Goal: Task Accomplishment & Management: Manage account settings

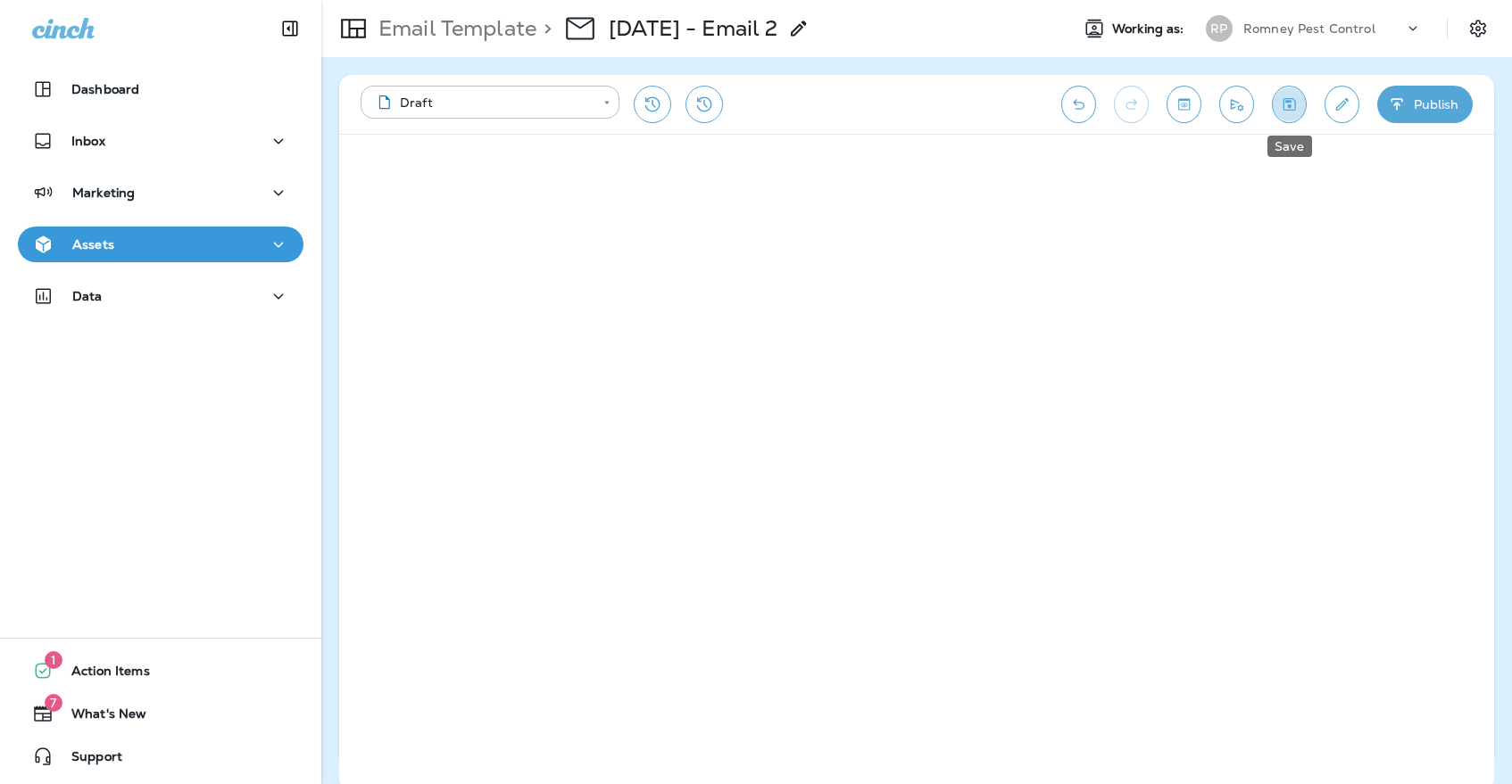
click at [1292, 112] on icon "Save" at bounding box center [1289, 105] width 19 height 18
click at [1285, 119] on button "Save" at bounding box center [1289, 105] width 35 height 37
click at [1342, 100] on icon "Edit details" at bounding box center [1341, 105] width 19 height 18
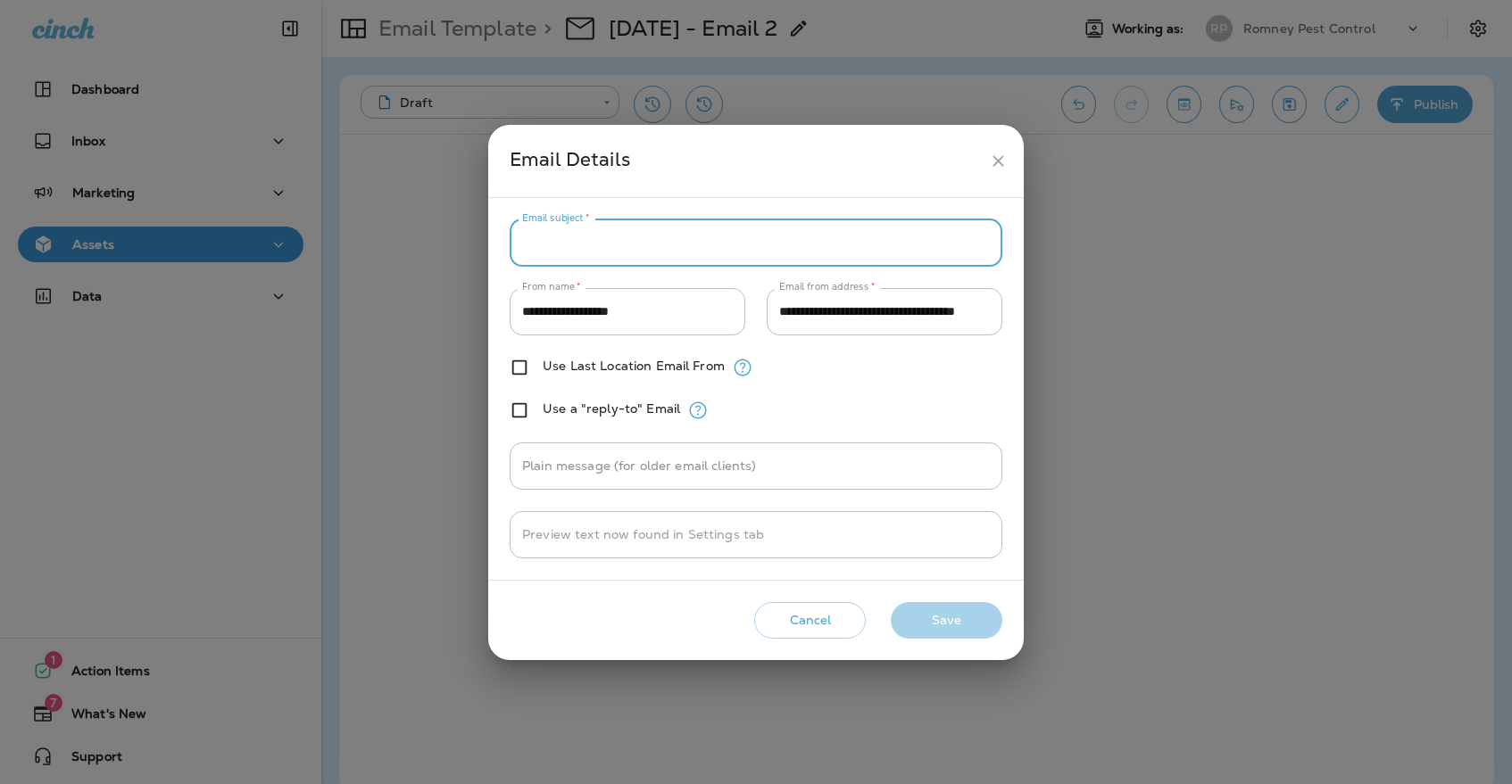
paste input "**********"
type input "**********"
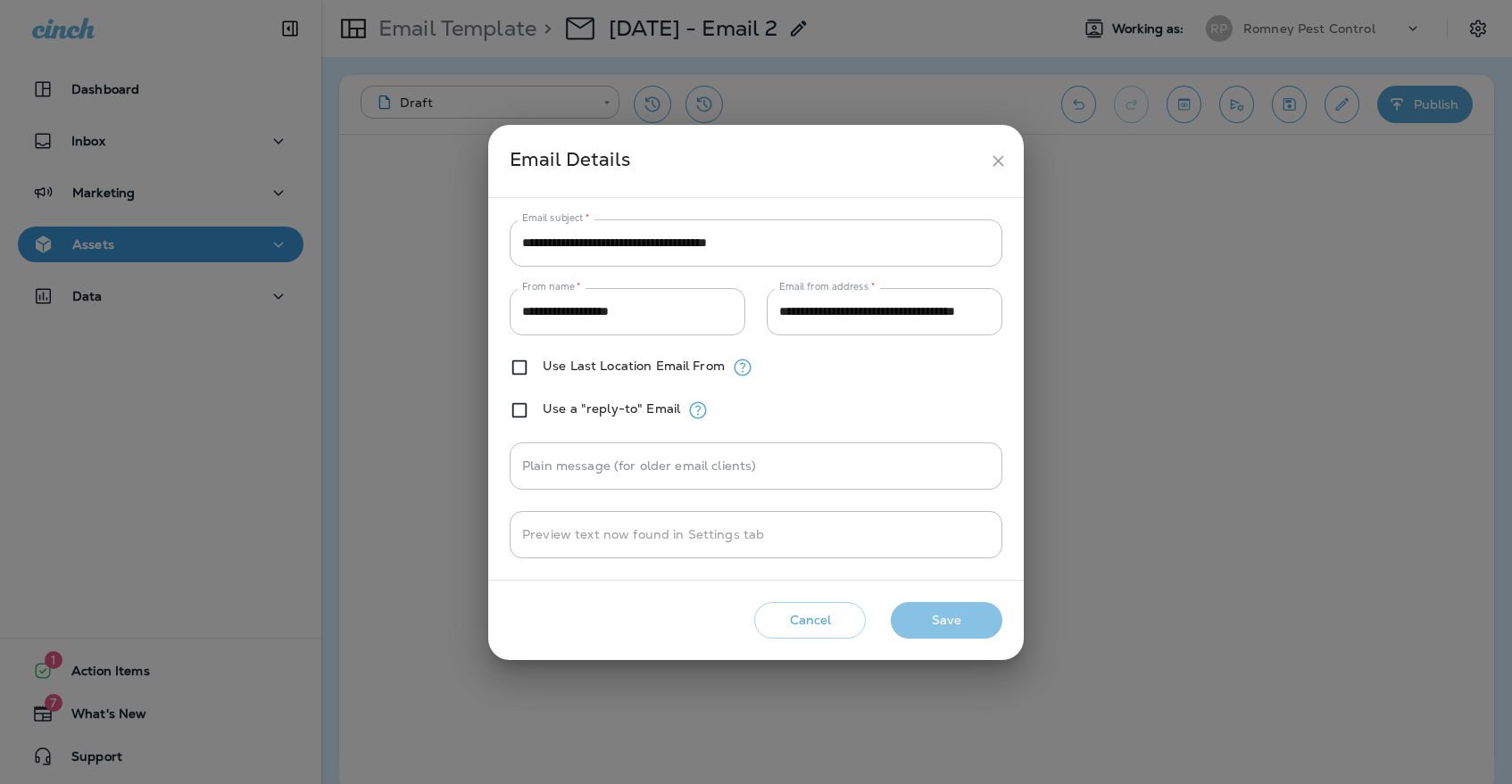
click at [939, 625] on button "Save" at bounding box center [947, 620] width 111 height 36
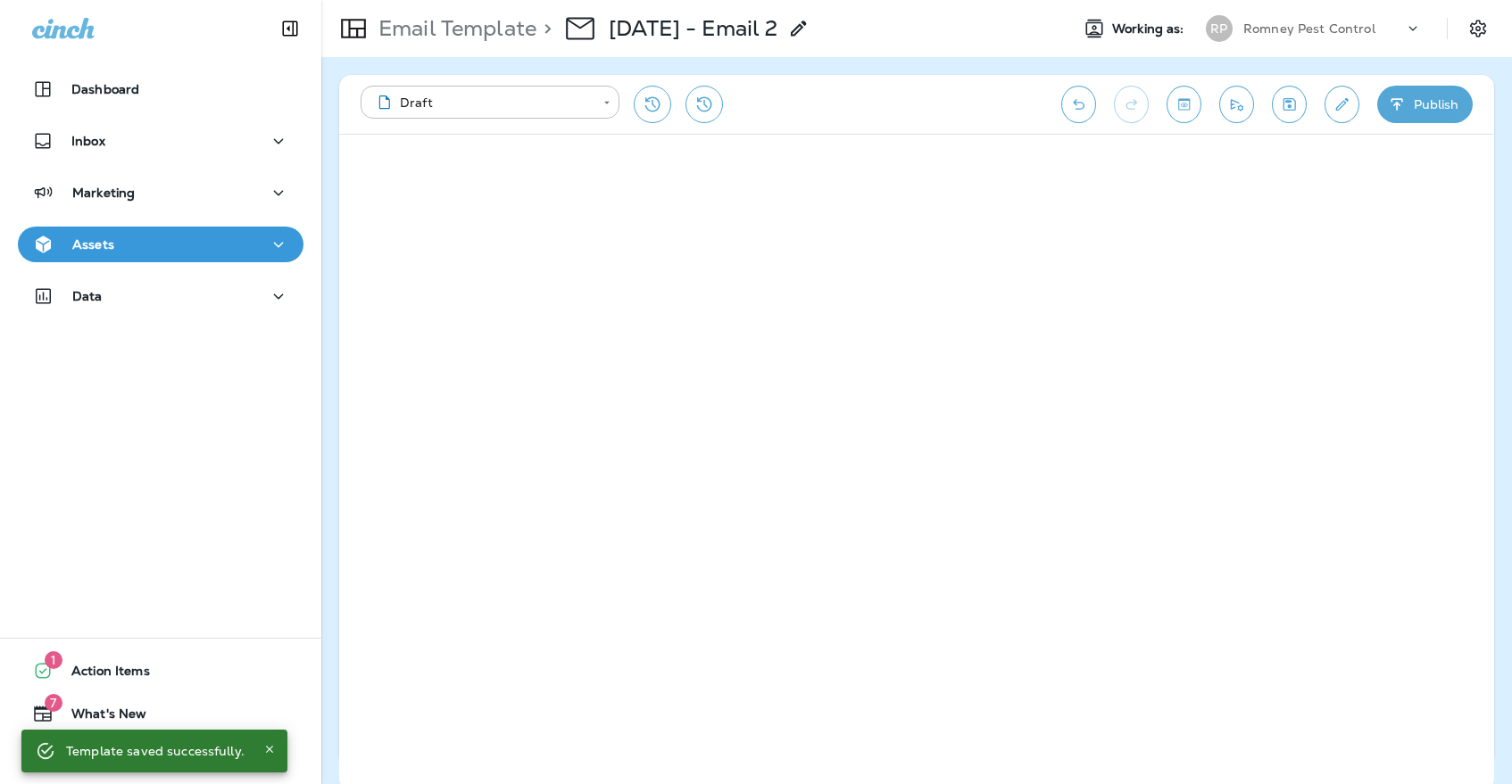
click at [1292, 100] on icon "Save" at bounding box center [1289, 105] width 19 height 18
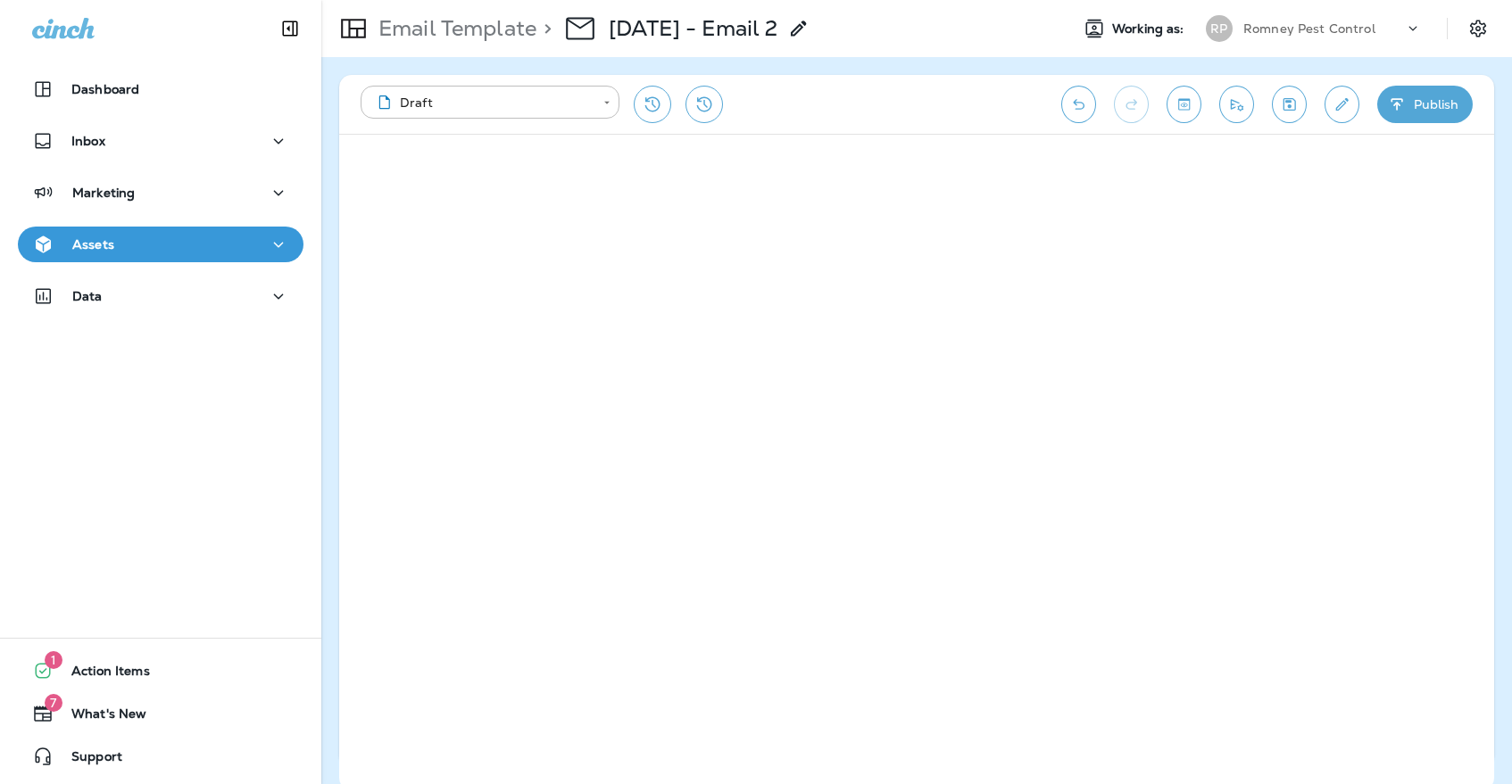
click at [1291, 106] on icon "Save" at bounding box center [1289, 104] width 13 height 13
click at [1291, 96] on icon "Save" at bounding box center [1289, 105] width 19 height 18
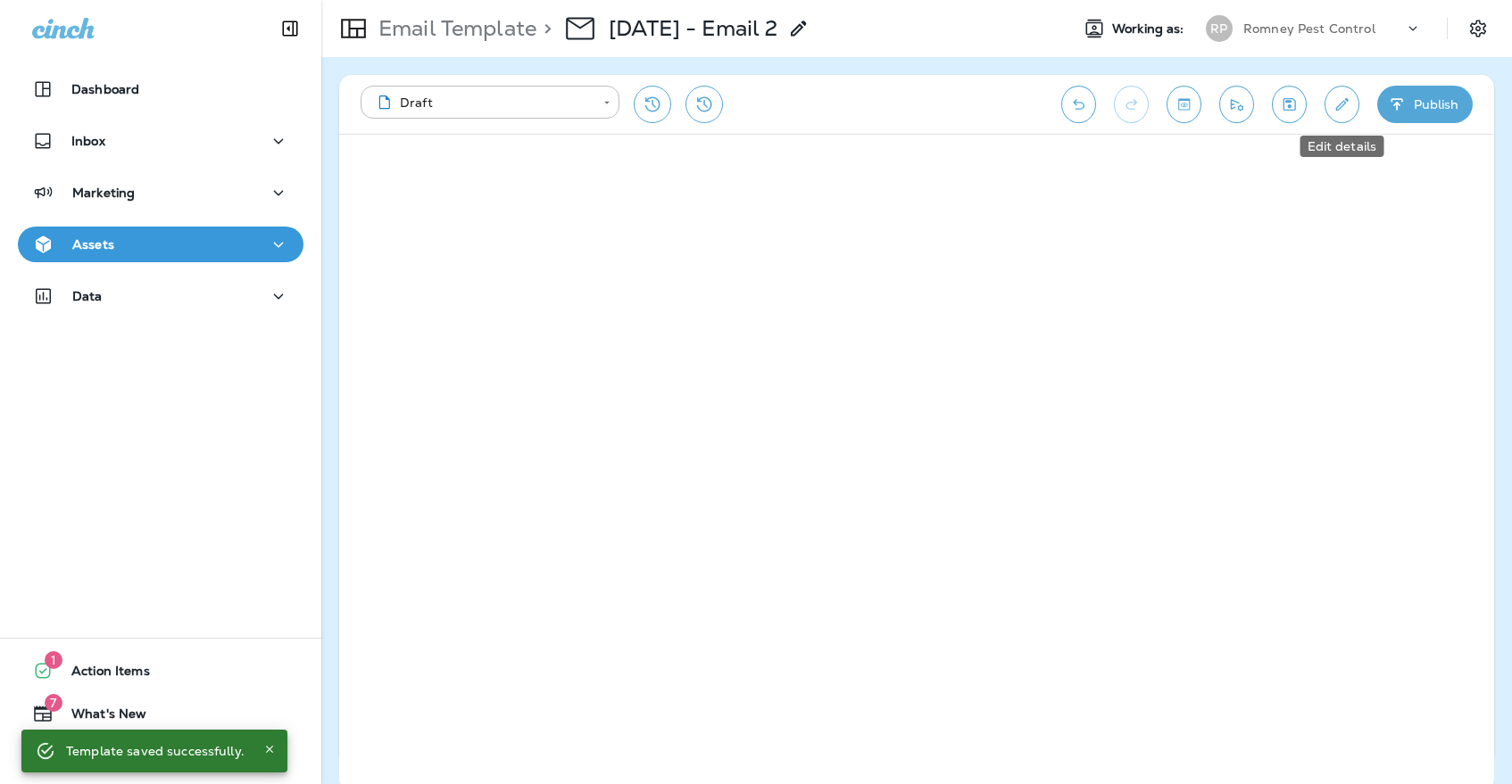
click at [1340, 108] on icon "Edit details" at bounding box center [1342, 104] width 13 height 13
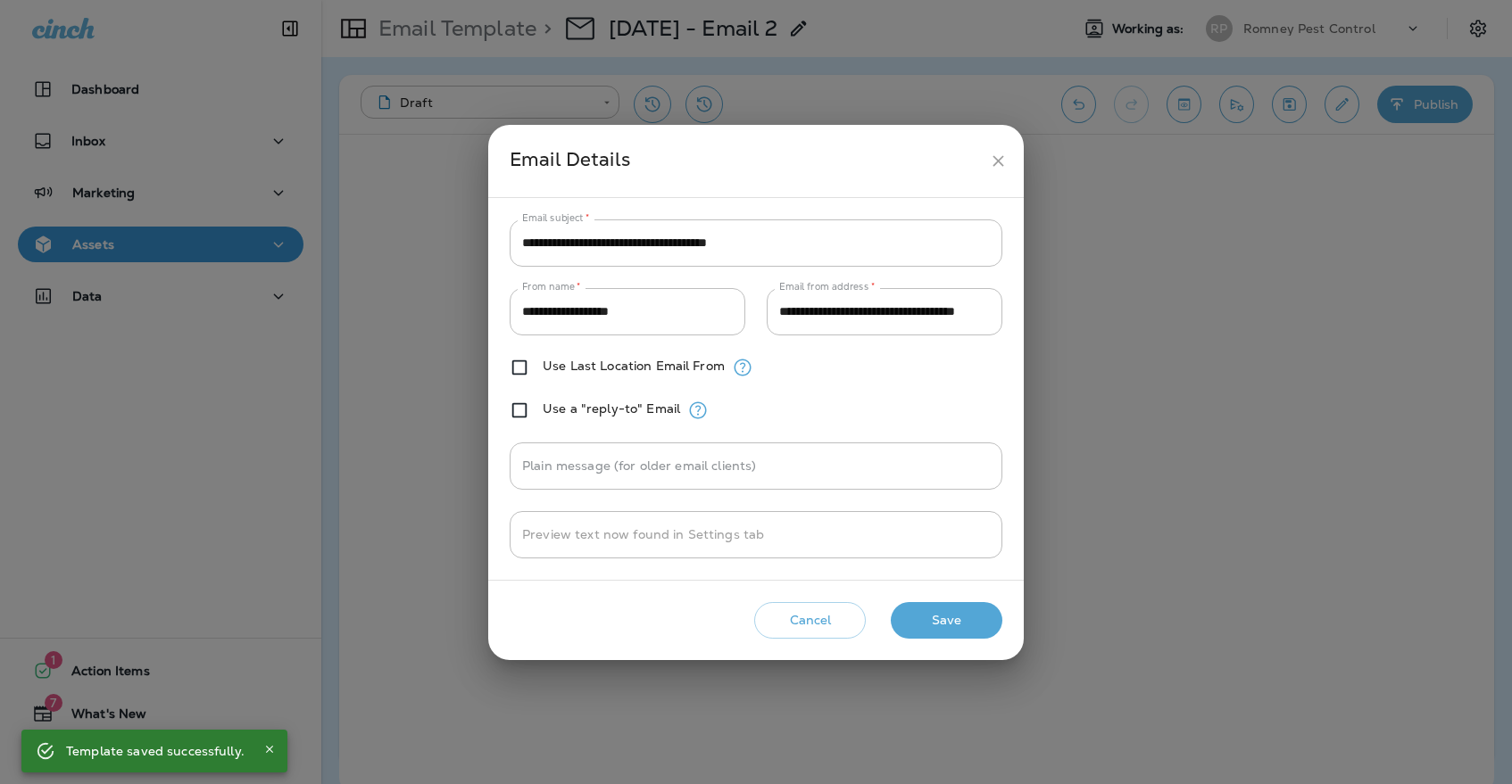
click at [1002, 152] on icon "close" at bounding box center [998, 160] width 19 height 19
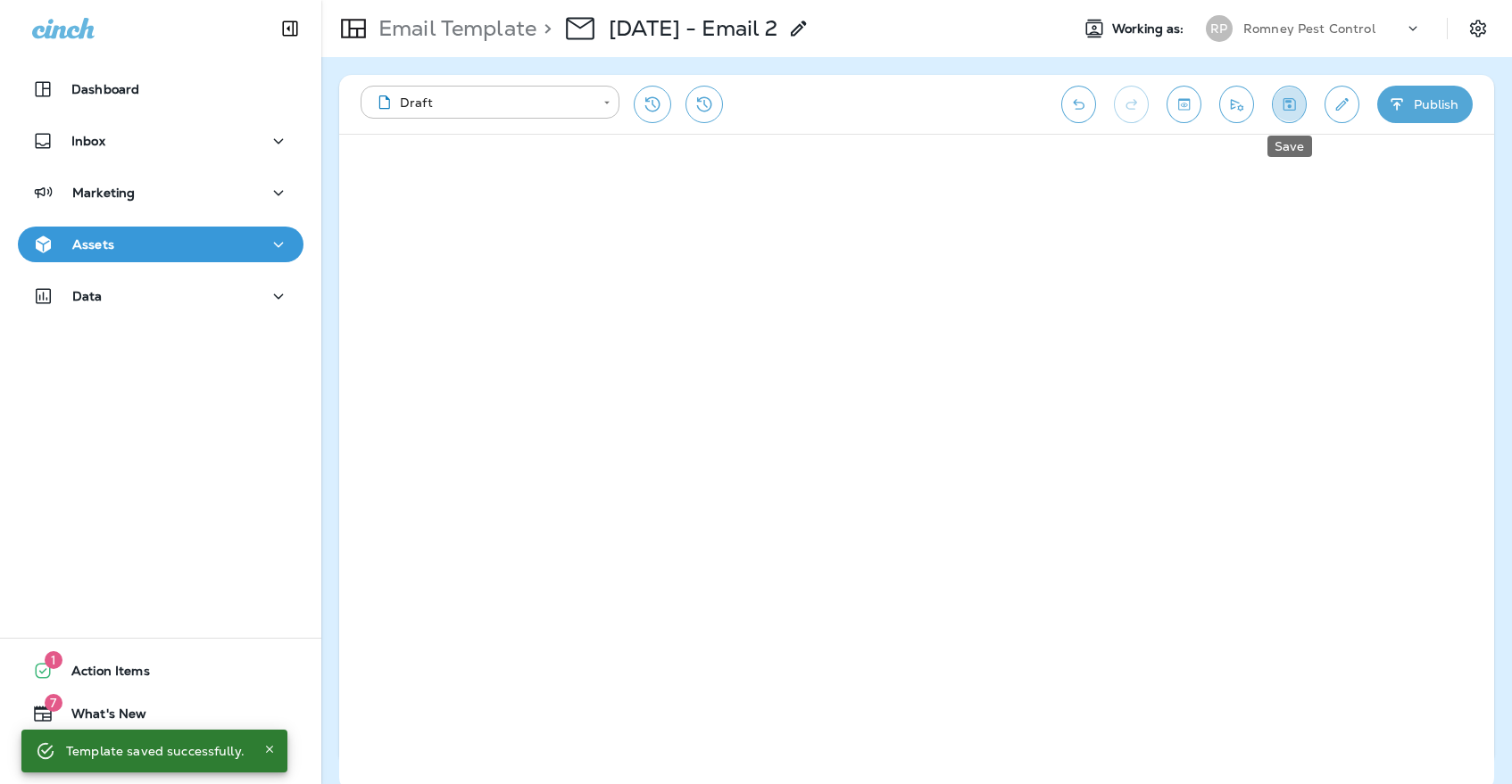
click at [1283, 108] on icon "Save" at bounding box center [1289, 104] width 13 height 13
click at [233, 252] on div "Assets" at bounding box center [160, 244] width 257 height 22
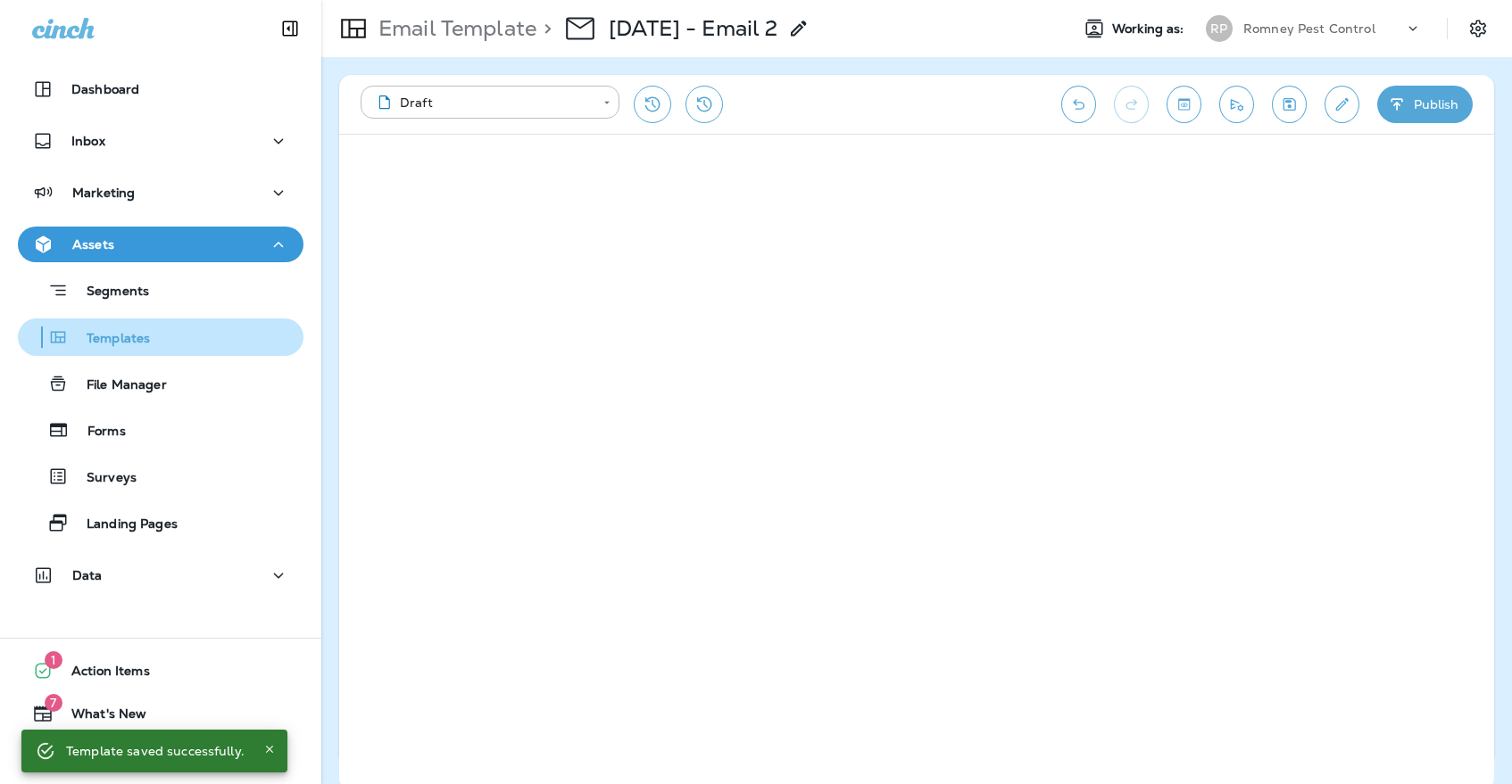
click at [200, 337] on div "Templates" at bounding box center [160, 336] width 271 height 26
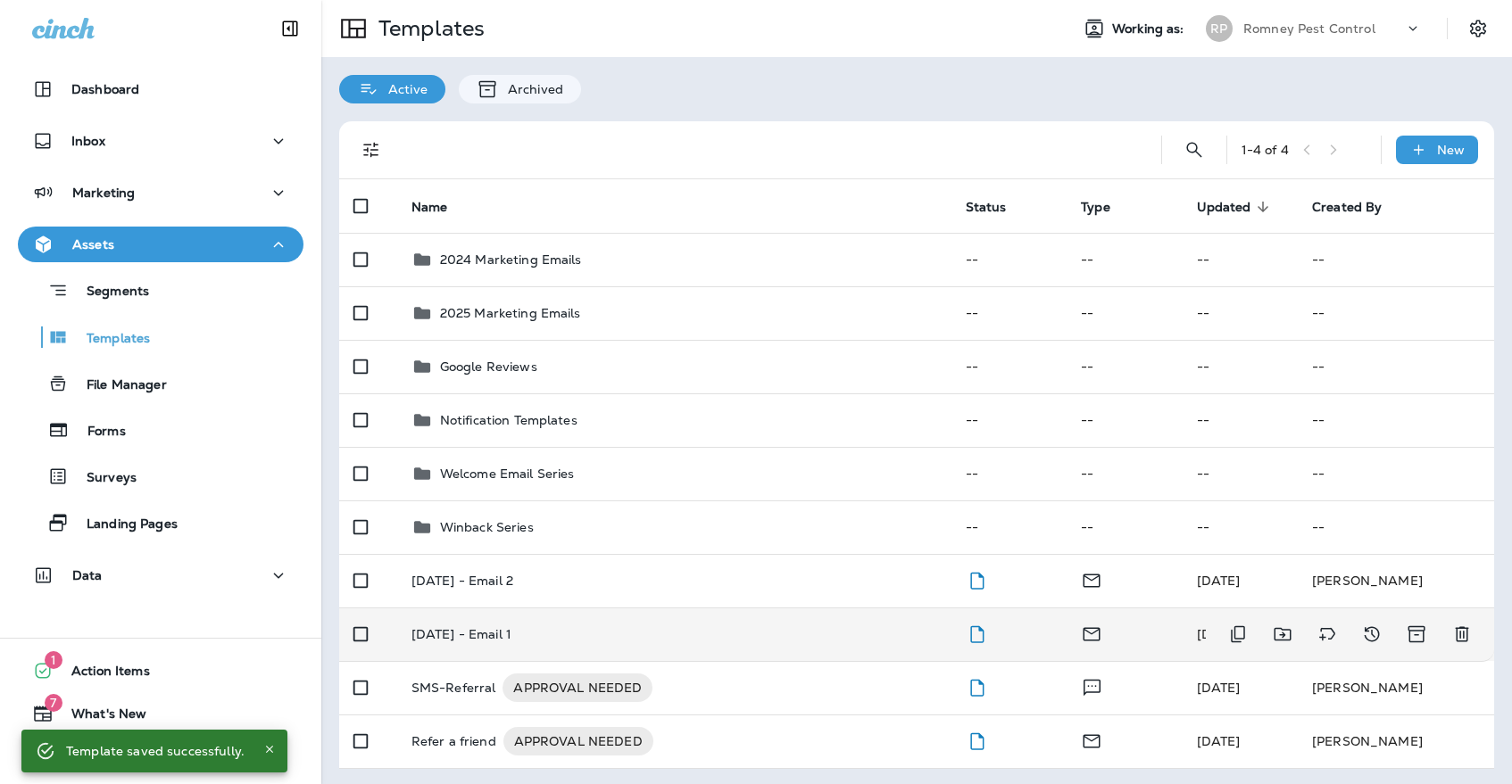
click at [656, 627] on td "[DATE] - Email 1" at bounding box center [674, 633] width 555 height 54
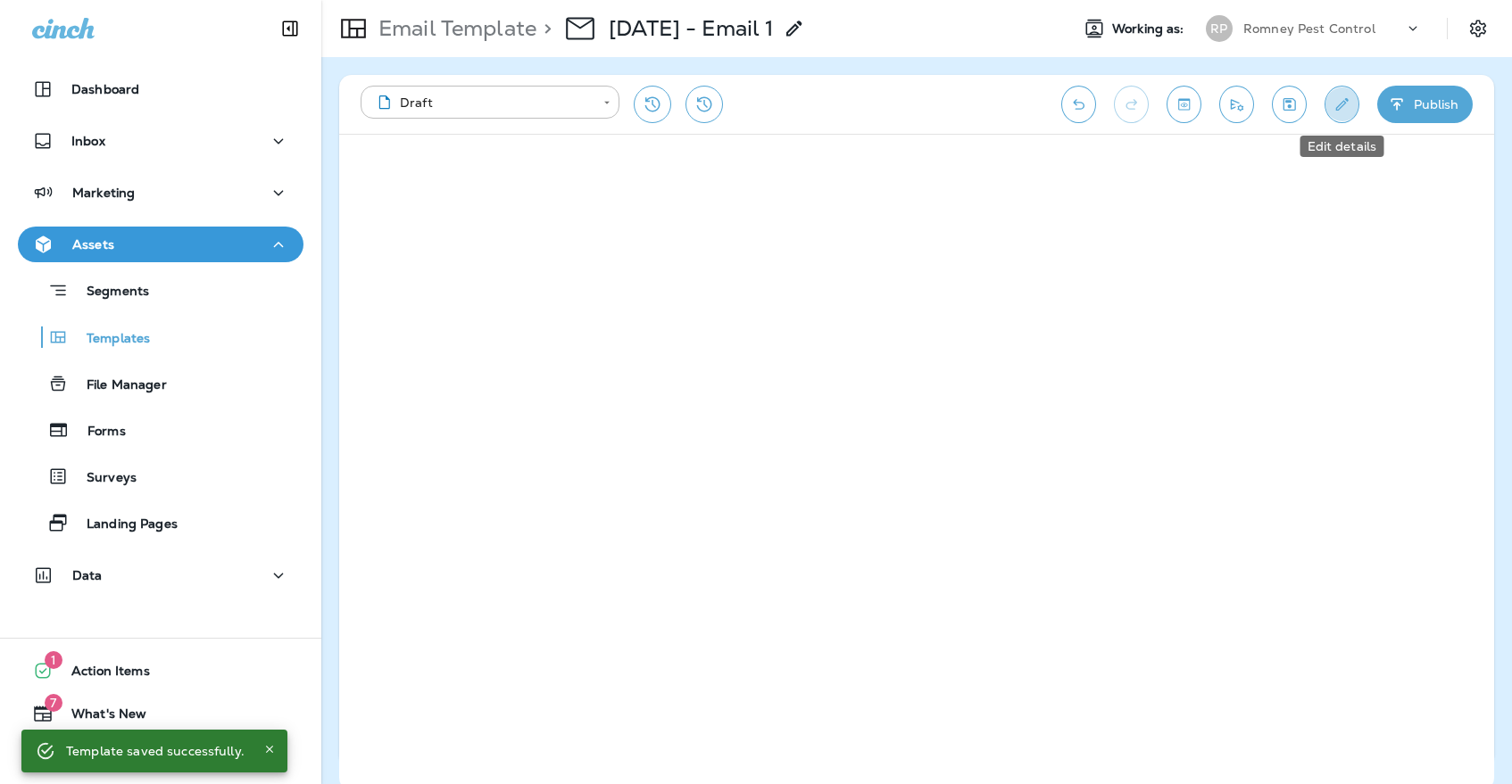
click at [1334, 102] on icon "Edit details" at bounding box center [1341, 105] width 19 height 18
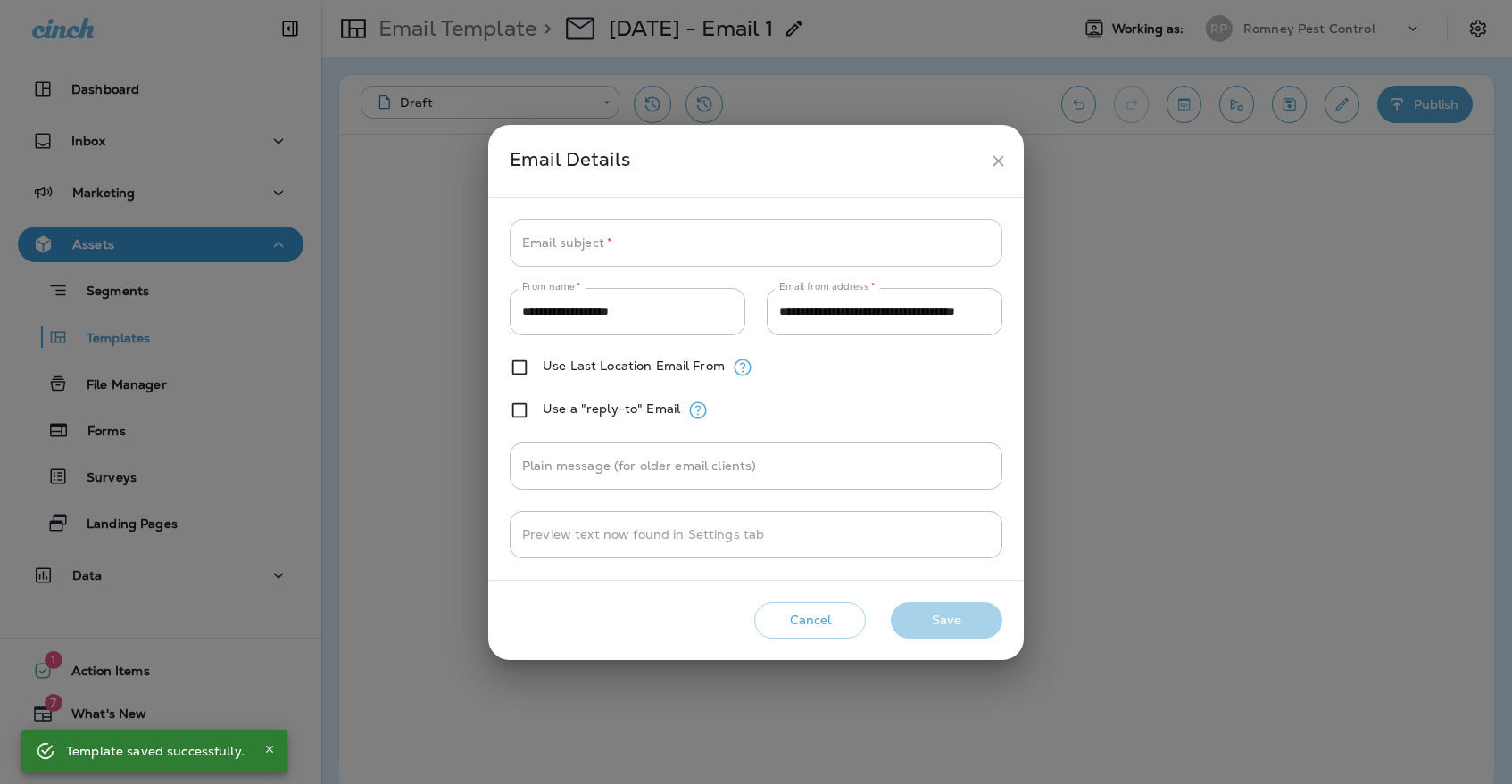
click at [704, 259] on input "Email subject   *" at bounding box center [756, 242] width 493 height 47
paste input "**********"
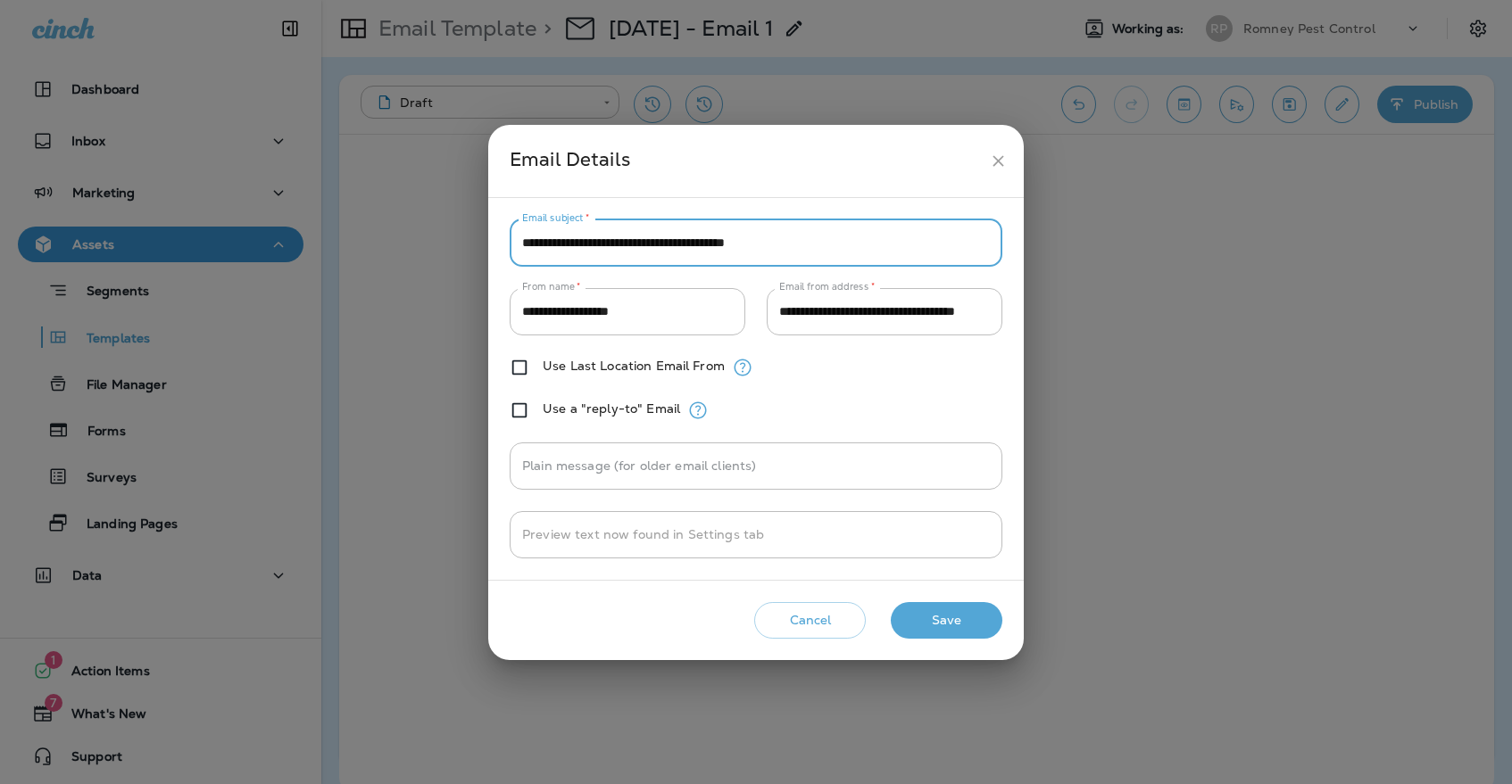
type input "**********"
click at [918, 628] on button "Save" at bounding box center [947, 620] width 111 height 36
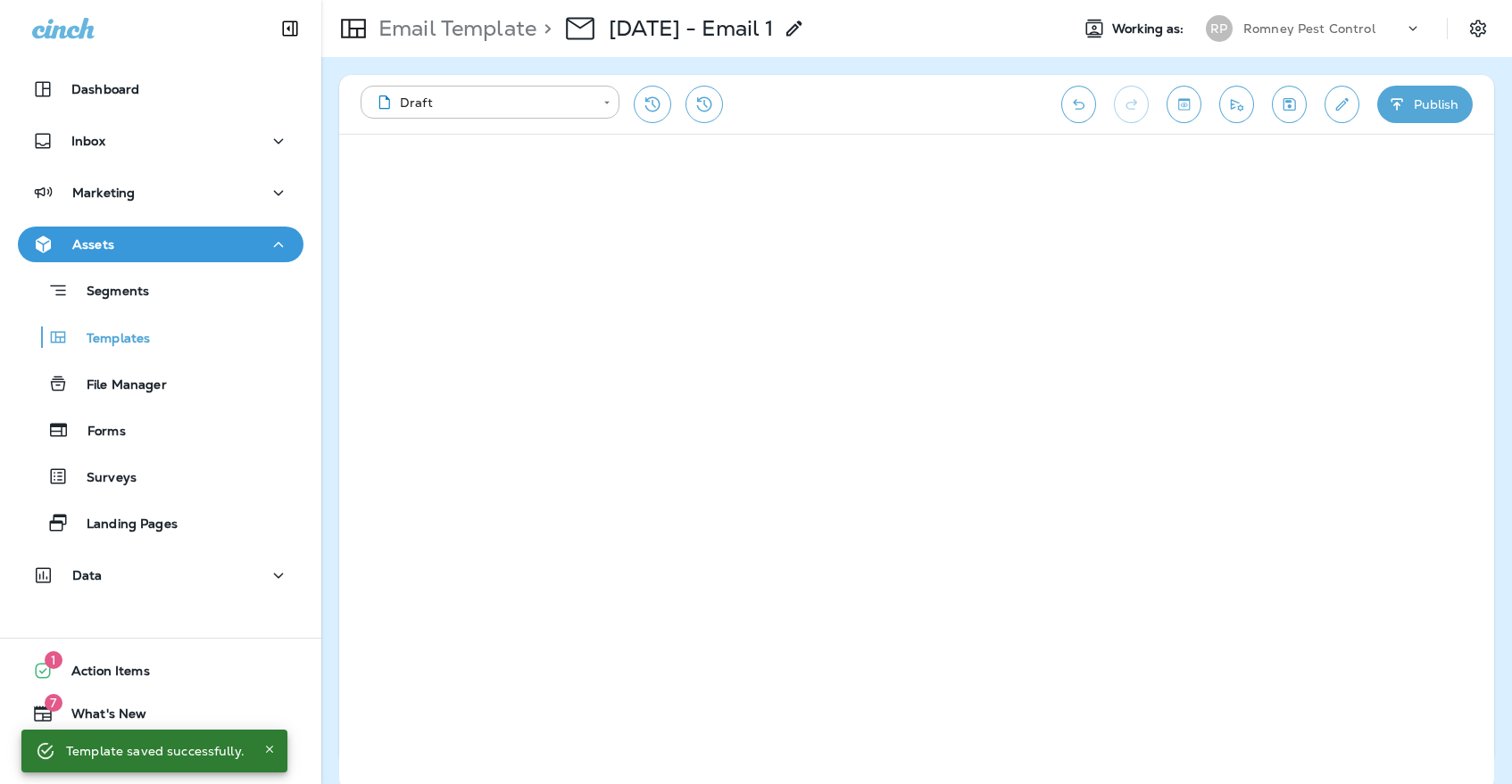
click at [1295, 111] on icon "Save" at bounding box center [1289, 105] width 19 height 18
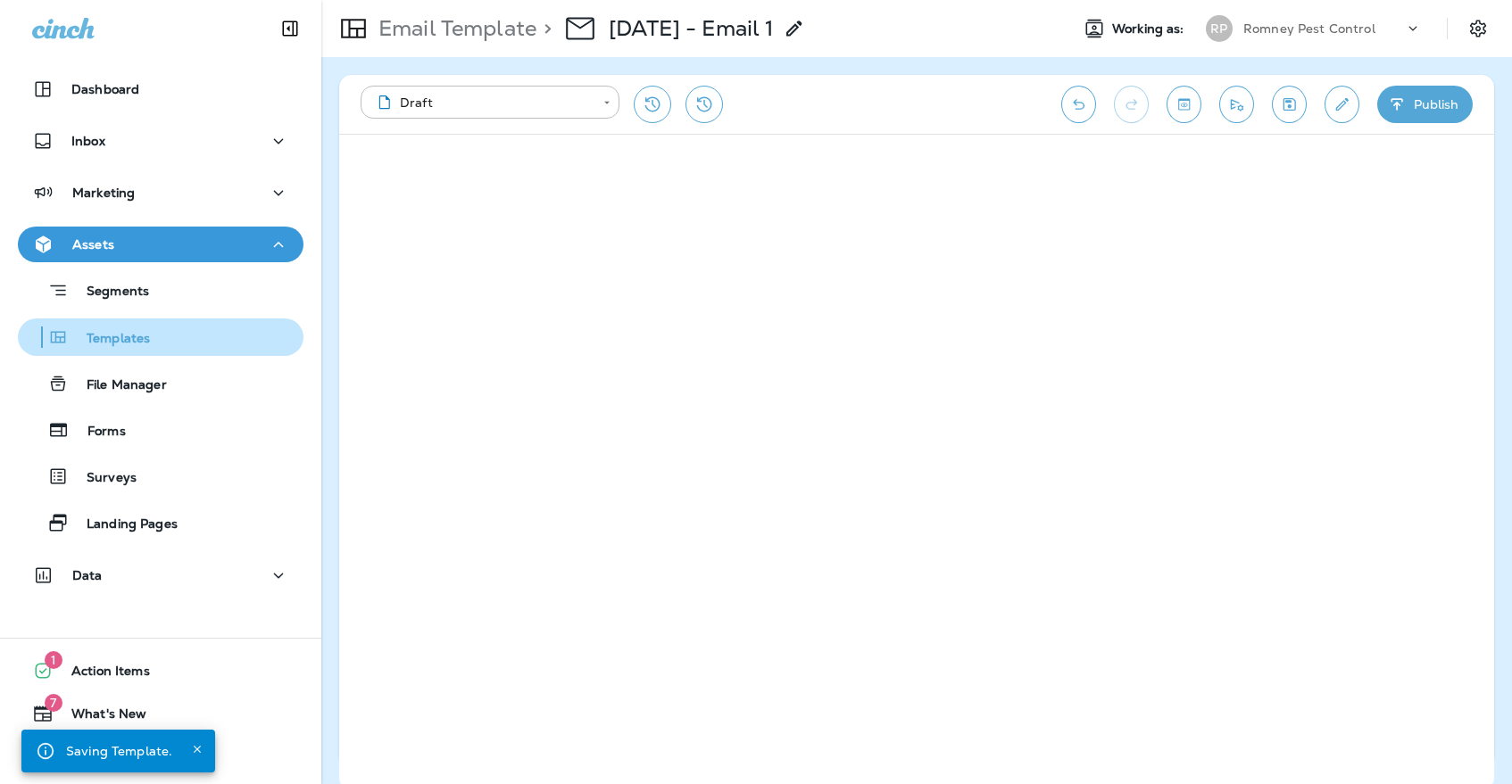
click at [199, 329] on div "Templates" at bounding box center [160, 336] width 271 height 26
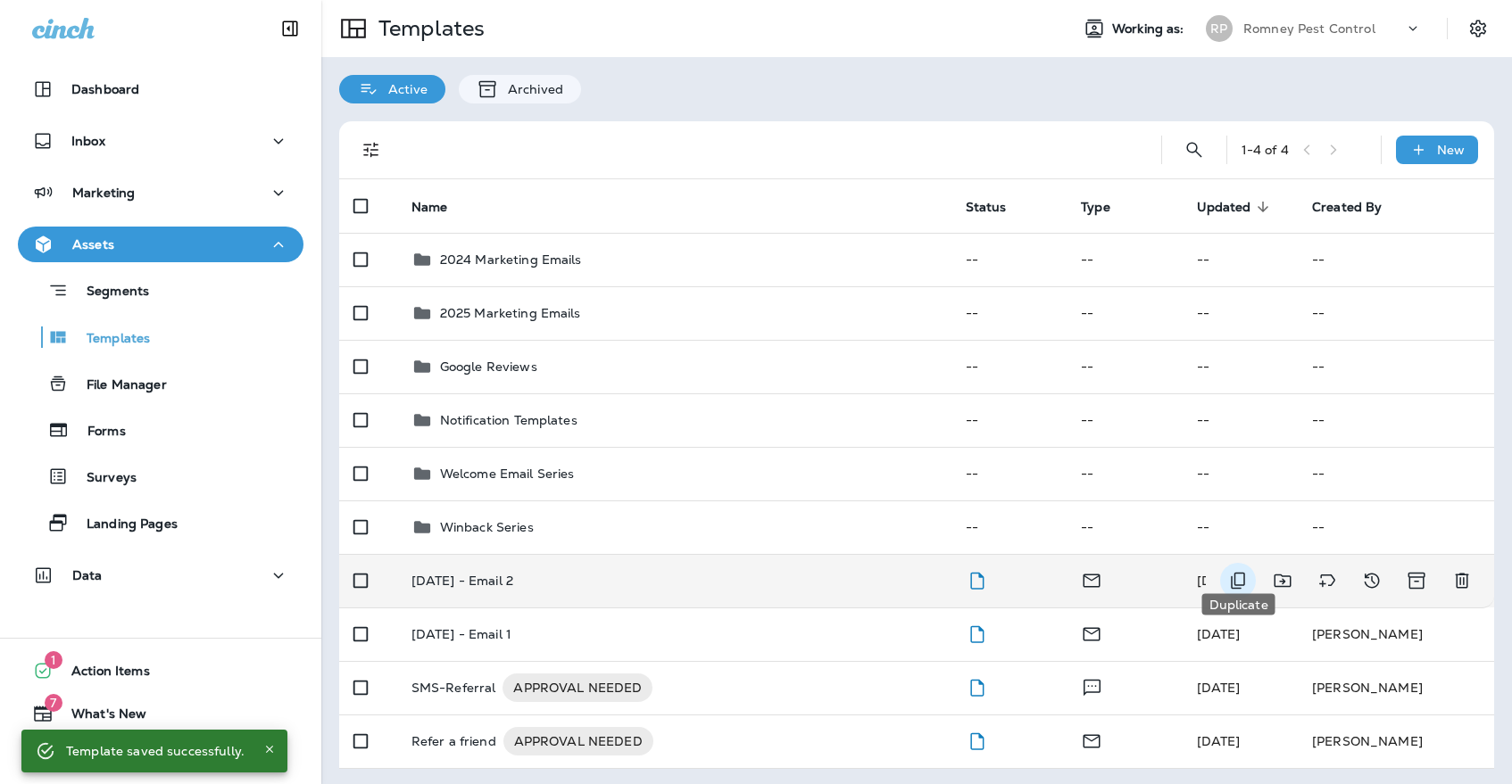
click at [1236, 570] on icon "Duplicate" at bounding box center [1238, 581] width 22 height 22
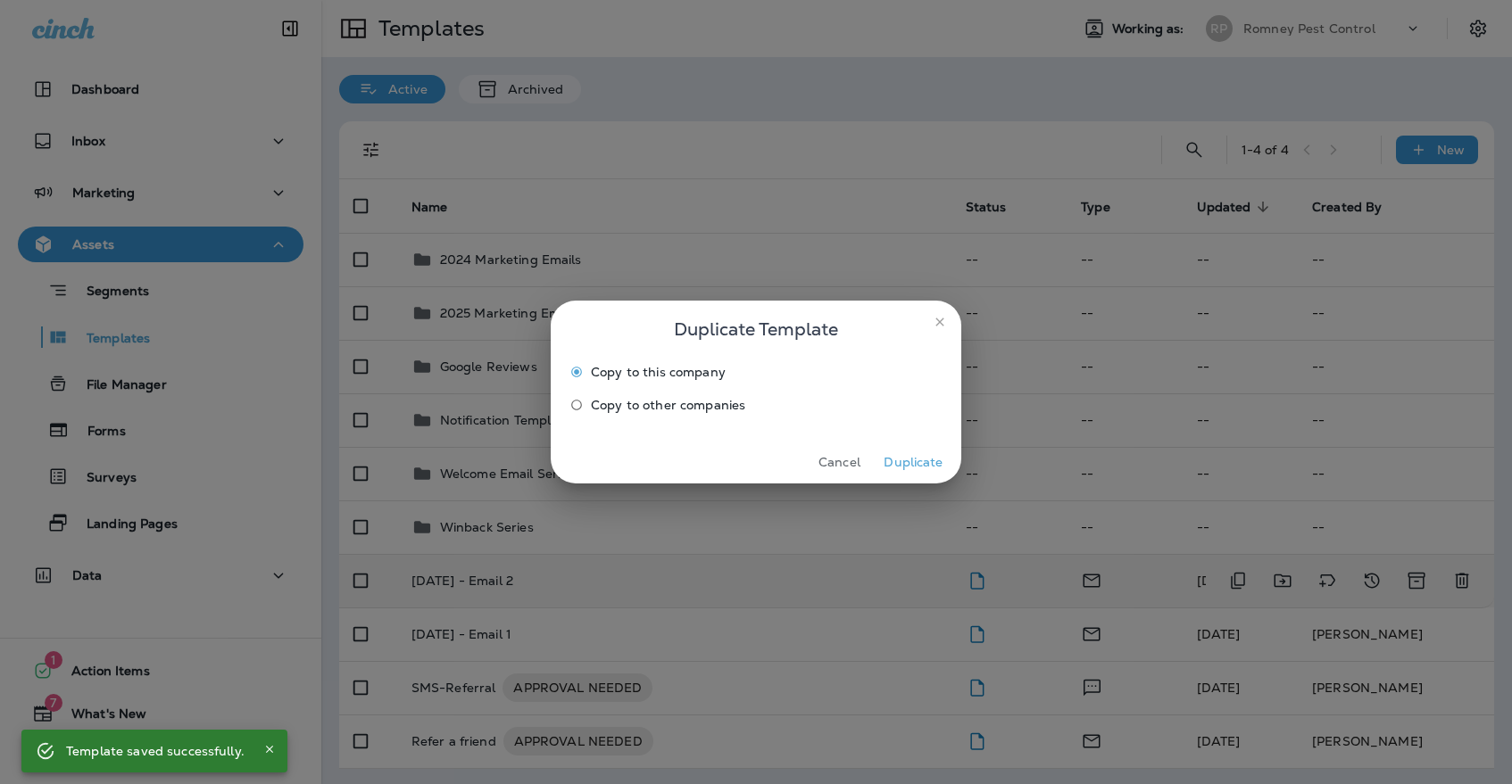
click at [650, 409] on span "Copy to other companies" at bounding box center [668, 405] width 155 height 15
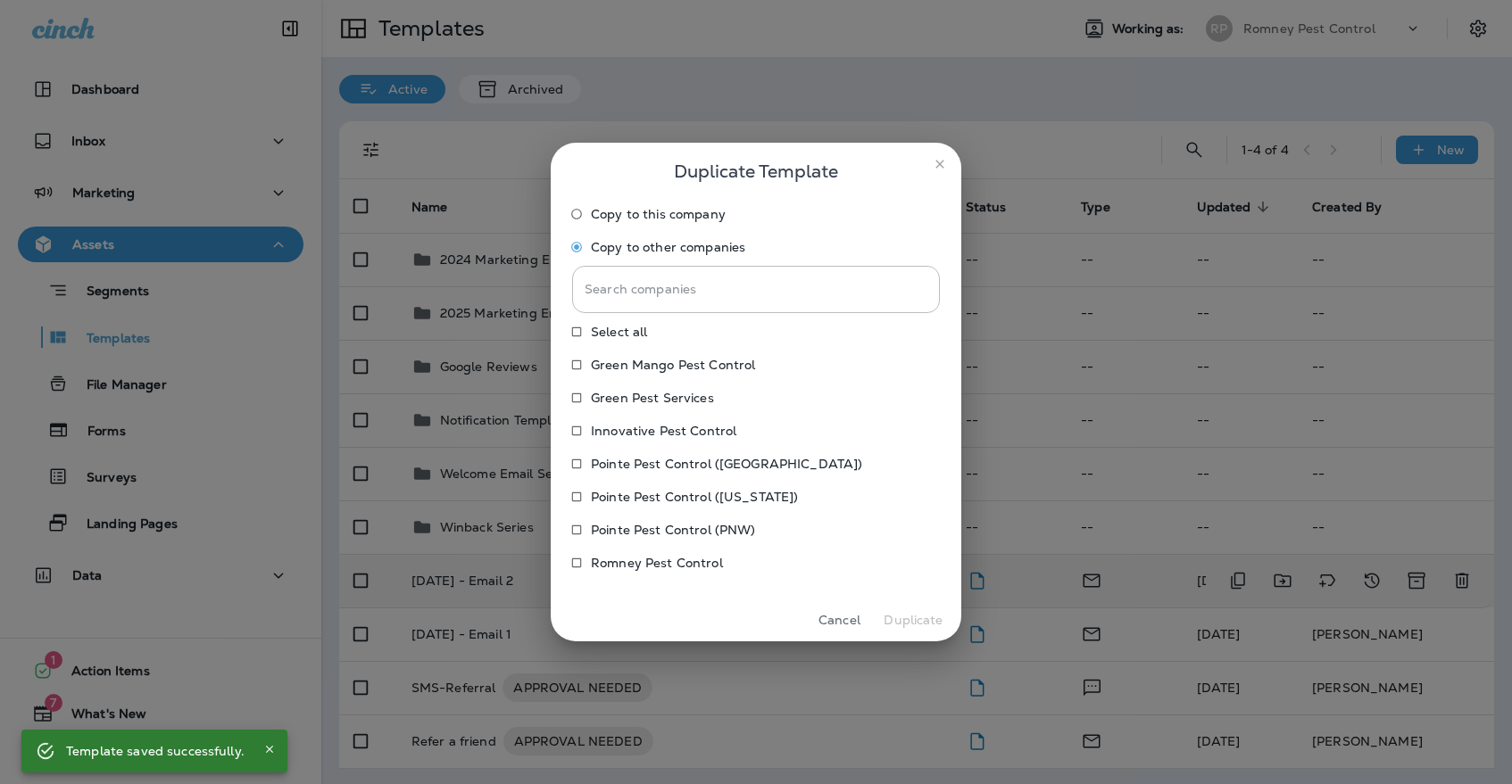
click at [638, 530] on p "Pointe Pest Control (PNW)" at bounding box center [673, 530] width 165 height 15
click at [638, 501] on p "Pointe Pest Control ([US_STATE])" at bounding box center [694, 497] width 207 height 15
click at [638, 458] on p "Pointe Pest Control ([GEOGRAPHIC_DATA])" at bounding box center [726, 463] width 271 height 15
click at [638, 416] on label "Innovative Pest Control" at bounding box center [743, 430] width 363 height 28
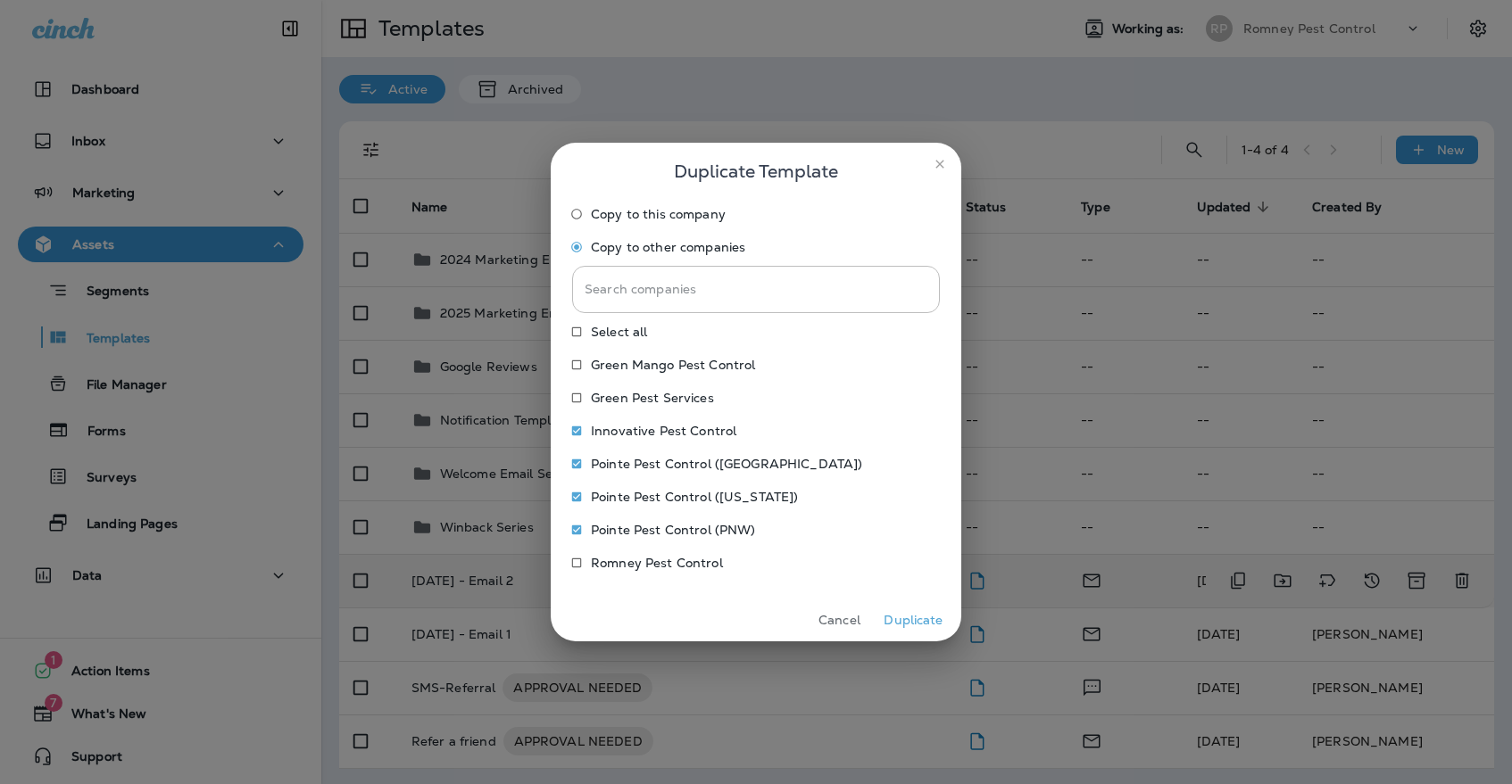
click at [638, 402] on p "Green Pest Services" at bounding box center [652, 398] width 123 height 15
click at [642, 371] on p "Green Mango Pest Control" at bounding box center [673, 365] width 164 height 15
click at [645, 464] on p "Pointe Pest Control ([GEOGRAPHIC_DATA])" at bounding box center [726, 463] width 271 height 15
click at [645, 491] on p "Pointe Pest Control ([US_STATE])" at bounding box center [694, 497] width 207 height 15
click at [625, 425] on p "Innovative Pest Control" at bounding box center [663, 430] width 146 height 15
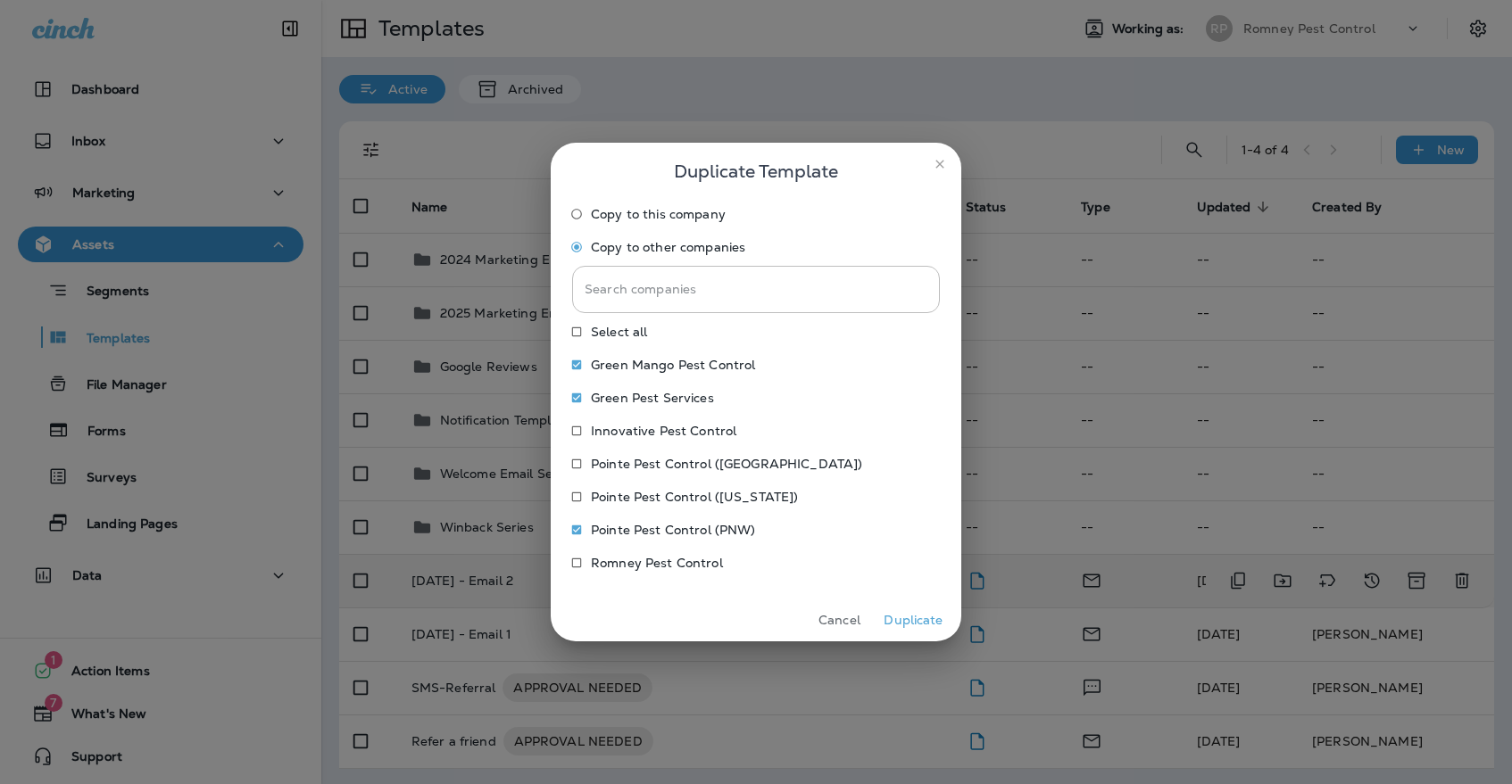
click at [625, 403] on p "Green Pest Services" at bounding box center [652, 398] width 123 height 15
click at [625, 369] on p "Green Mango Pest Control" at bounding box center [673, 365] width 164 height 15
click at [885, 616] on button "Duplicate" at bounding box center [913, 621] width 67 height 27
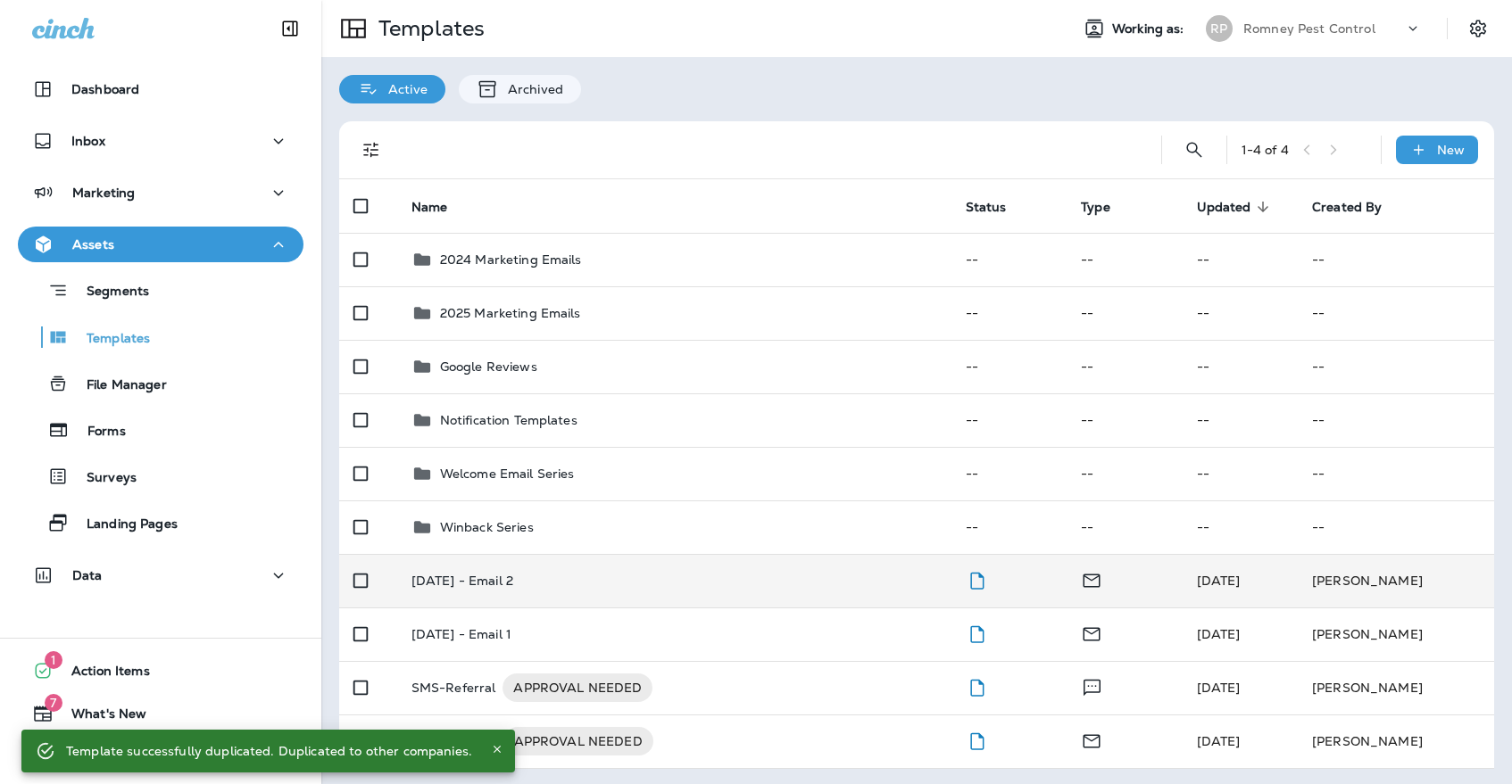
click at [1254, 54] on div "Templates Working as: [PERSON_NAME] Pest Control" at bounding box center [916, 28] width 1190 height 57
click at [1254, 40] on div "Romney Pest Control" at bounding box center [1323, 28] width 160 height 26
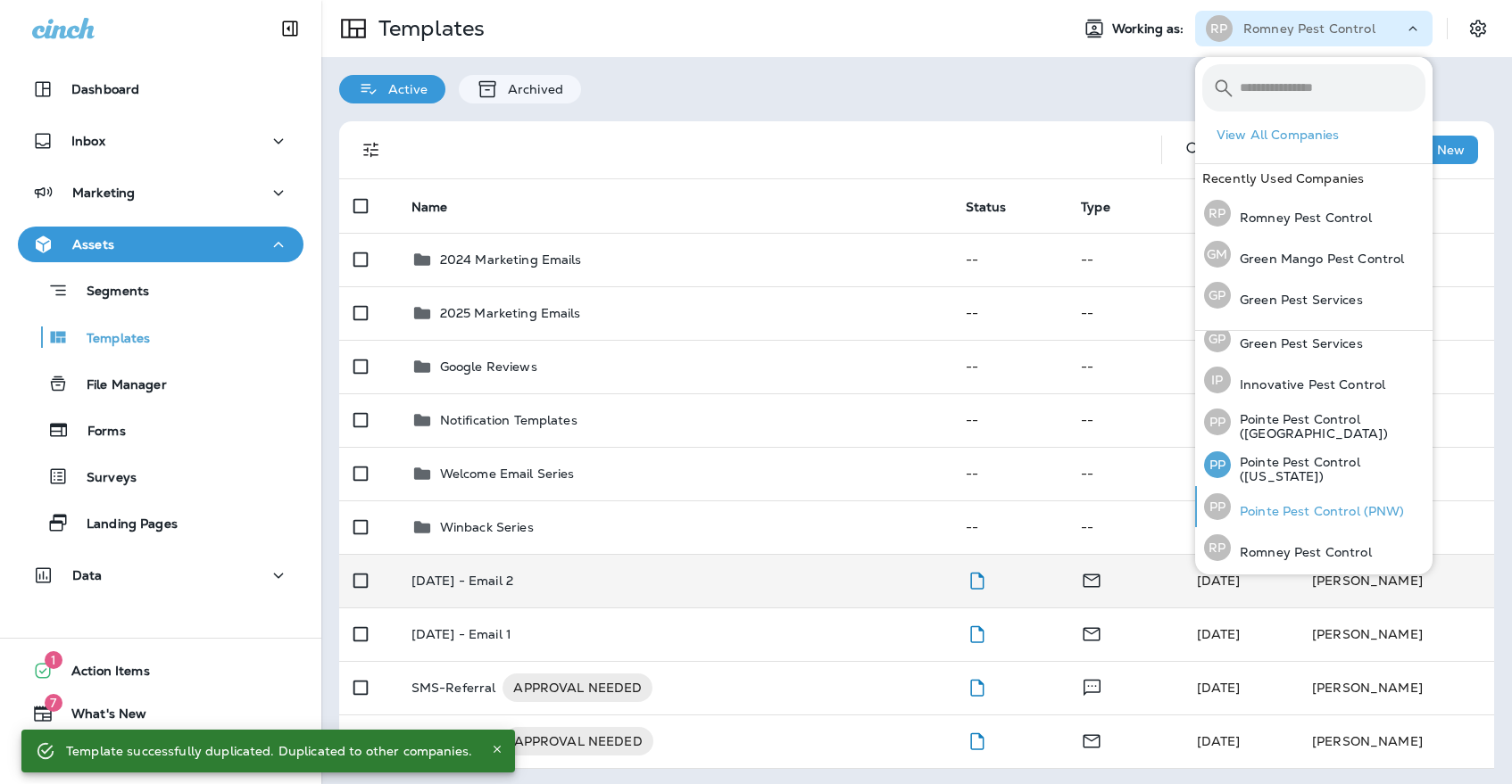
scroll to position [53, 0]
click at [1253, 512] on p "Pointe Pest Control (PNW)" at bounding box center [1317, 512] width 174 height 15
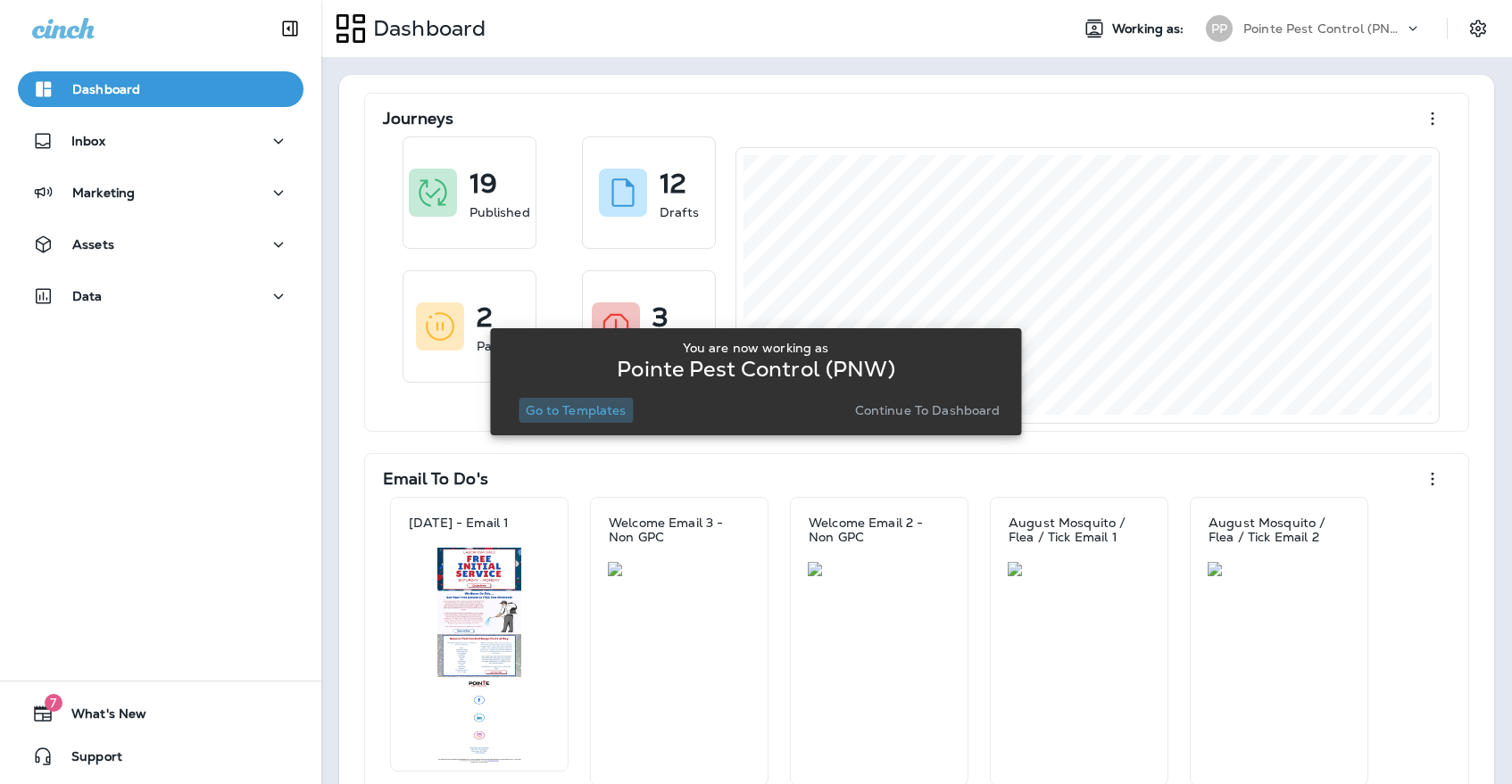
click at [548, 408] on p "Go to Templates" at bounding box center [576, 410] width 100 height 15
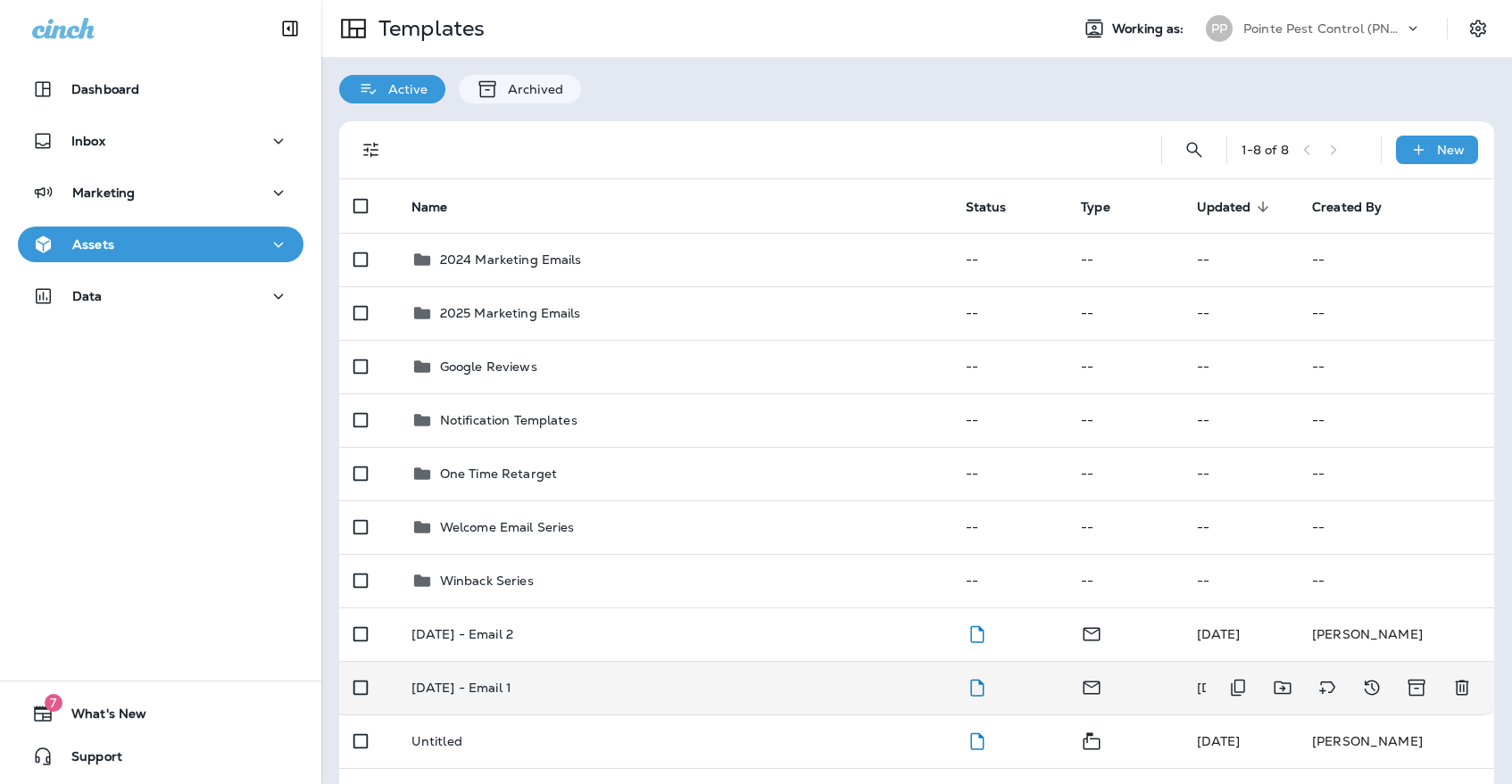
click at [511, 680] on p "[DATE] - Email 1" at bounding box center [462, 687] width 100 height 15
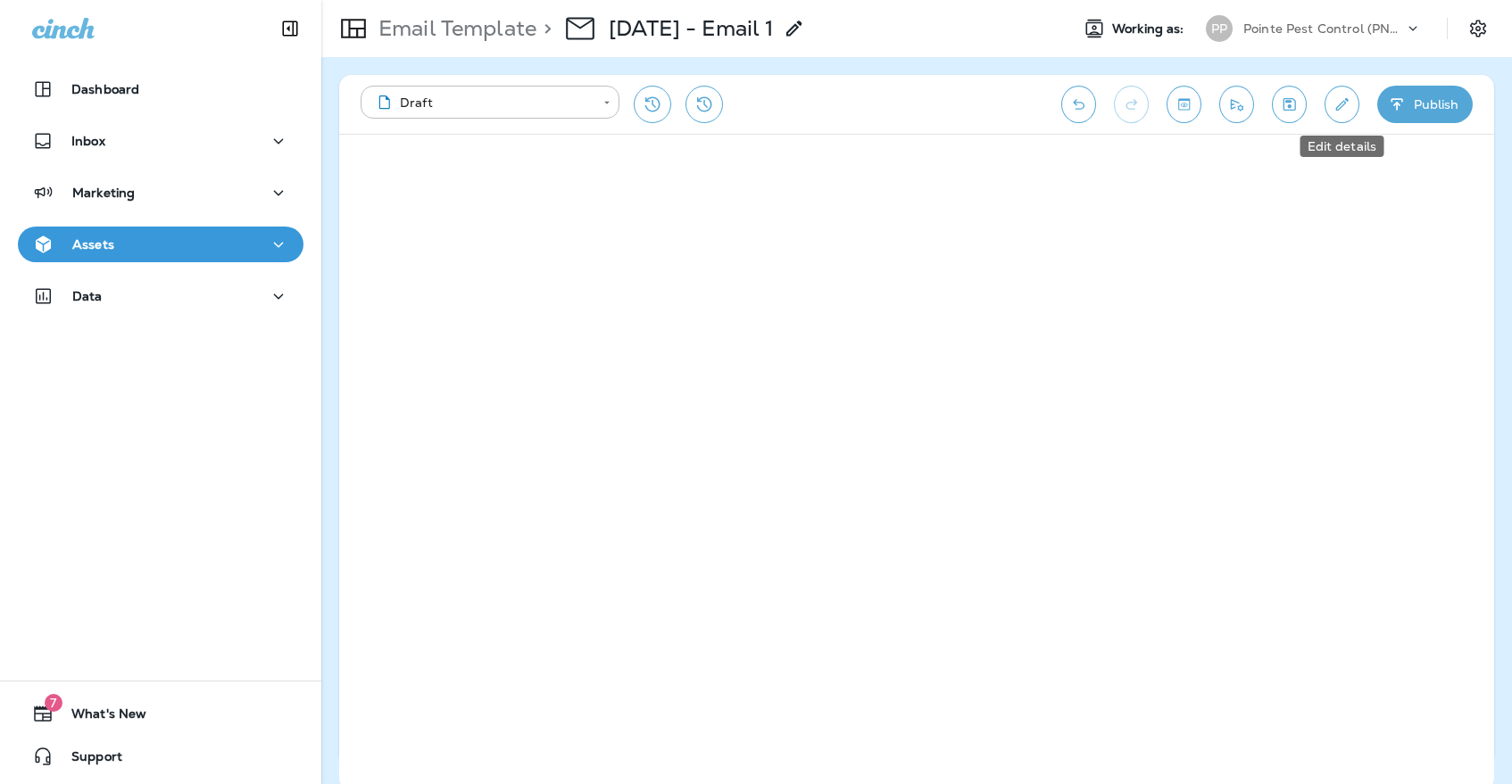
click at [1354, 93] on button "Edit details" at bounding box center [1342, 105] width 35 height 37
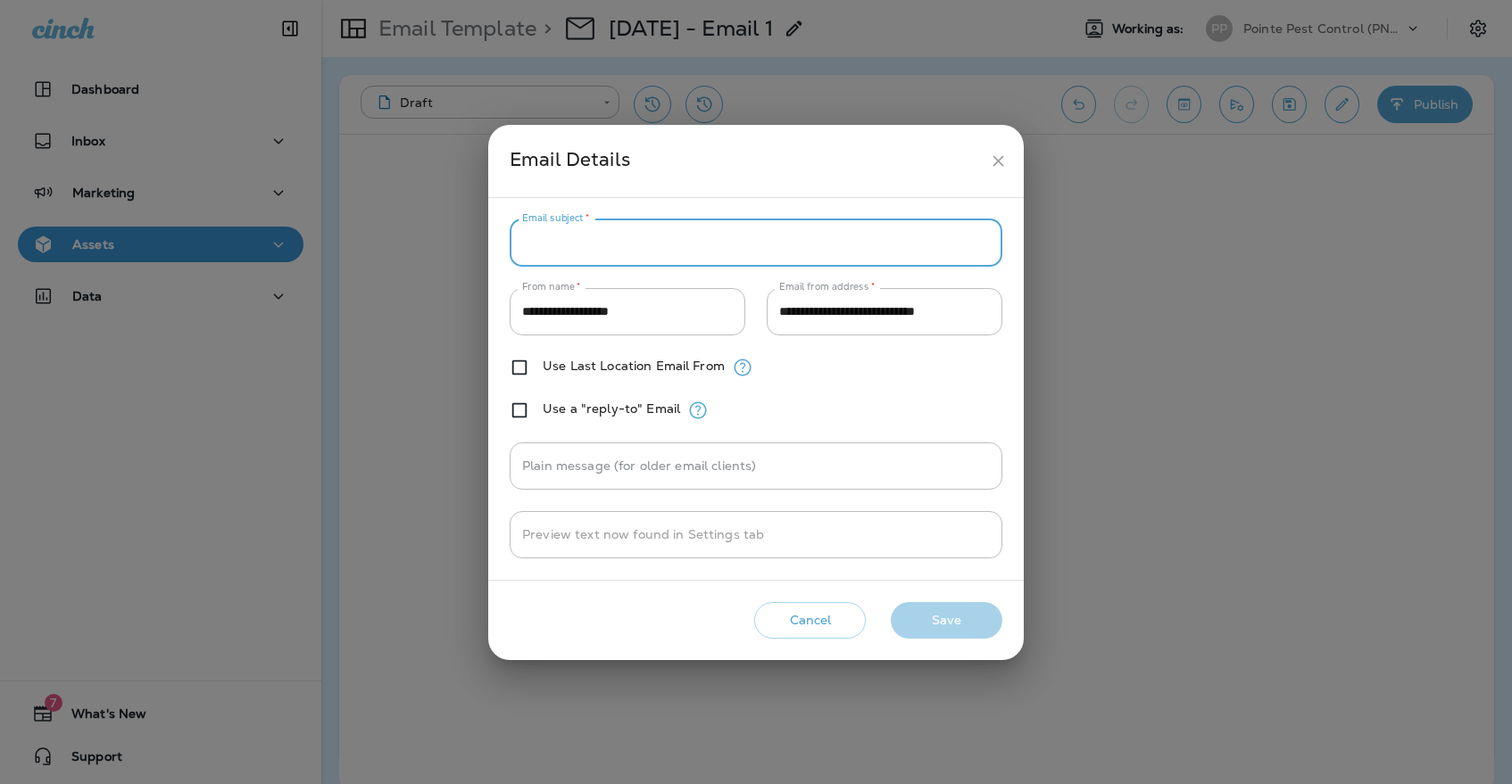
paste input "**********"
type input "**********"
click at [973, 623] on button "Save" at bounding box center [947, 620] width 111 height 36
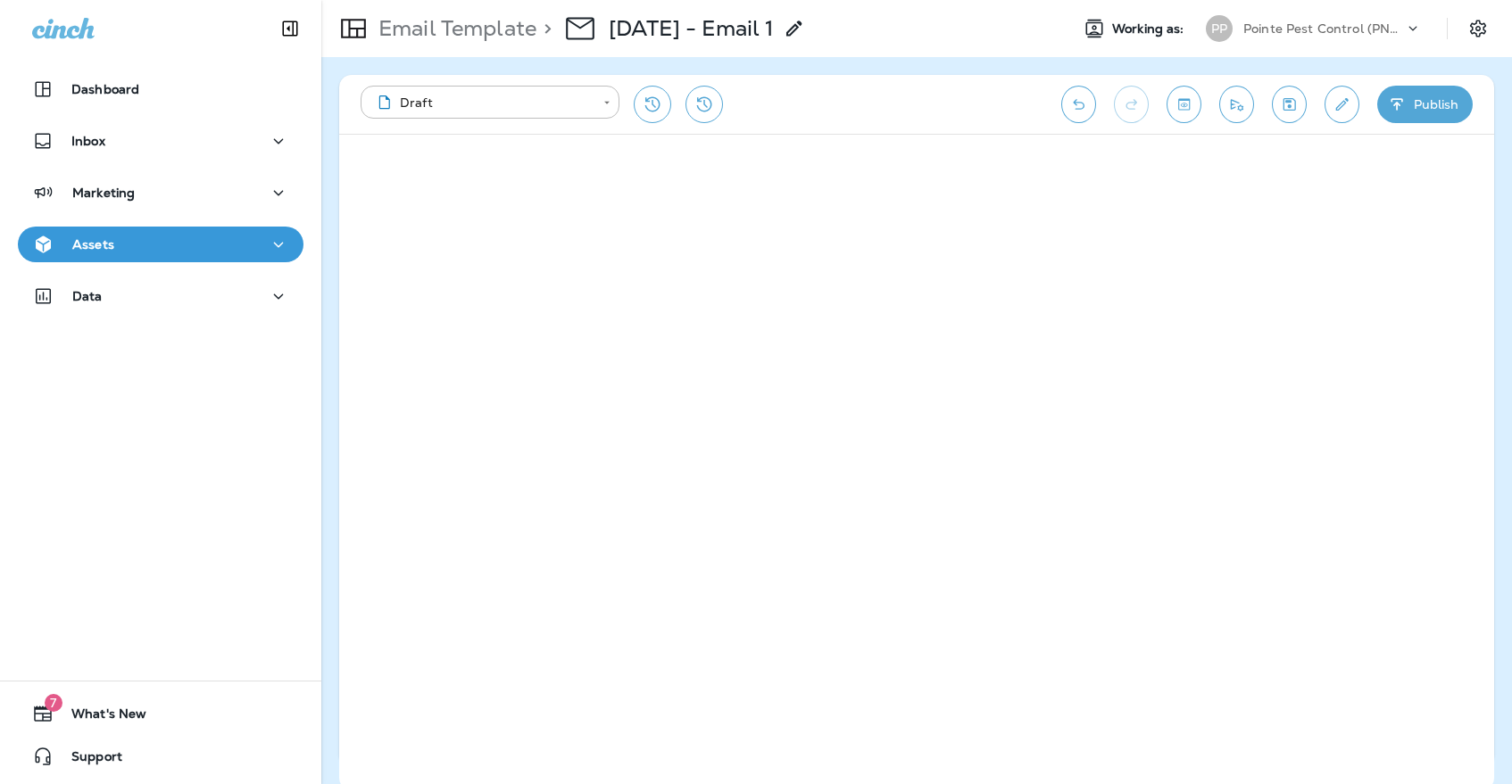
click at [1295, 108] on icon "Save" at bounding box center [1289, 104] width 13 height 13
click at [268, 244] on icon "button" at bounding box center [279, 244] width 22 height 22
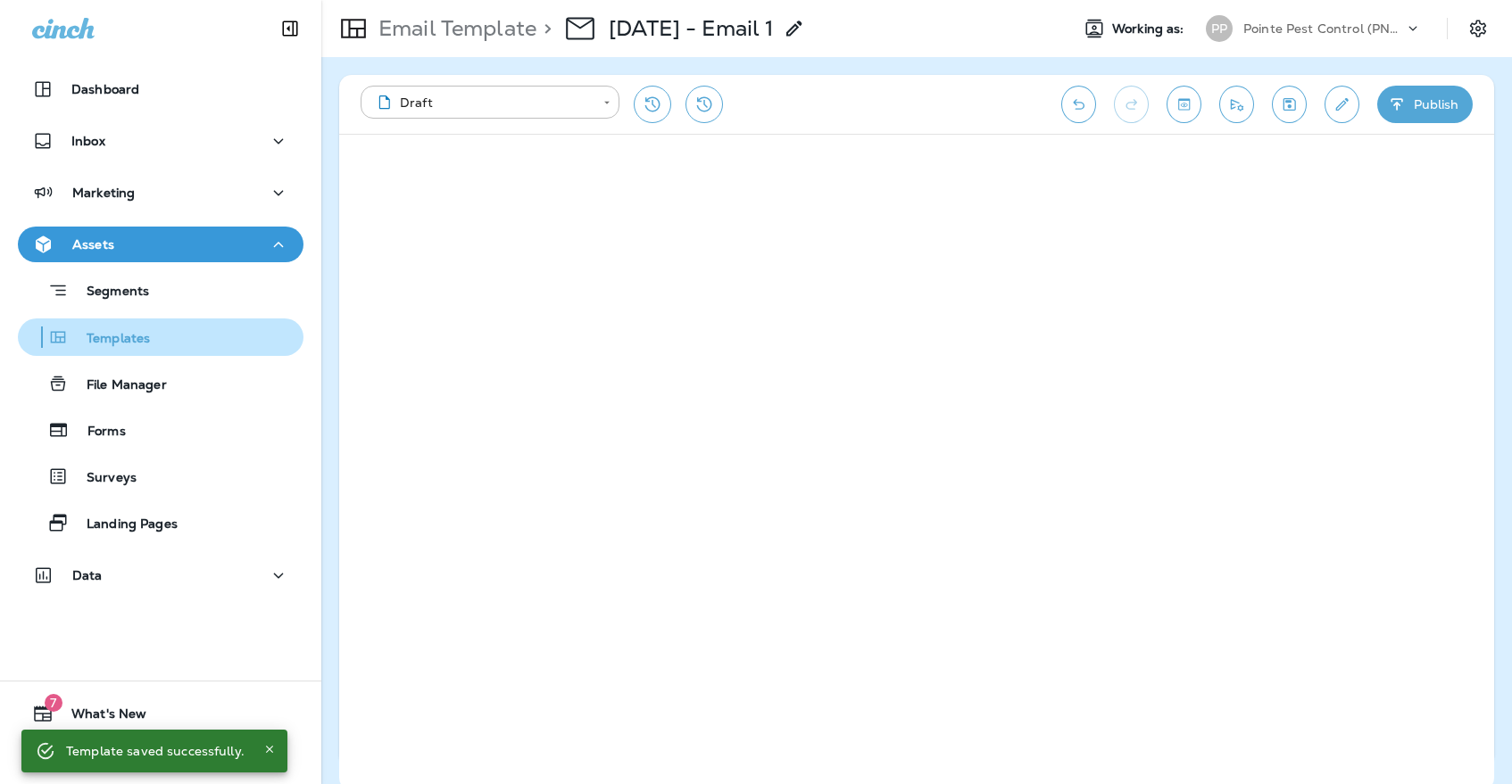
click at [200, 333] on div "Templates" at bounding box center [160, 336] width 271 height 26
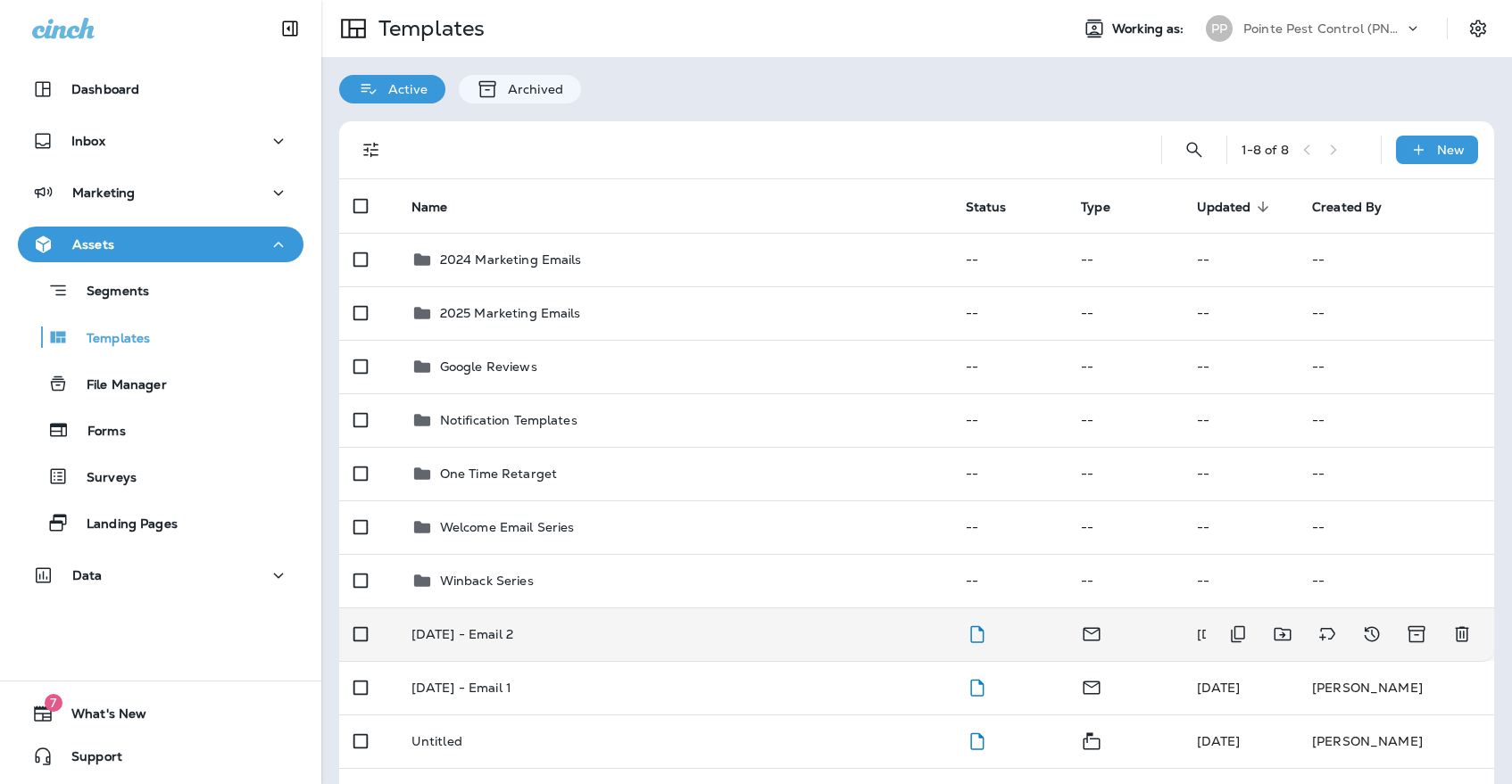
click at [481, 630] on td "[DATE] - Email 2" at bounding box center [674, 633] width 555 height 54
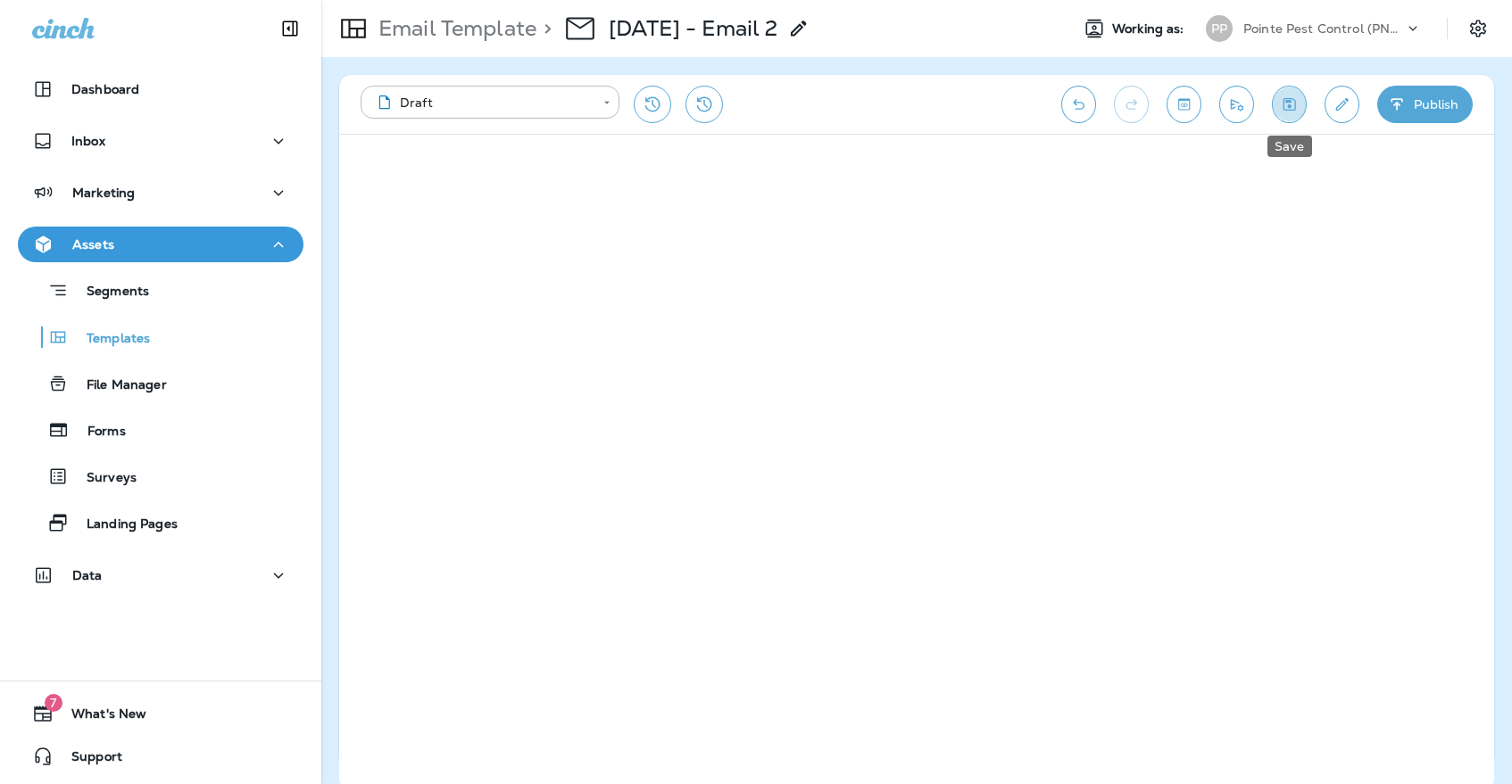
click at [1283, 100] on icon "Save" at bounding box center [1289, 104] width 13 height 13
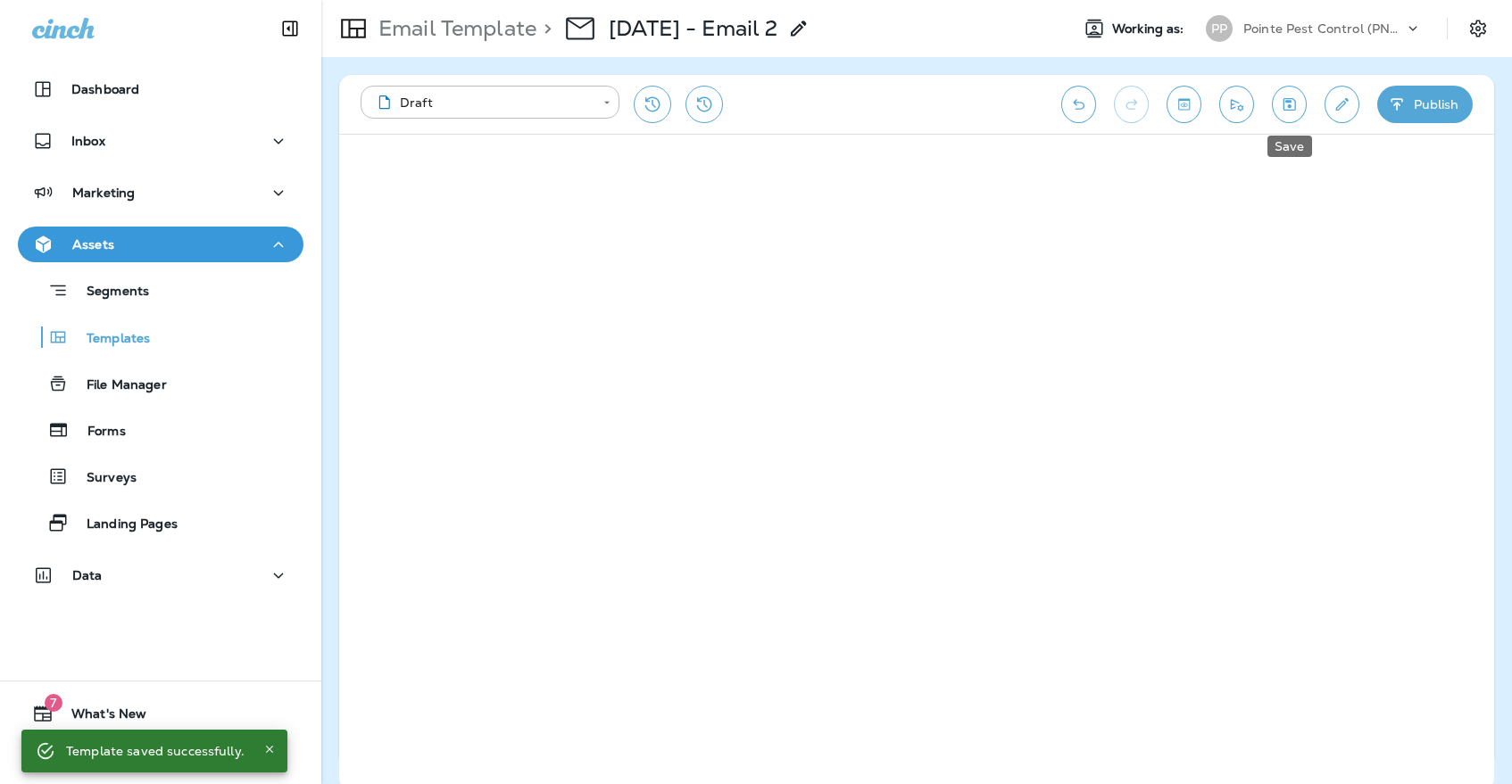
click at [1293, 97] on icon "Save" at bounding box center [1289, 105] width 19 height 18
click at [1335, 108] on icon "Edit details" at bounding box center [1341, 105] width 19 height 18
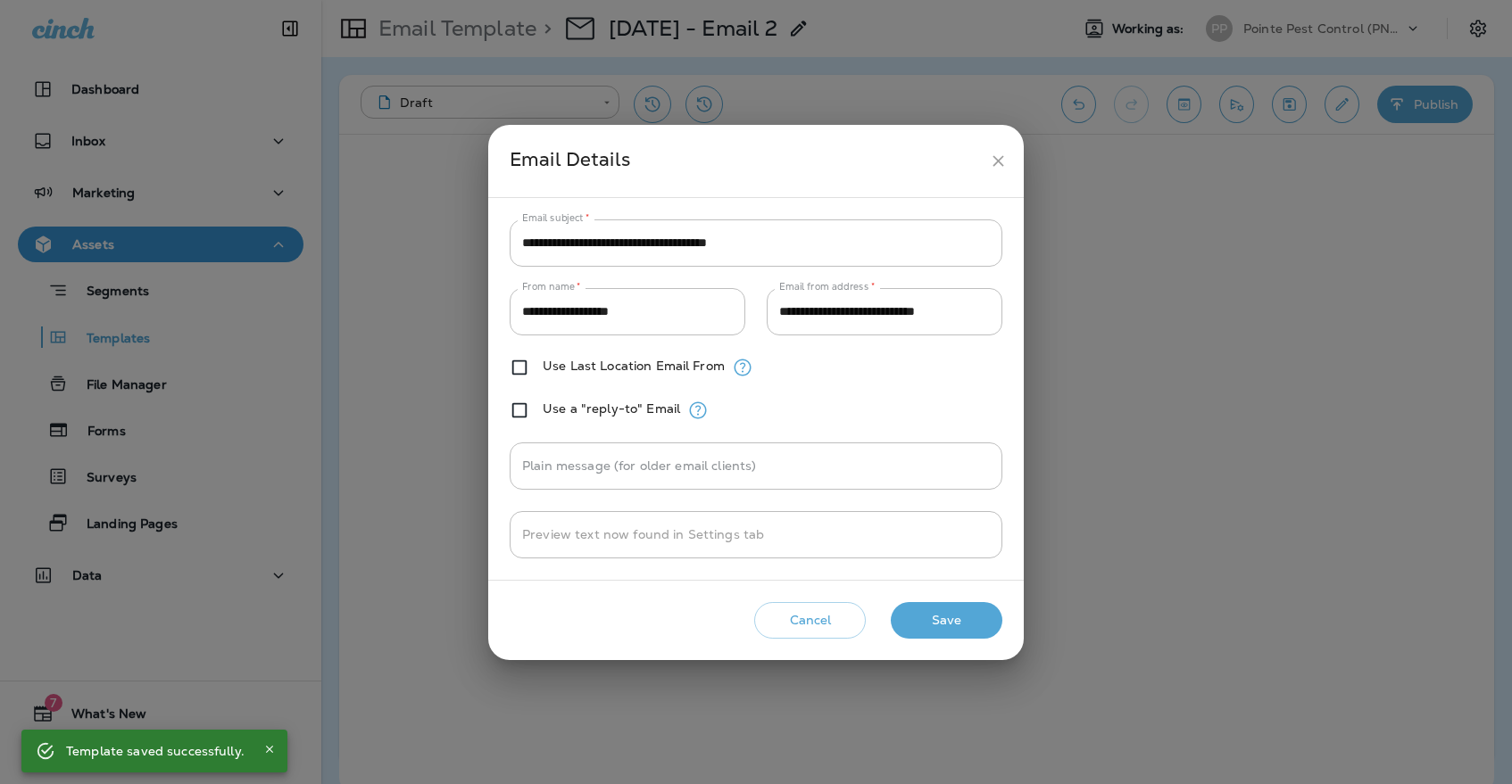
click at [1001, 153] on icon "close" at bounding box center [998, 160] width 19 height 19
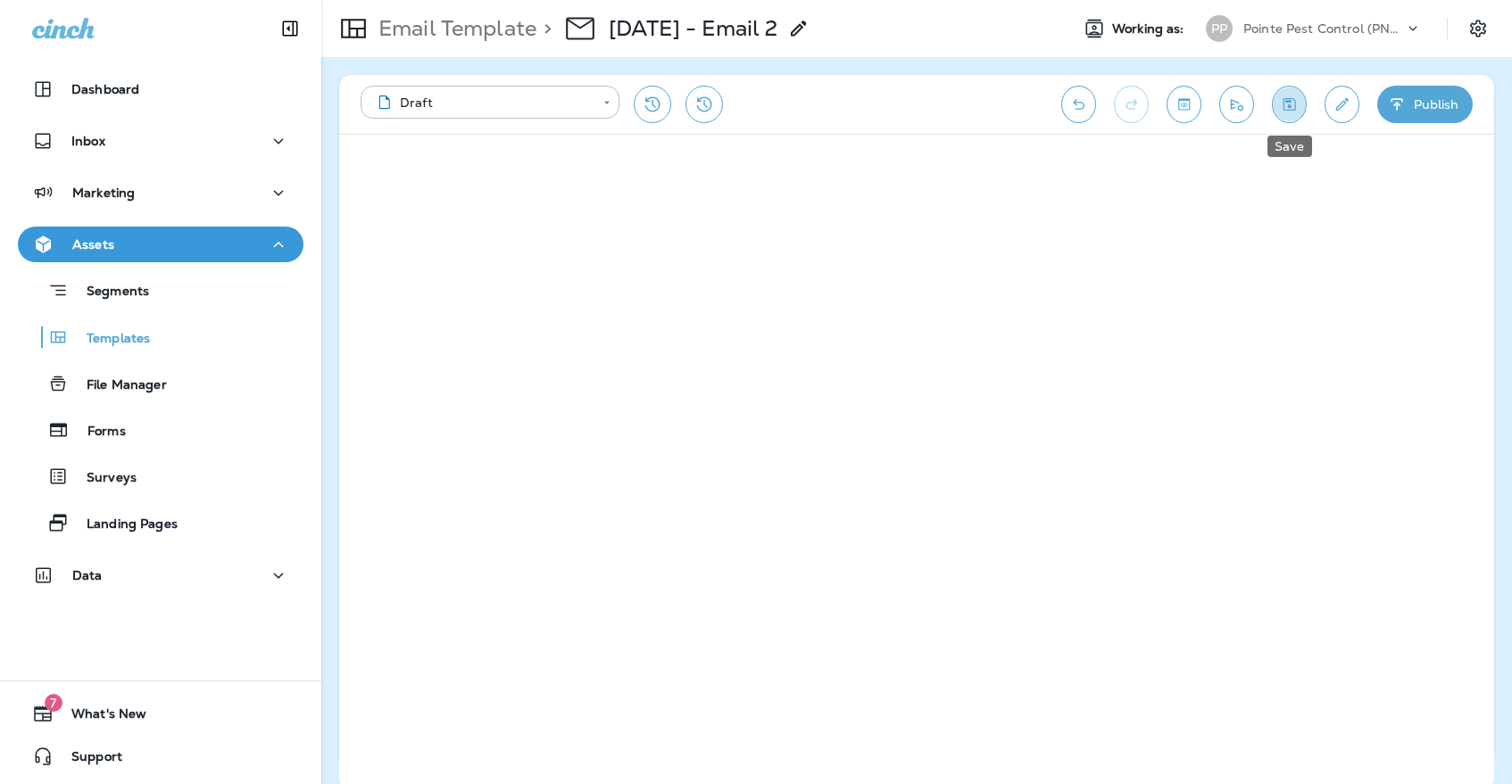
click at [1292, 106] on icon "Save" at bounding box center [1289, 105] width 19 height 18
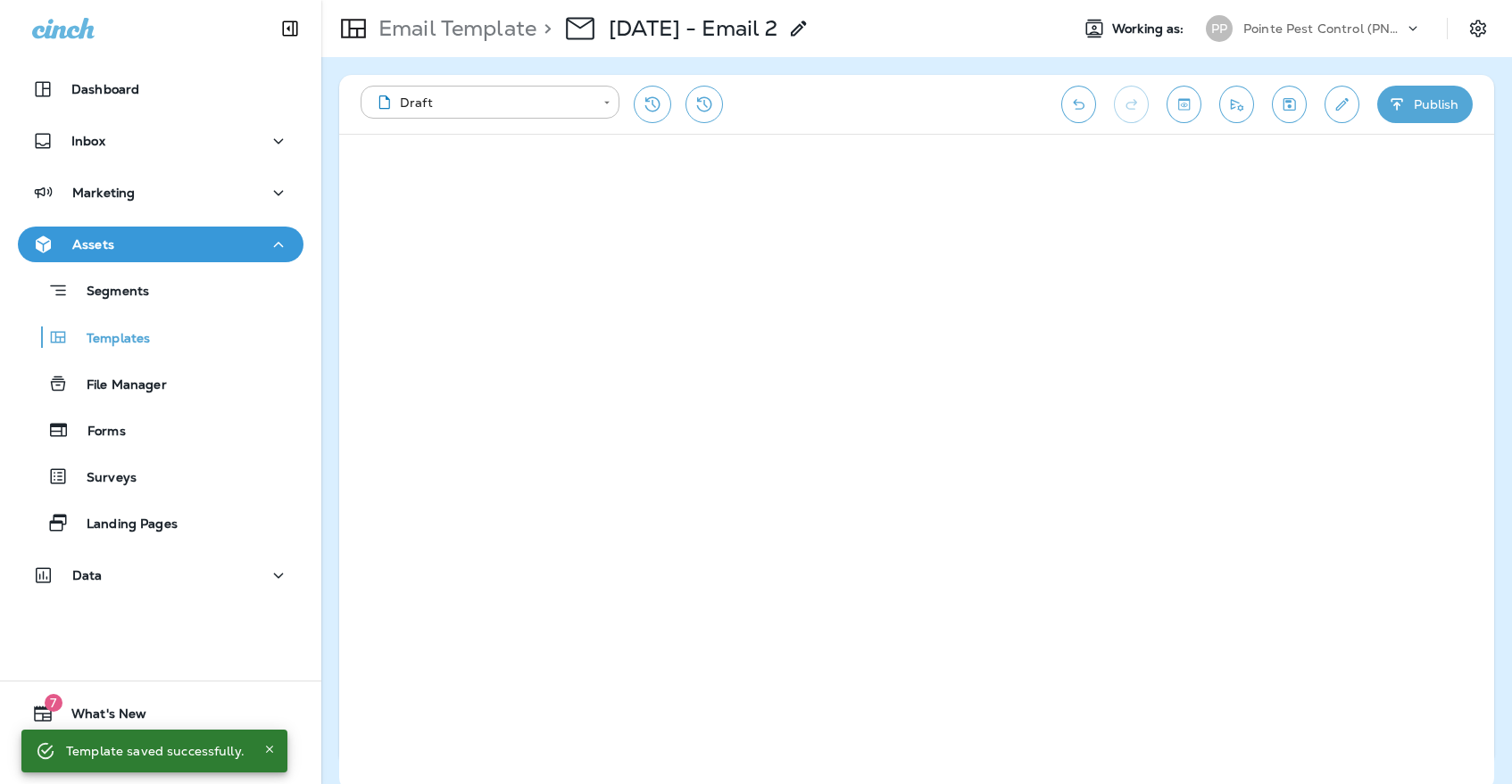
click at [1349, 25] on p "Pointe Pest Control (PNW)" at bounding box center [1323, 28] width 160 height 15
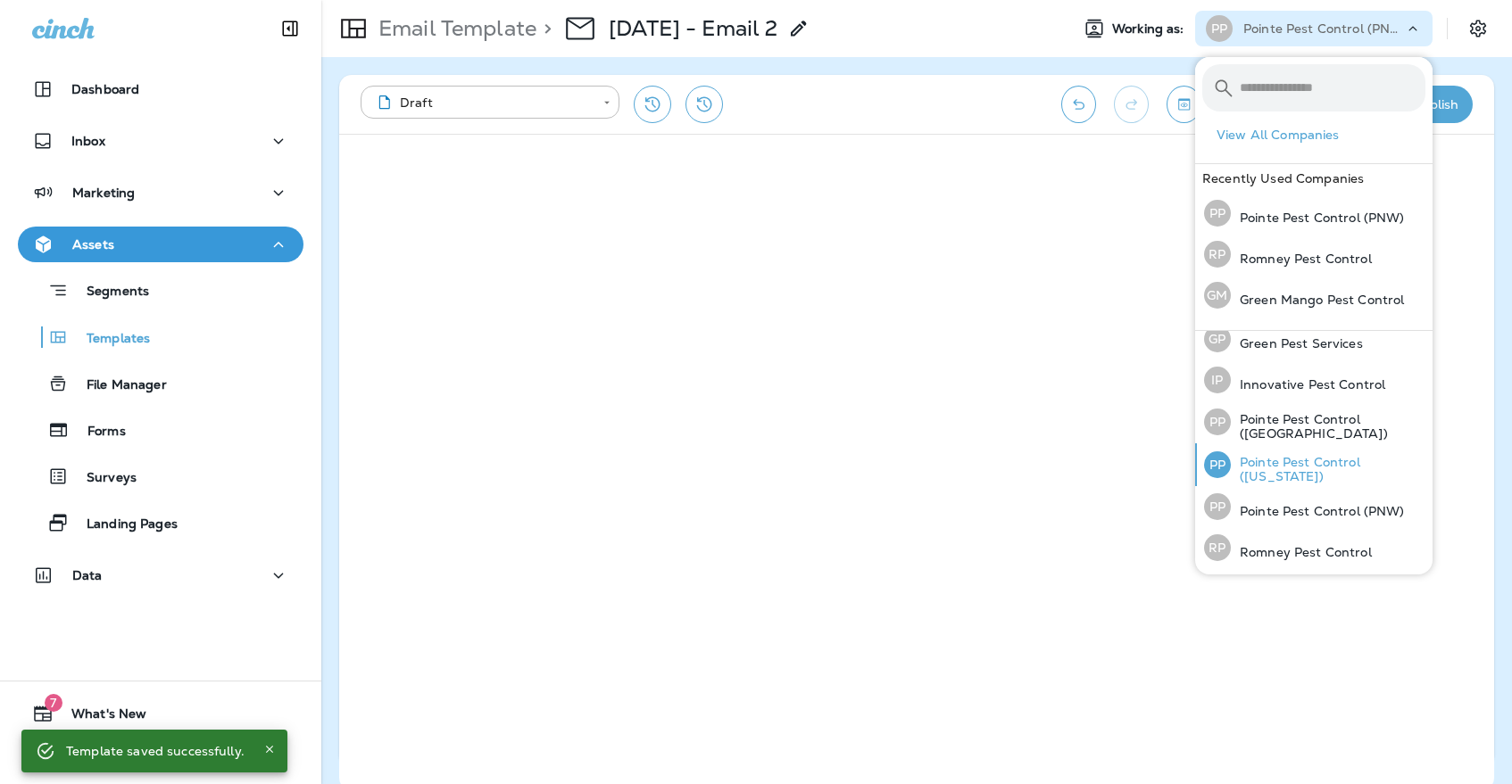
scroll to position [53, 0]
click at [1299, 468] on p "Pointe Pest Control ([US_STATE])" at bounding box center [1327, 469] width 195 height 28
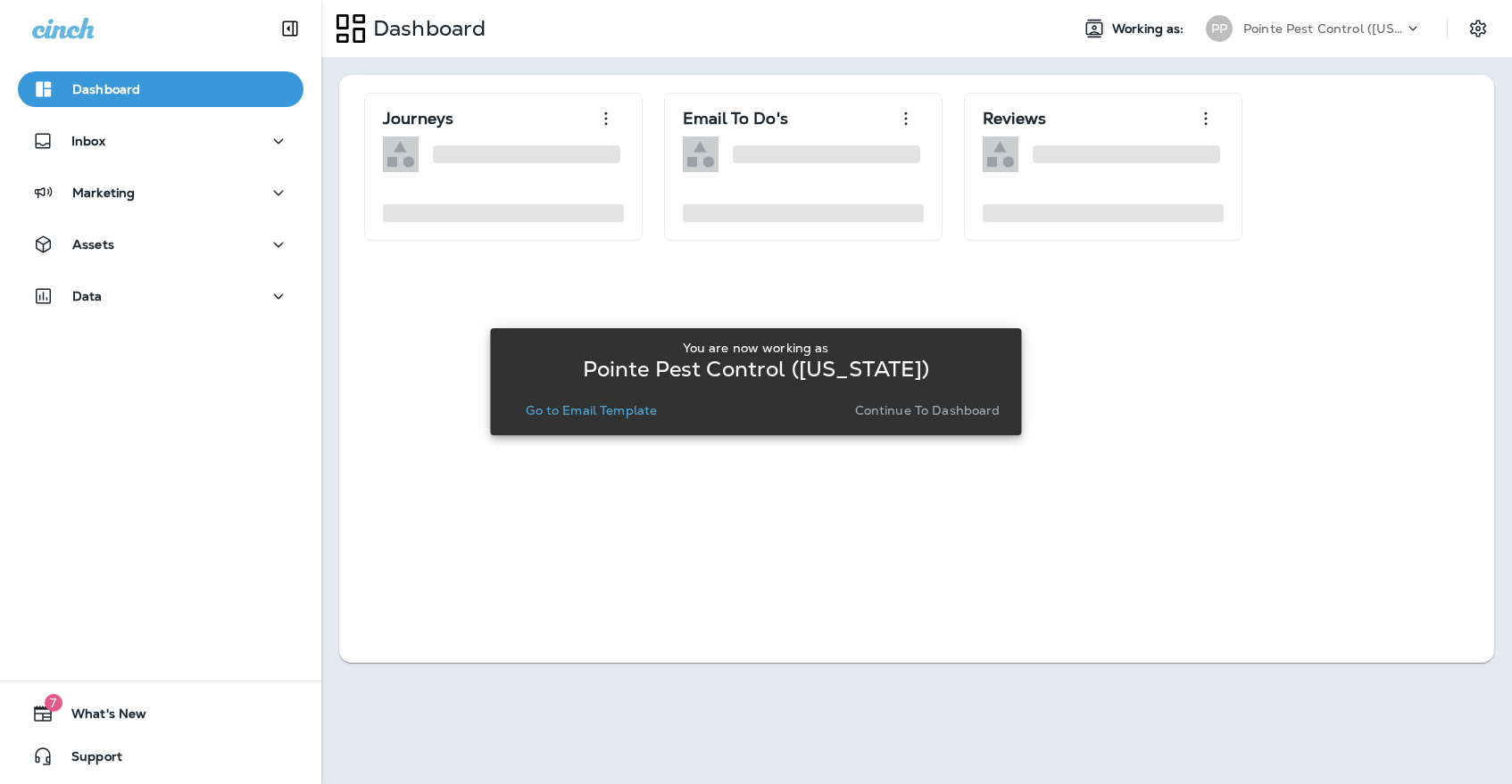
click at [564, 407] on p "Go to Email Template" at bounding box center [592, 410] width 131 height 15
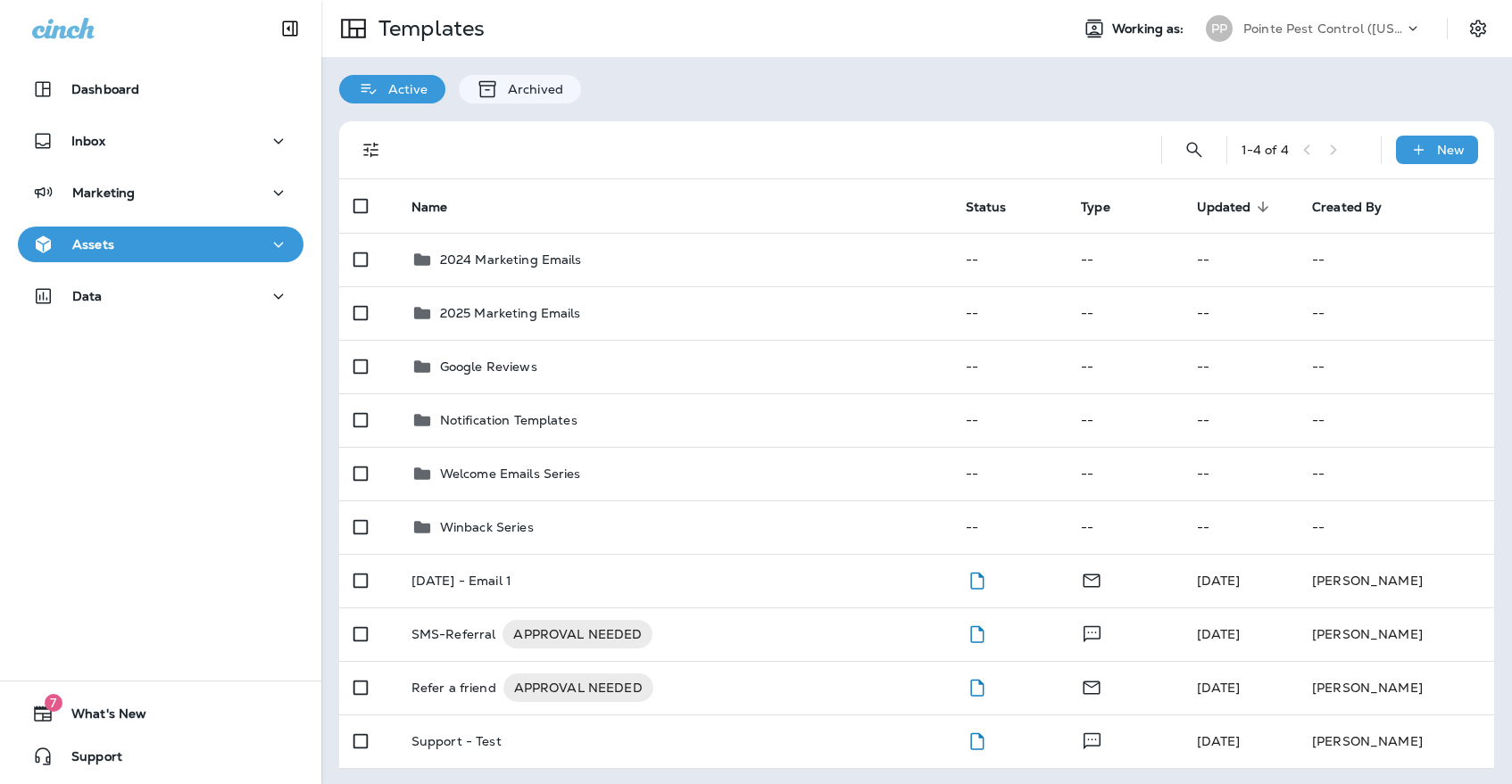
click at [1242, 47] on div "Templates Working as: PP Pointe Pest Control ([US_STATE])" at bounding box center [916, 28] width 1190 height 57
click at [1254, 25] on p "Pointe Pest Control ([US_STATE])" at bounding box center [1323, 28] width 160 height 15
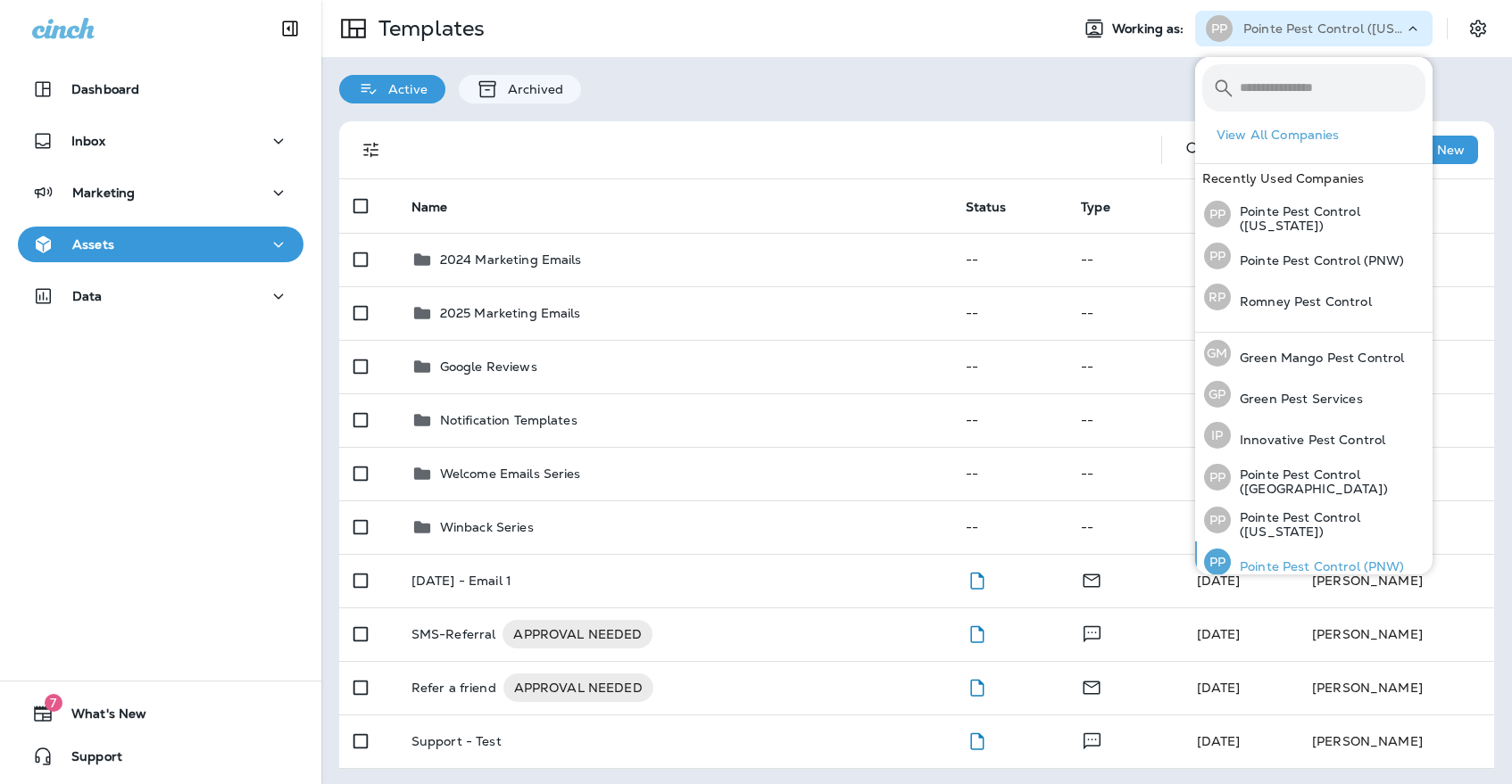
click at [1268, 555] on div "PP Pointe Pest Control (PNW)" at bounding box center [1305, 562] width 215 height 41
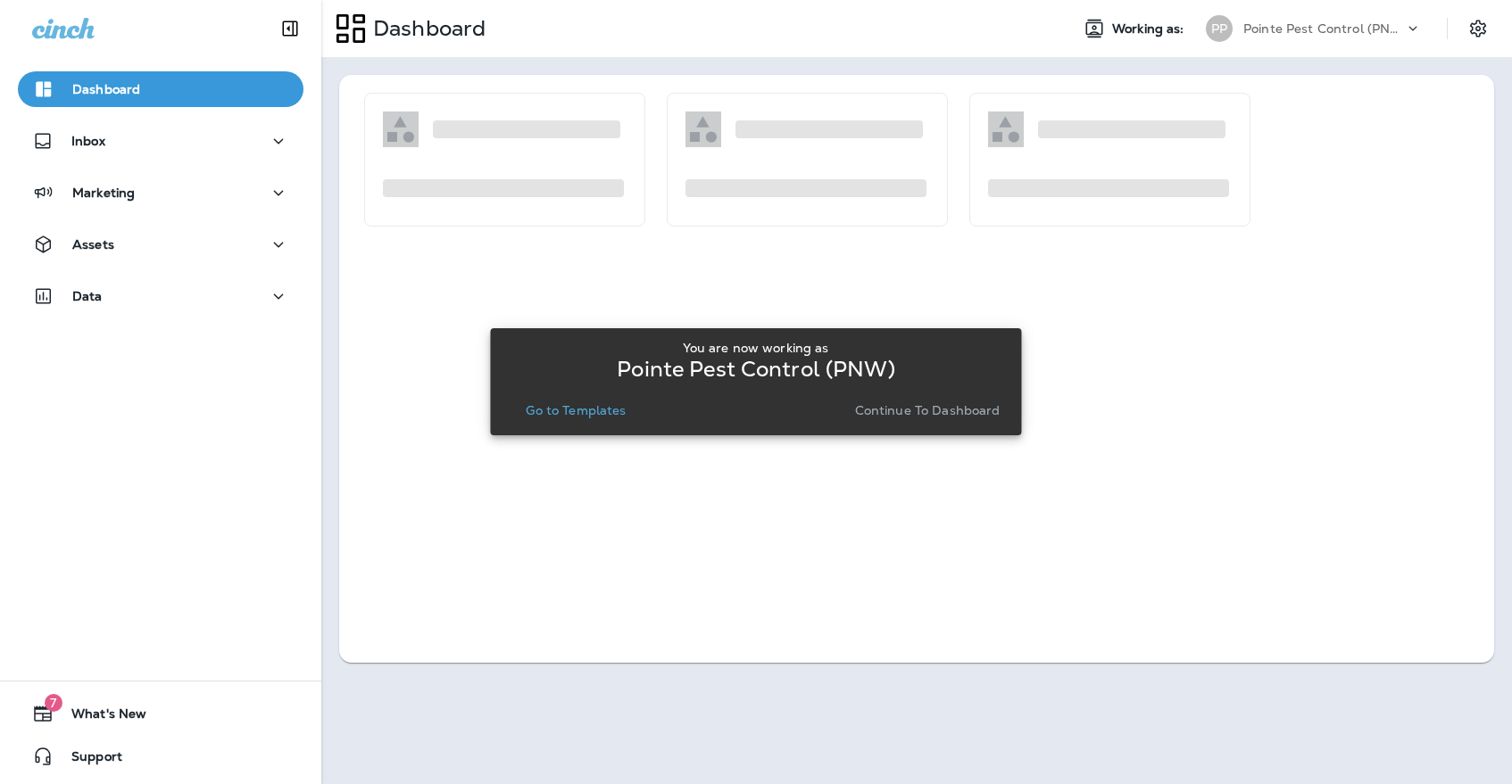
click at [598, 423] on div "You are now working as Pointe Pest Control (PNW) Go to Templates Continue to Da…" at bounding box center [756, 381] width 503 height 97
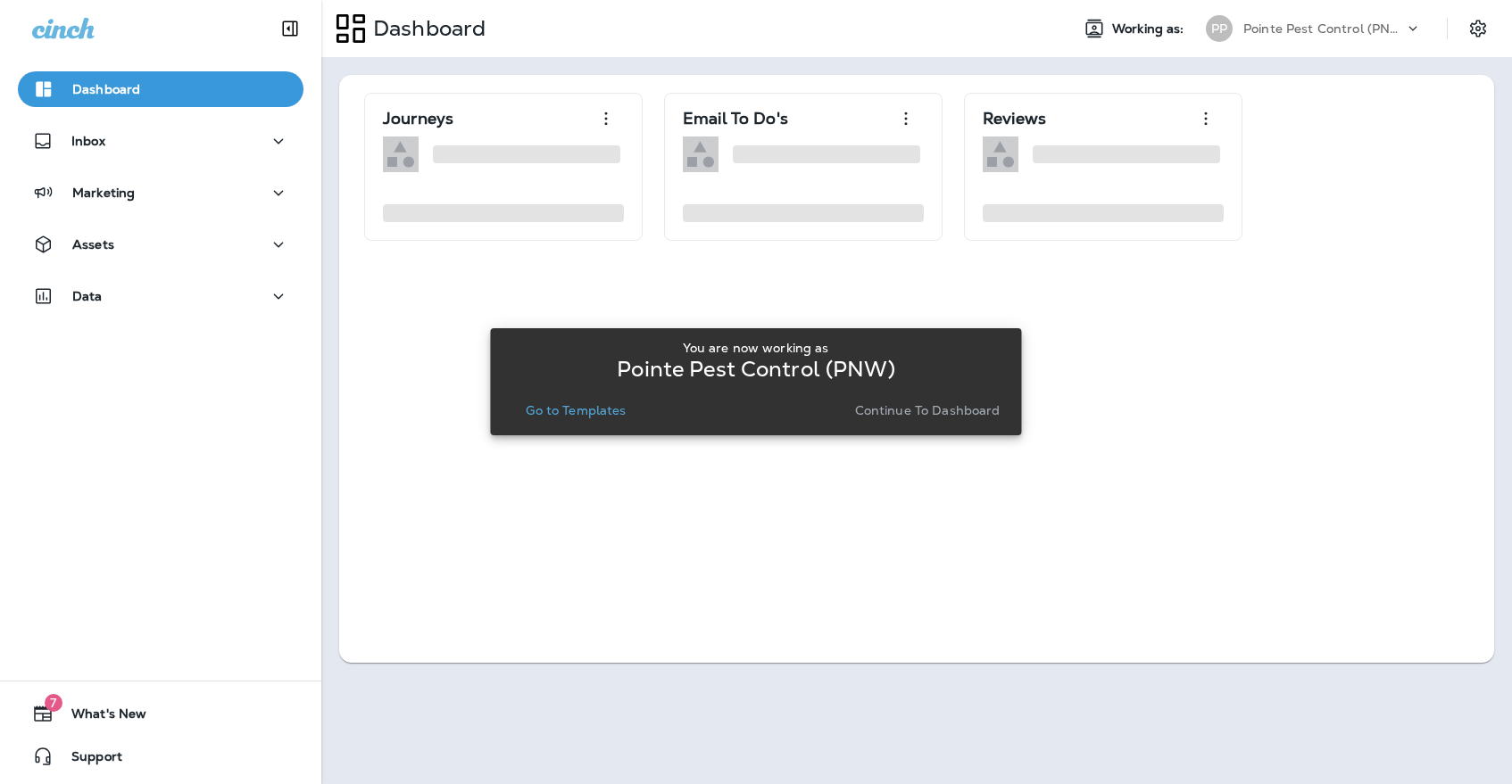
click at [608, 412] on p "Go to Templates" at bounding box center [576, 410] width 100 height 15
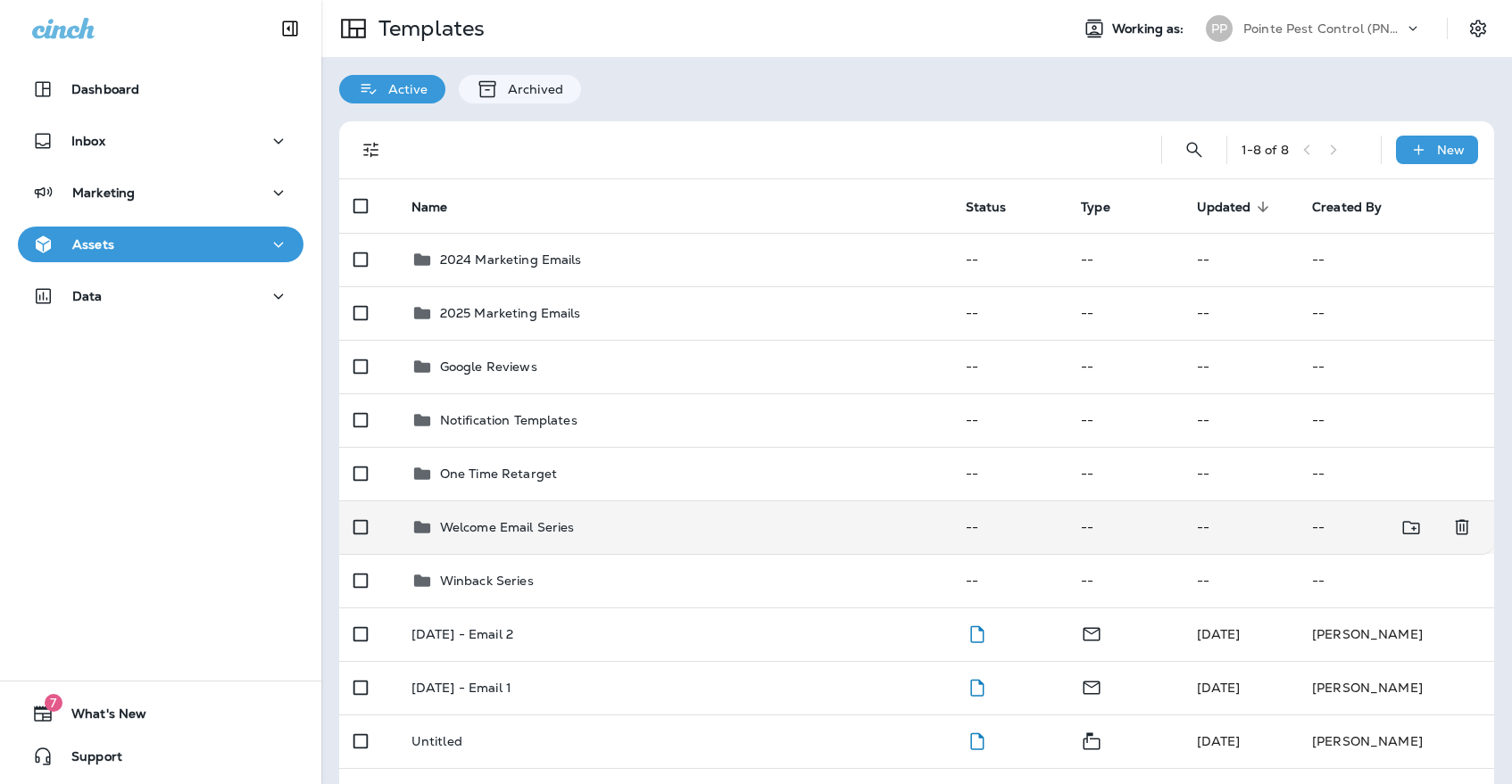
scroll to position [46, 0]
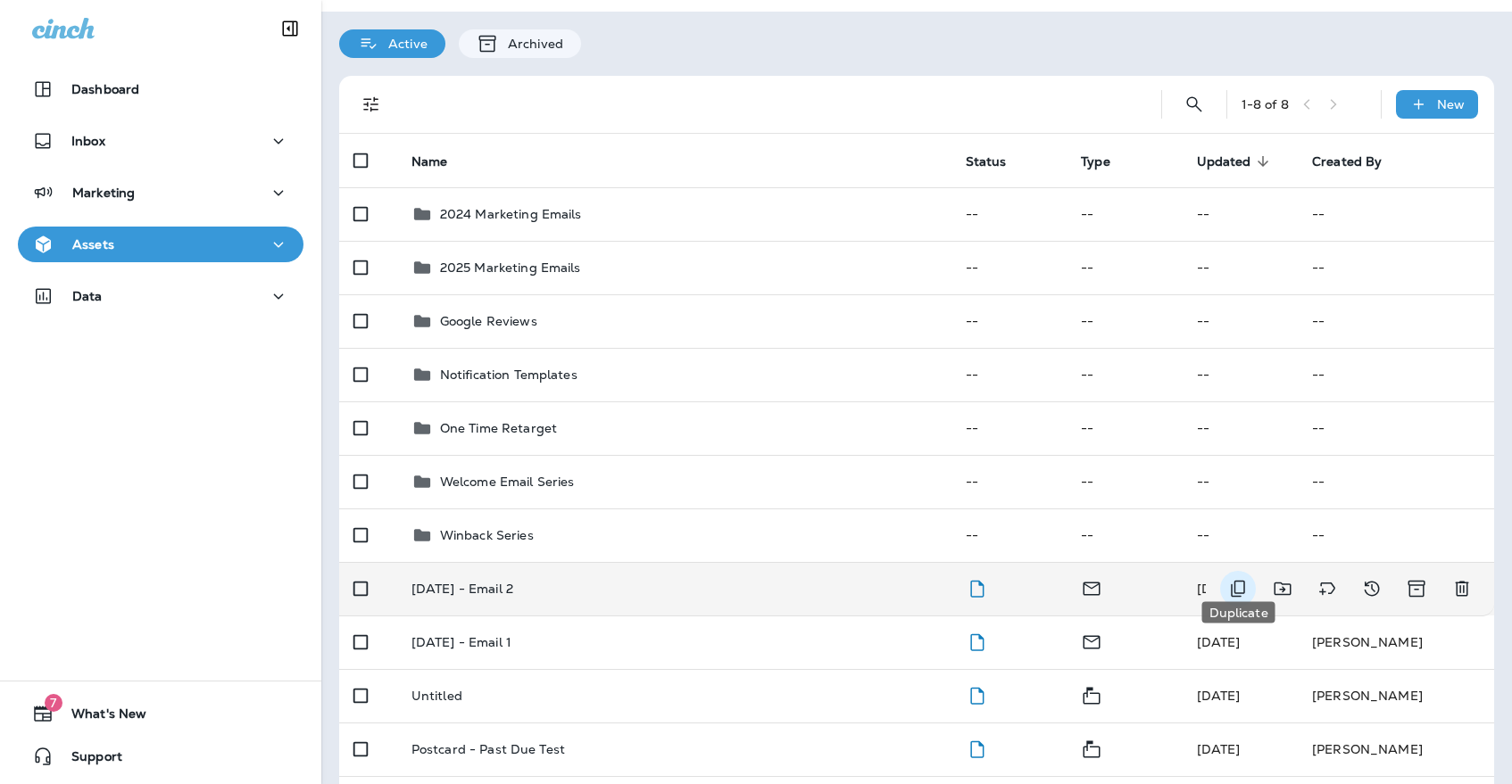
click at [1235, 581] on icon "Duplicate" at bounding box center [1237, 588] width 15 height 17
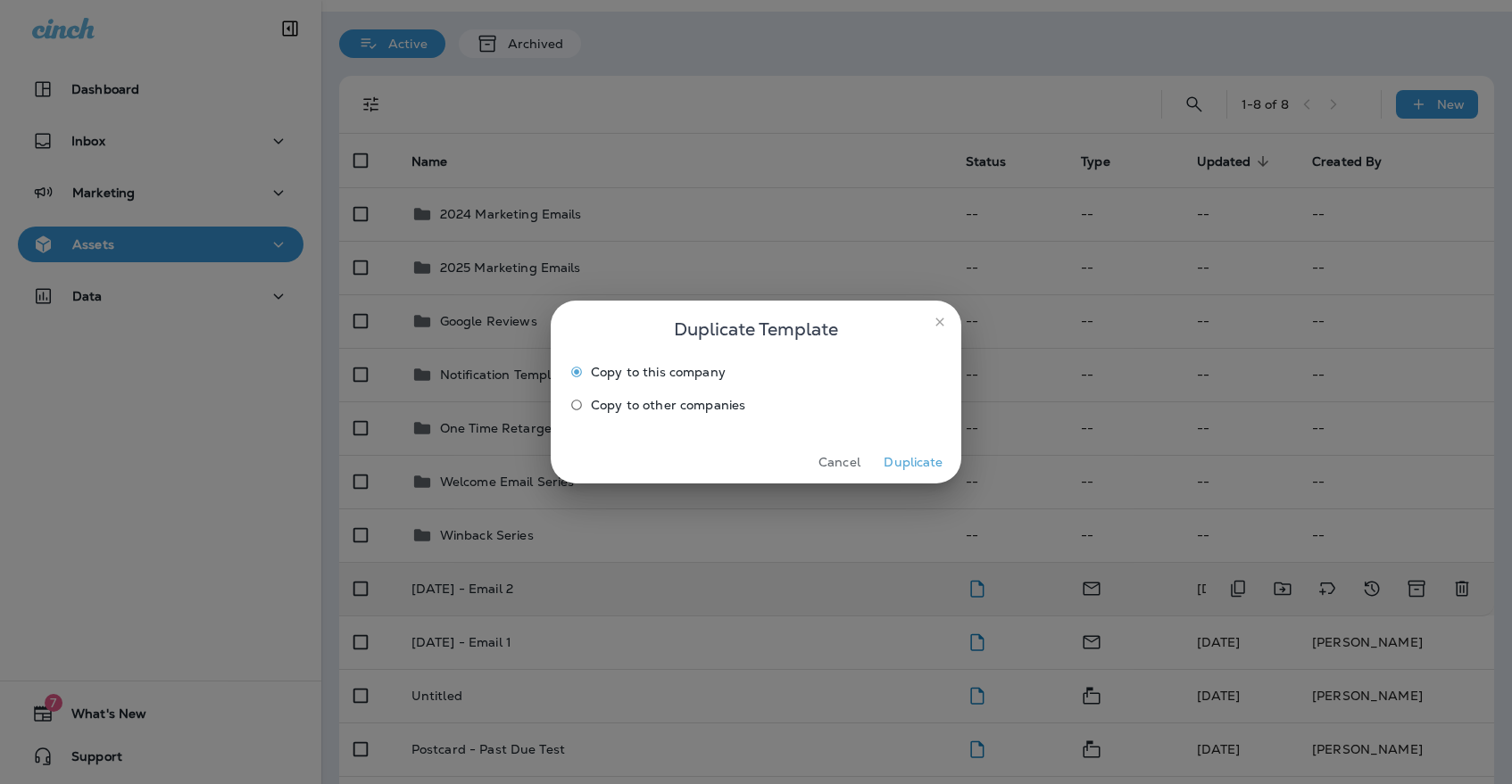
click at [639, 406] on span "Copy to other companies" at bounding box center [668, 405] width 155 height 15
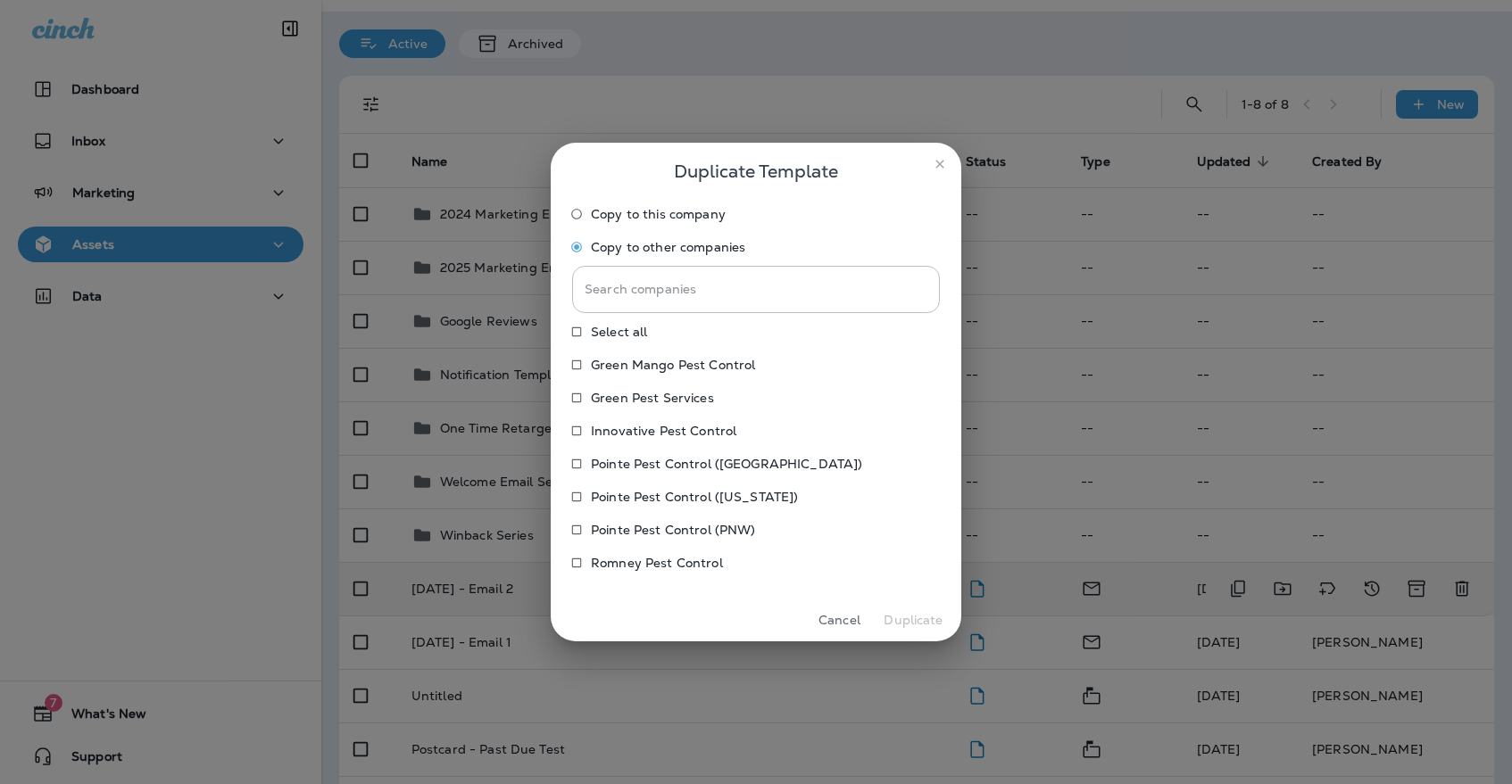
click at [650, 490] on p "Pointe Pest Control ([US_STATE])" at bounding box center [694, 497] width 207 height 15
click at [653, 476] on label "Pointe Pest Control ([GEOGRAPHIC_DATA])" at bounding box center [743, 463] width 363 height 28
click at [647, 444] on label "Innovative Pest Control" at bounding box center [743, 430] width 363 height 28
click at [647, 410] on label "Green Pest Services" at bounding box center [743, 397] width 363 height 28
click at [647, 361] on p "Green Mango Pest Control" at bounding box center [673, 365] width 164 height 15
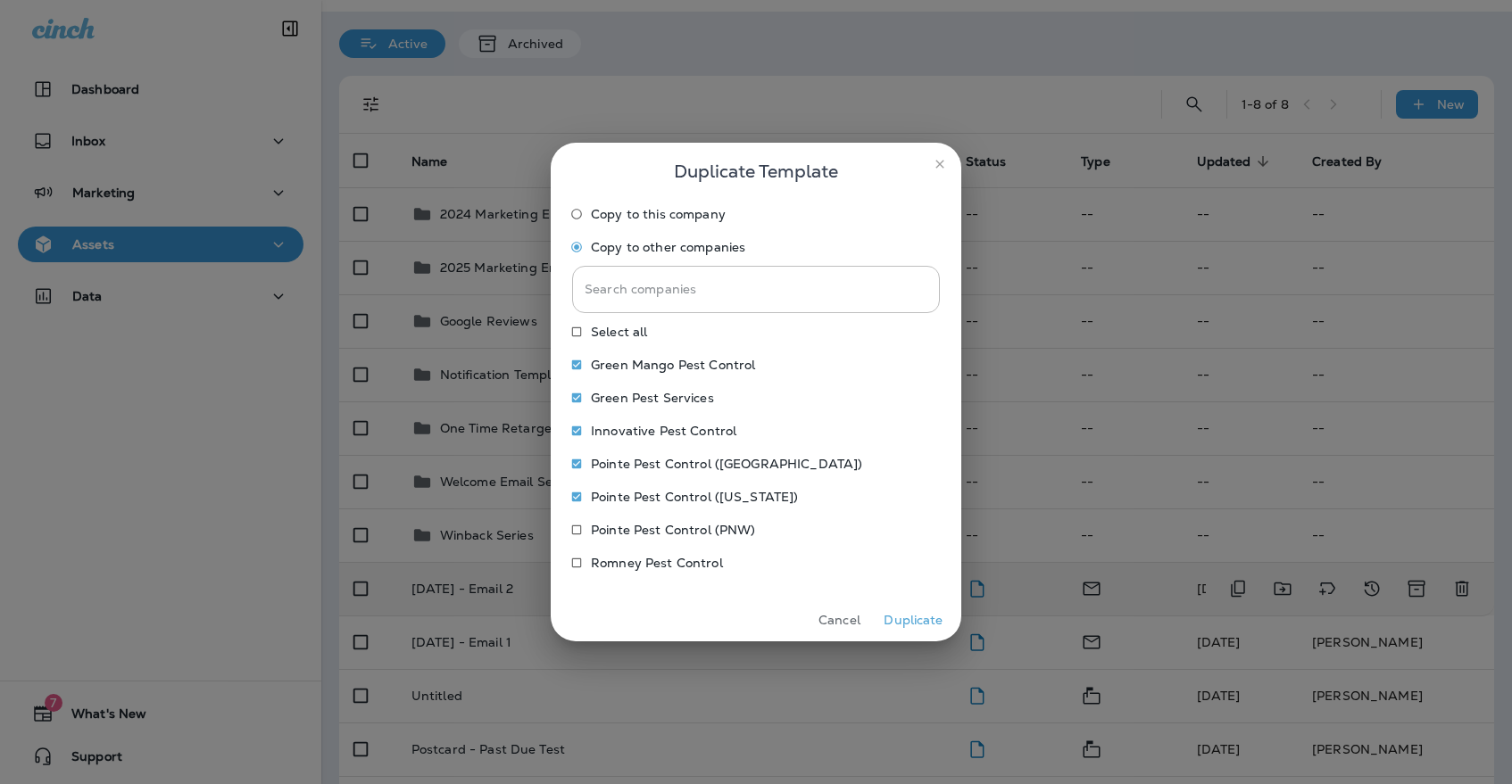
click at [911, 619] on button "Duplicate" at bounding box center [913, 621] width 67 height 27
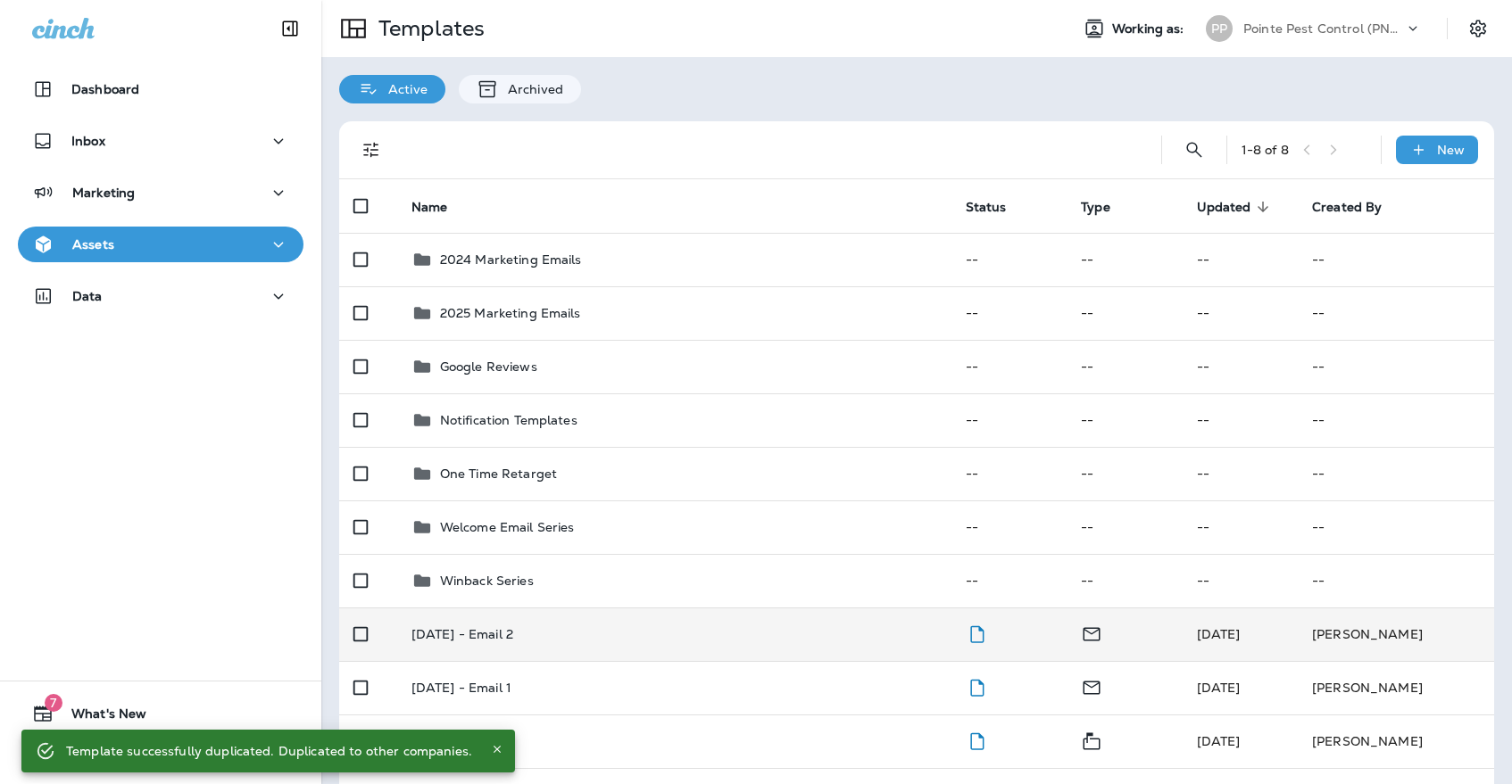
scroll to position [0, 0]
click at [1338, 28] on p "Pointe Pest Control (PNW)" at bounding box center [1323, 28] width 160 height 15
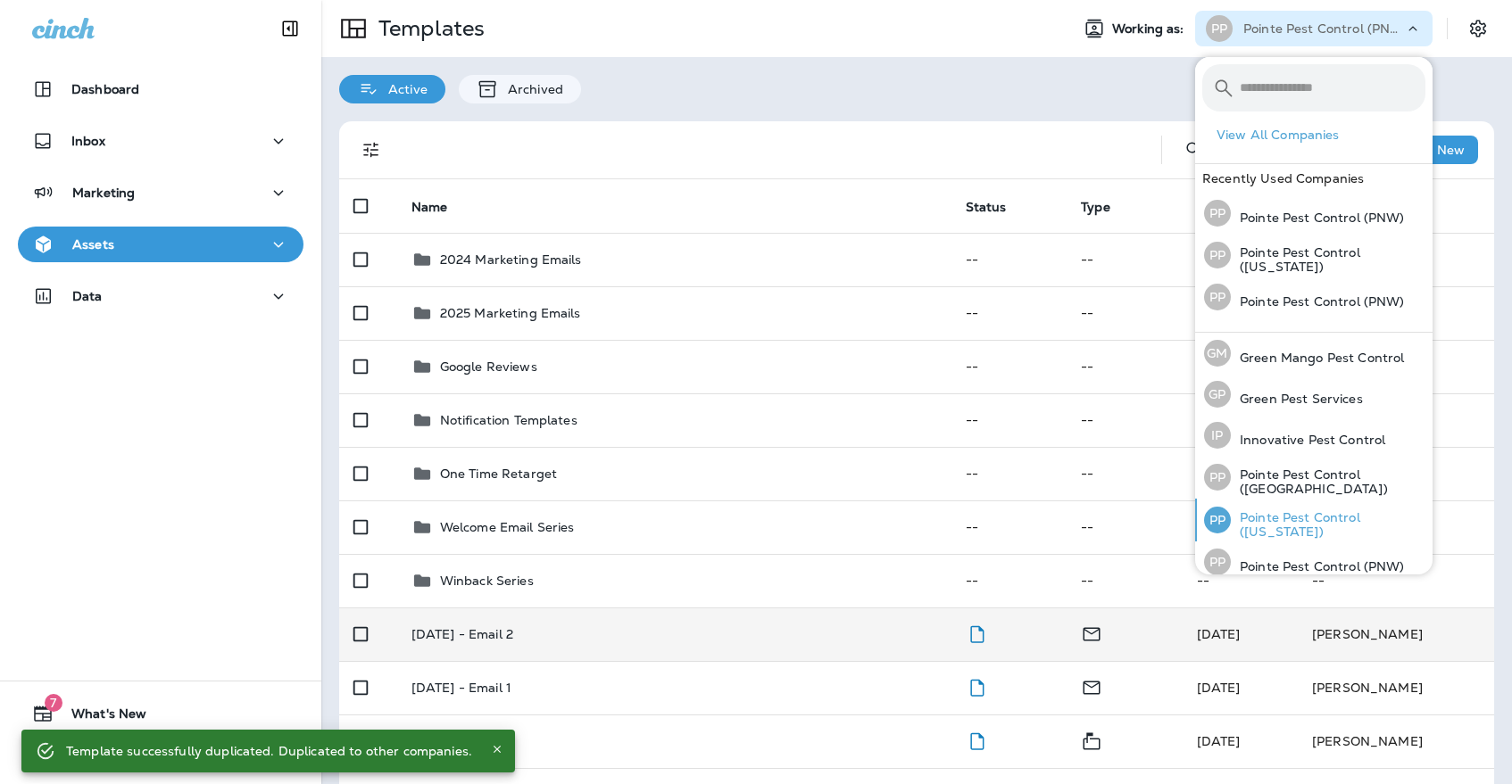
click at [1300, 531] on p "Pointe Pest Control ([US_STATE])" at bounding box center [1327, 524] width 195 height 28
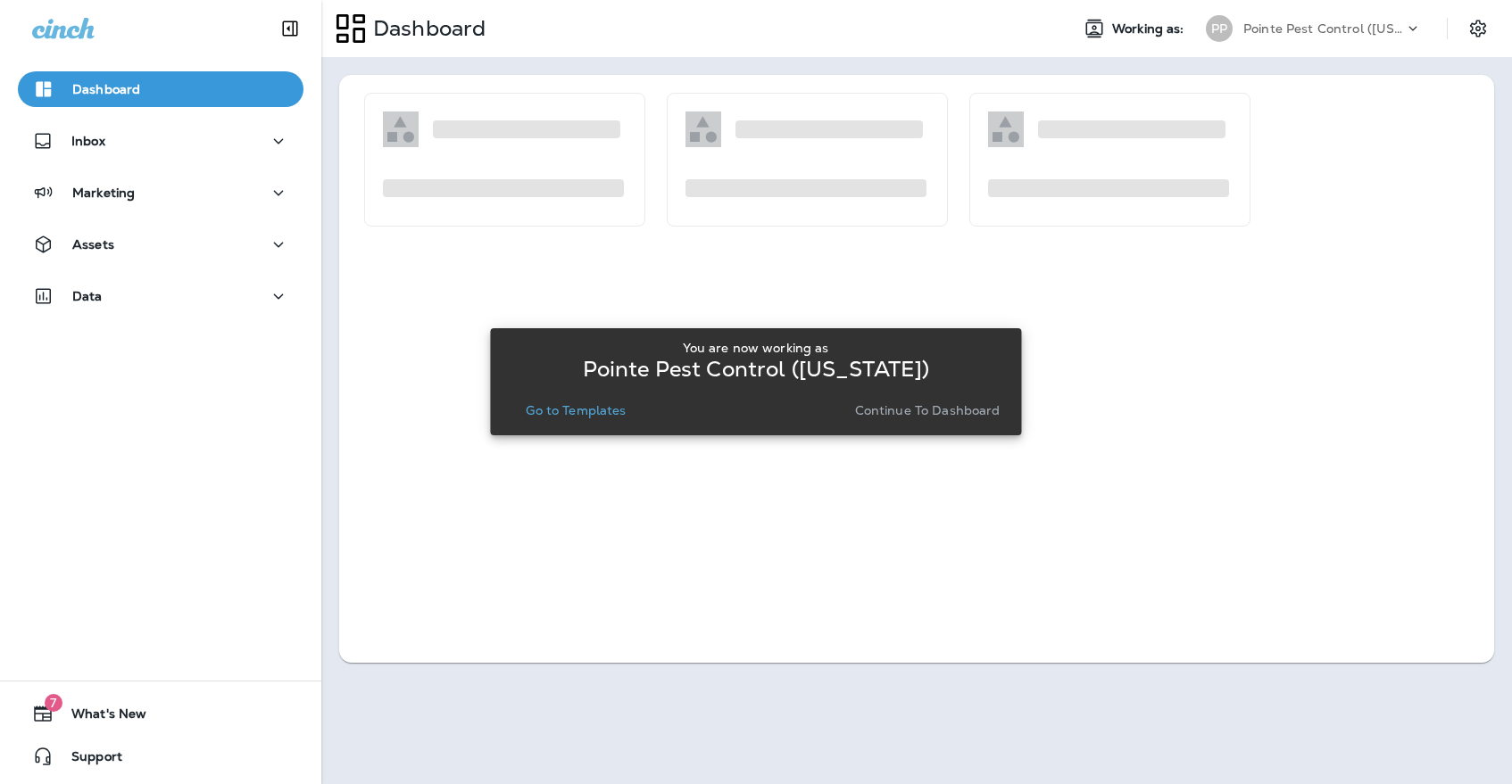
click at [552, 403] on p "Go to Templates" at bounding box center [576, 410] width 100 height 15
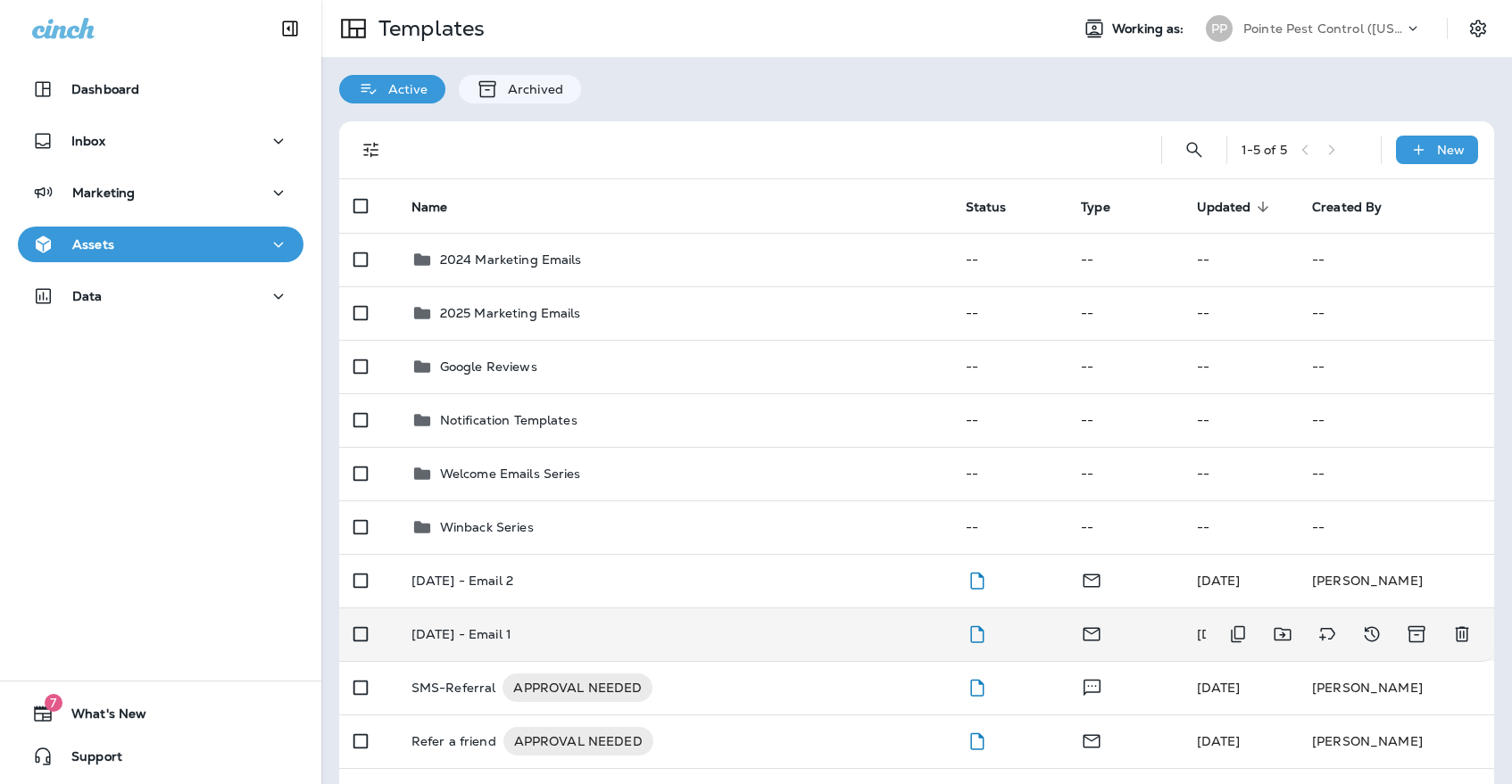
click at [473, 628] on p "[DATE] - Email 1" at bounding box center [462, 634] width 100 height 15
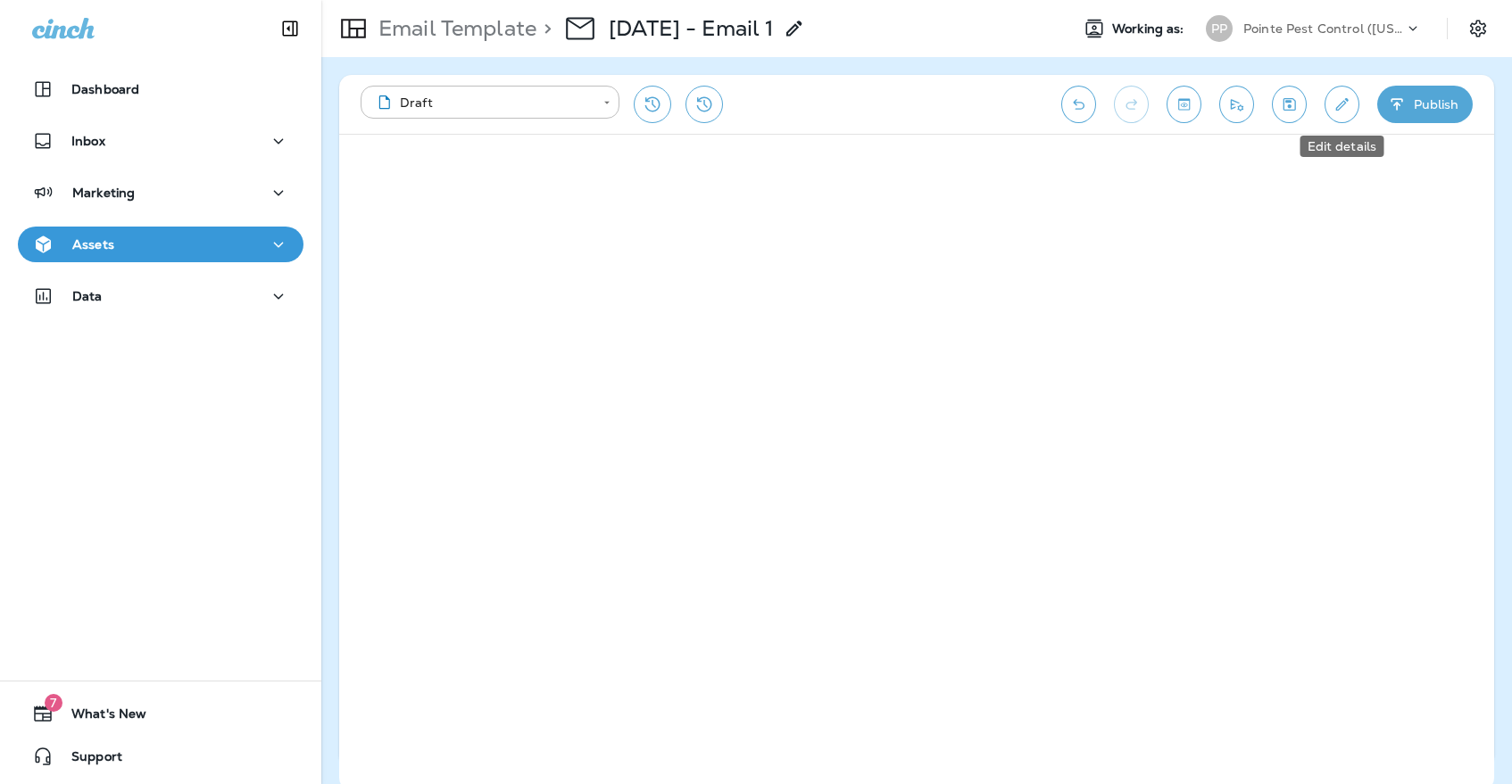
click at [1340, 102] on icon "Edit details" at bounding box center [1341, 105] width 19 height 18
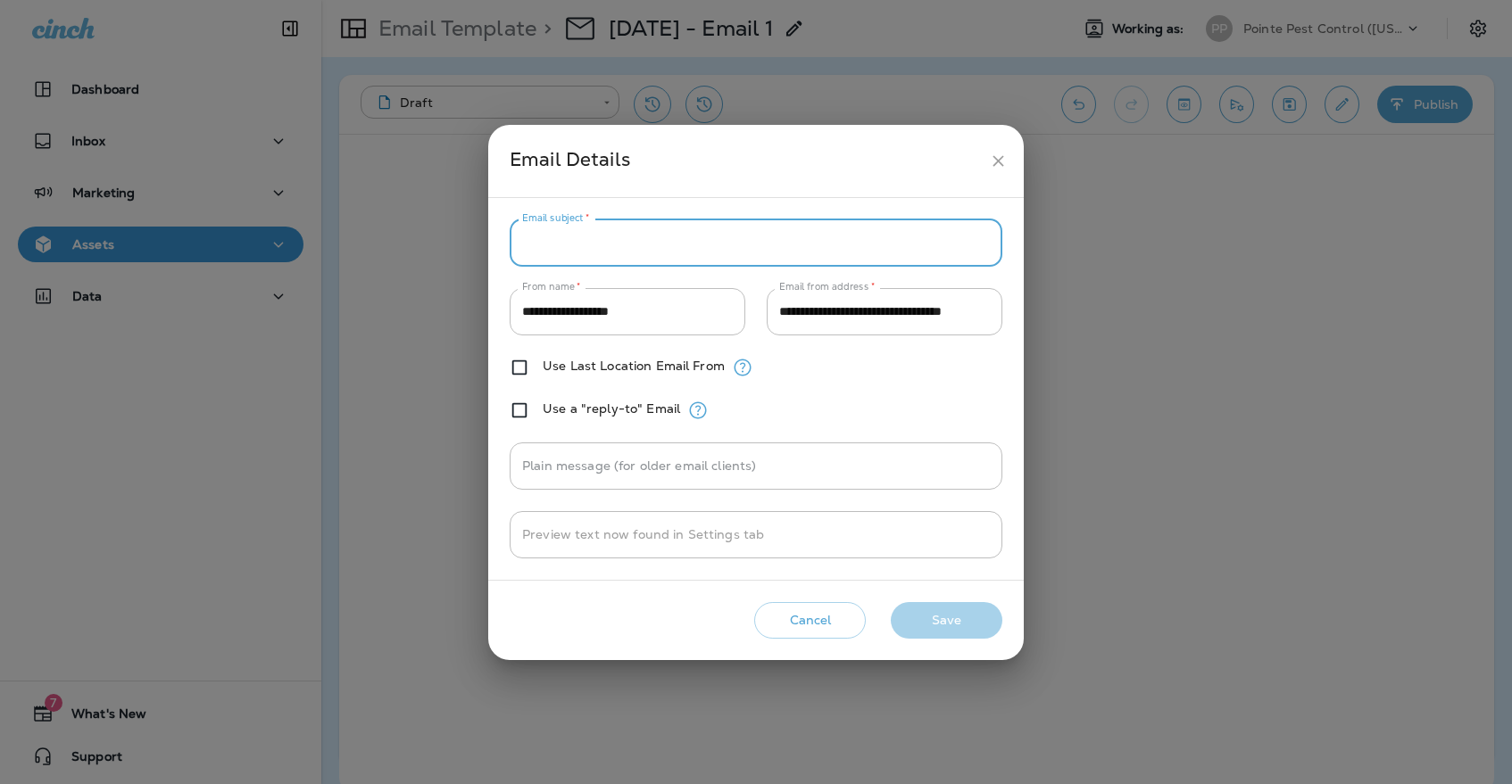
paste input "**********"
type input "**********"
click at [949, 608] on button "Save" at bounding box center [947, 620] width 111 height 36
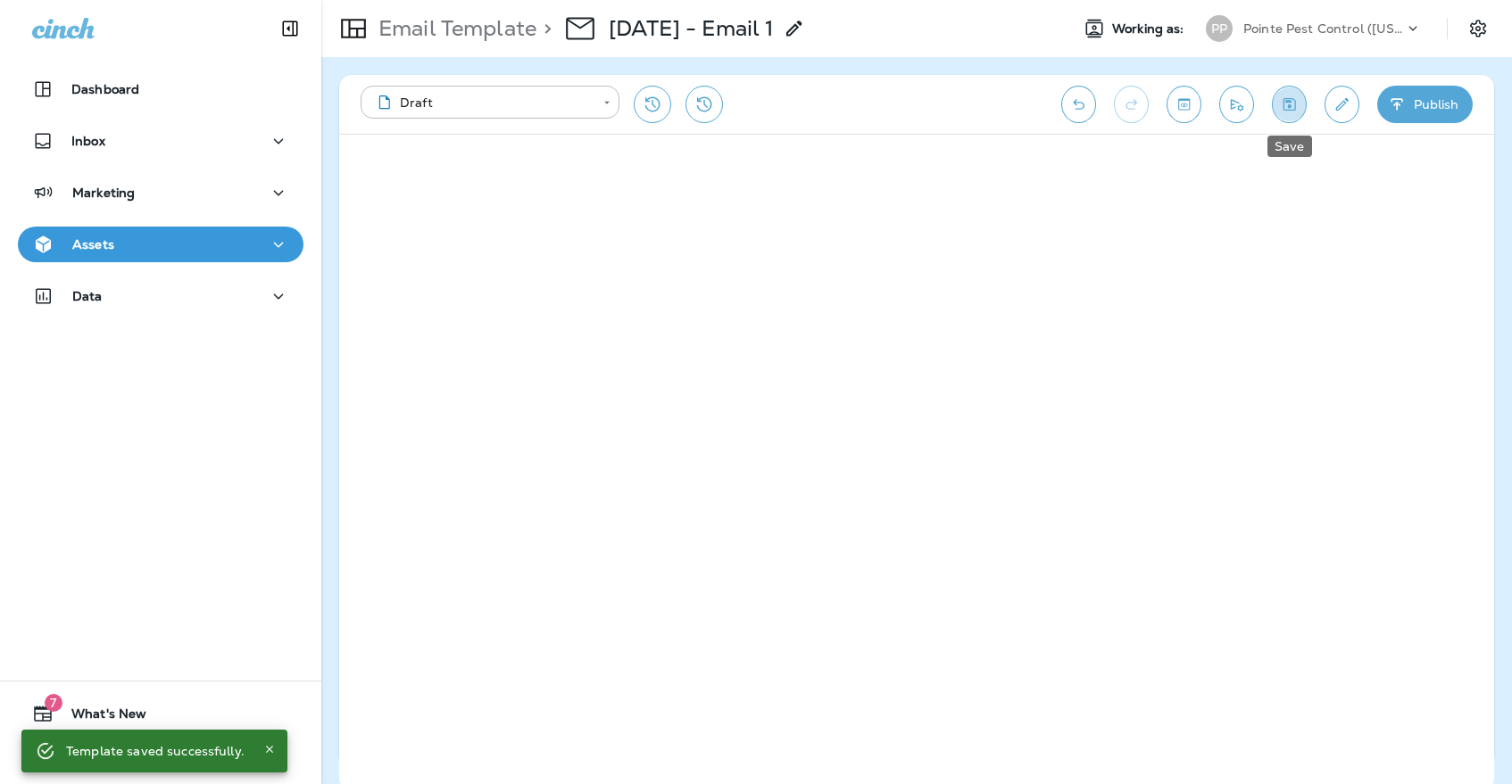
click at [1293, 110] on icon "Save" at bounding box center [1289, 104] width 13 height 13
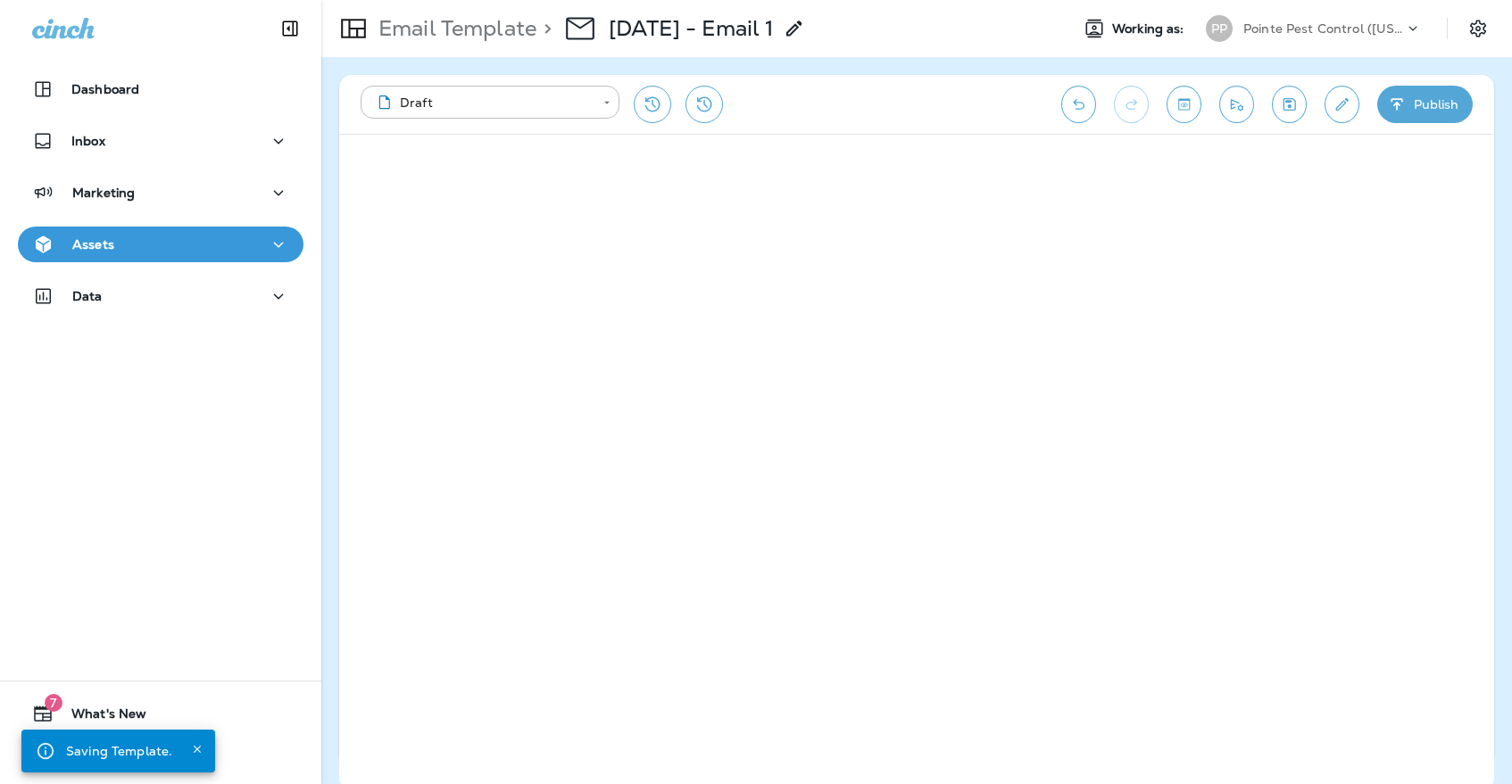
click at [133, 245] on div "Assets" at bounding box center [160, 244] width 257 height 22
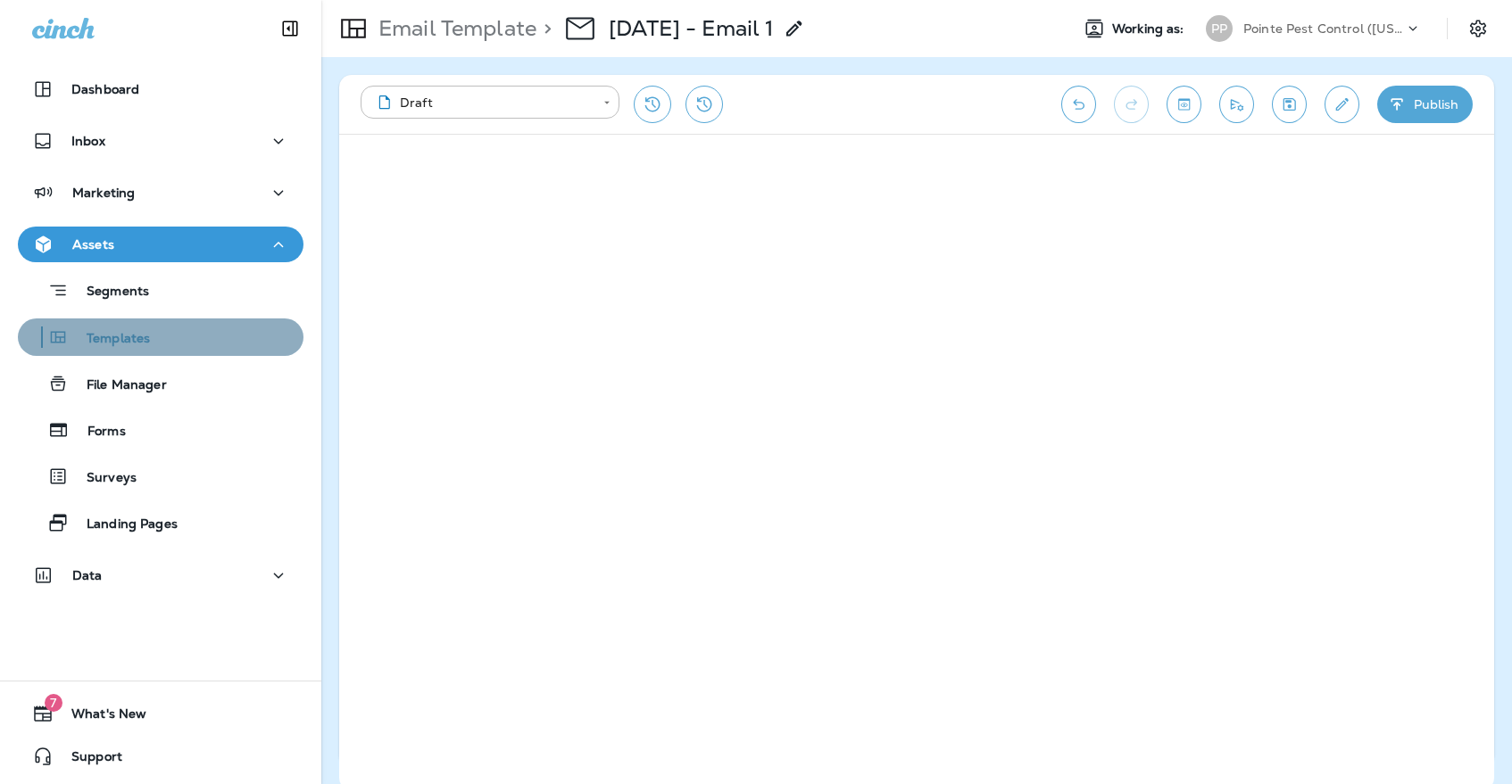
click at [163, 339] on div "Templates" at bounding box center [160, 336] width 271 height 26
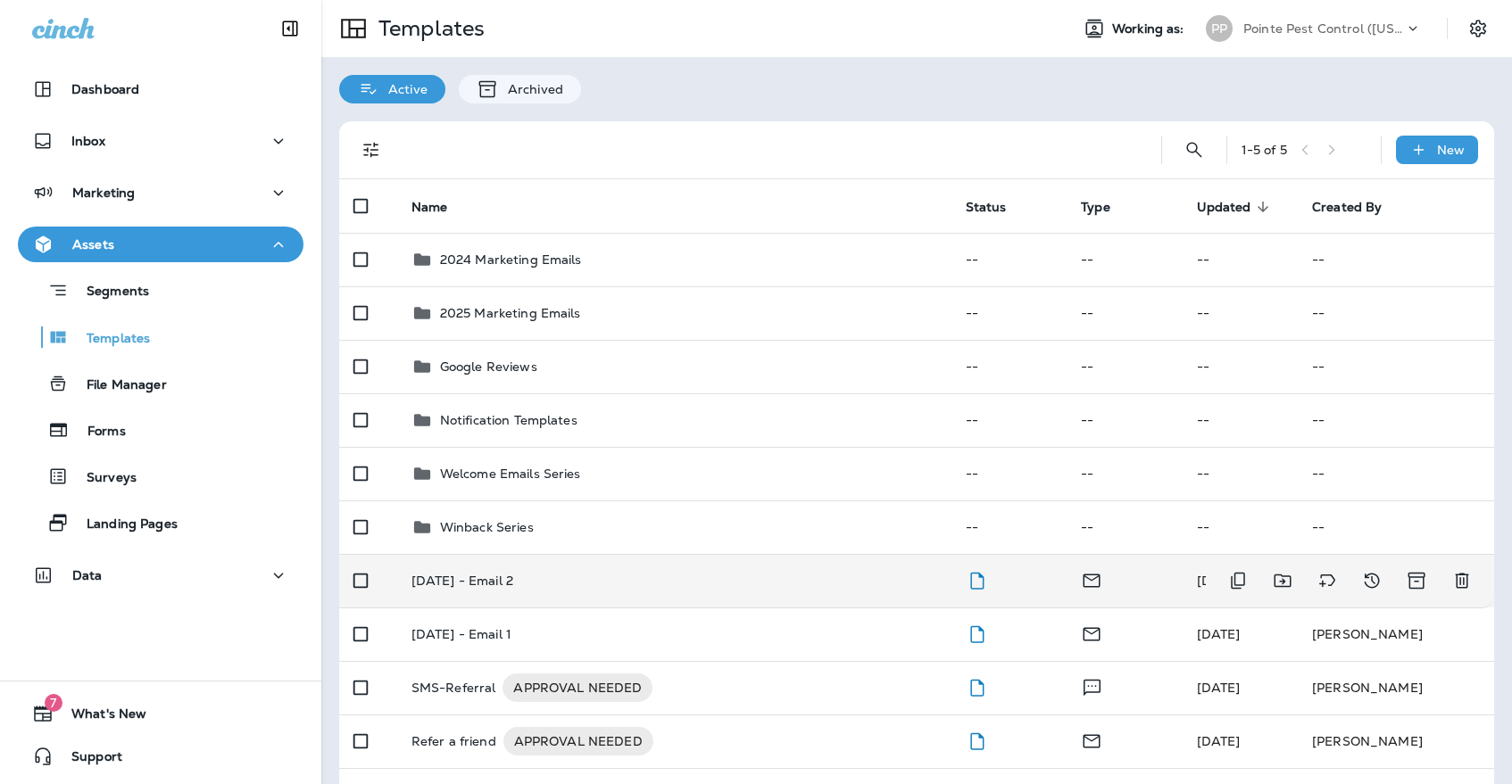
click at [553, 554] on td "[DATE] - Email 2" at bounding box center [674, 581] width 555 height 54
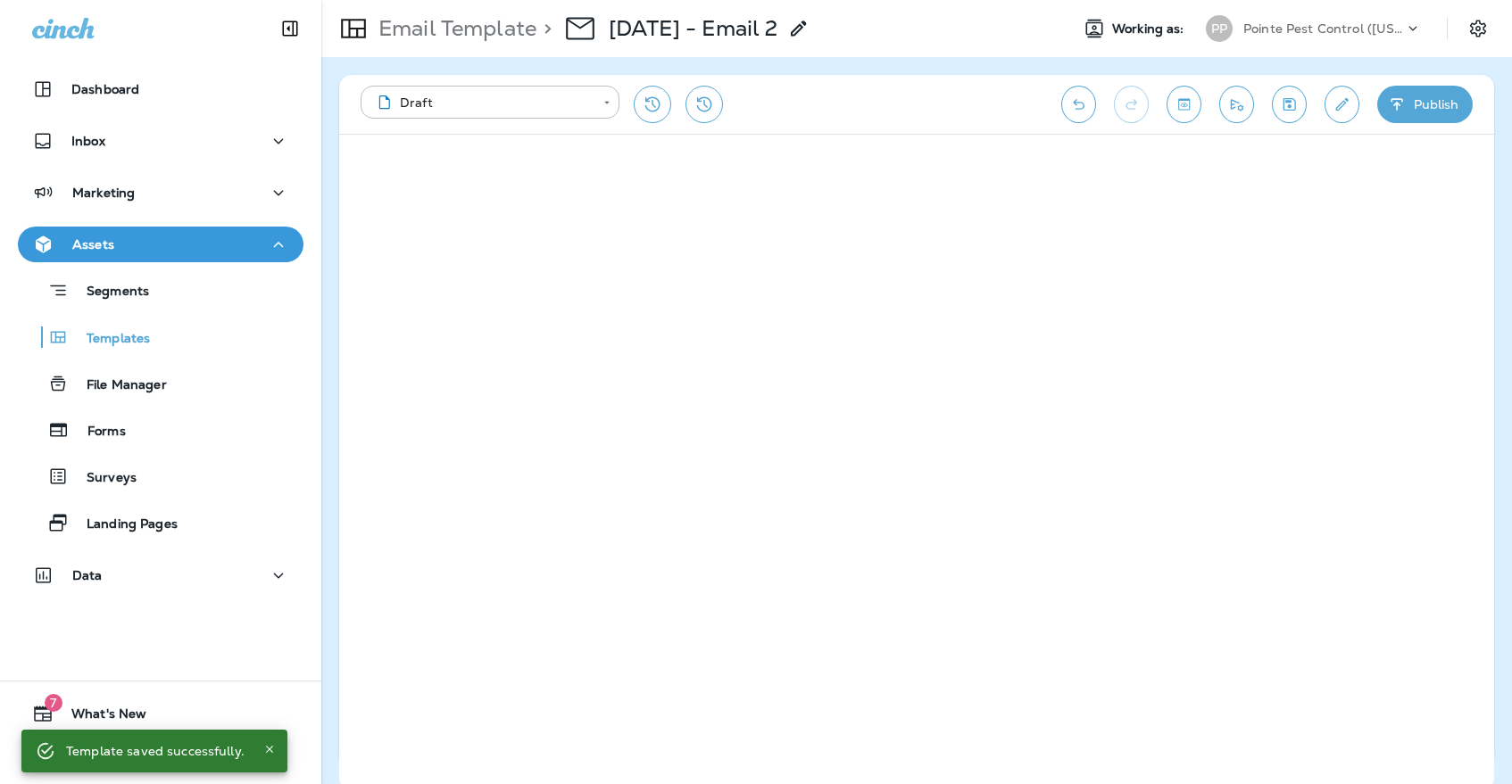
click at [1340, 97] on icon "Edit details" at bounding box center [1341, 105] width 19 height 18
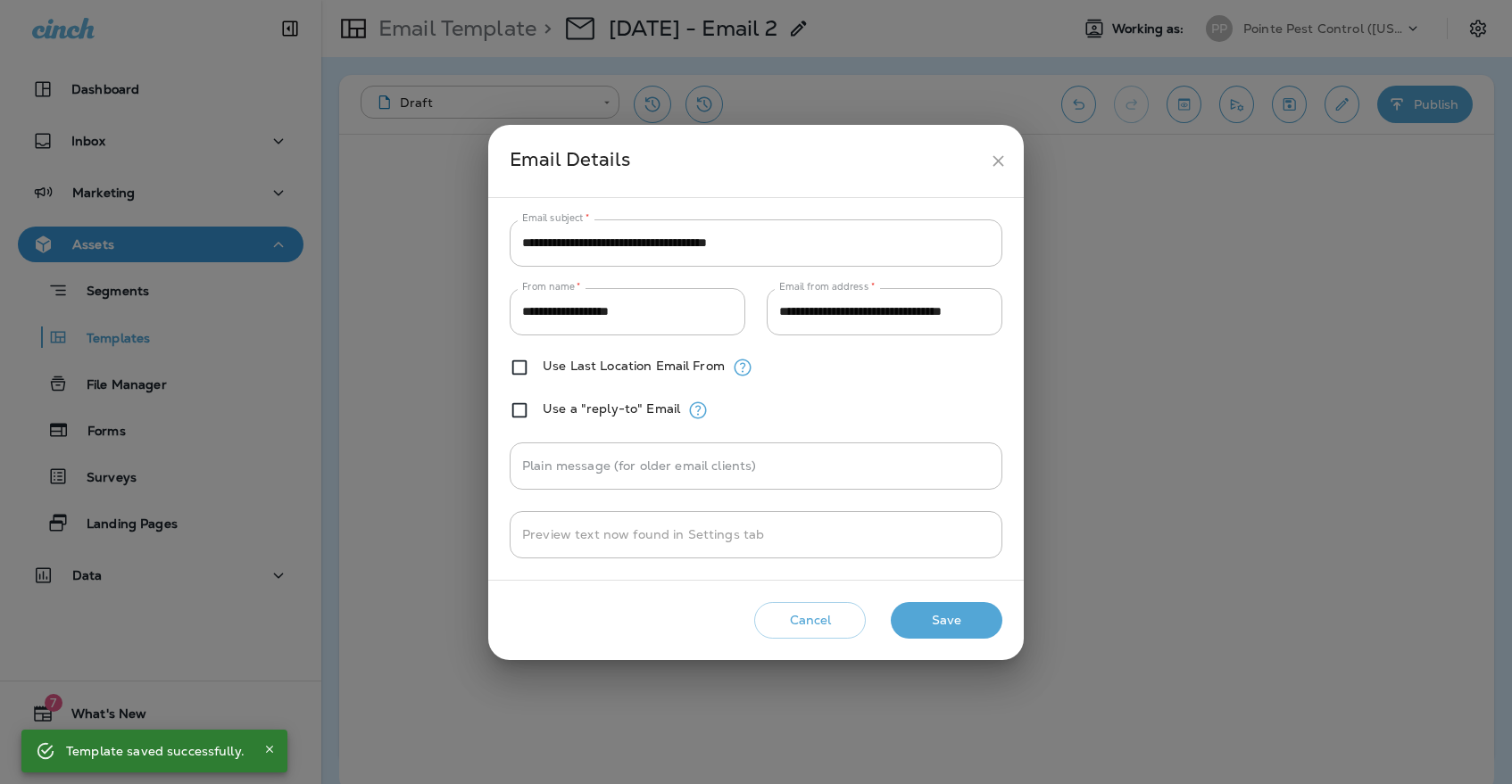
click at [999, 158] on icon "close" at bounding box center [998, 160] width 19 height 19
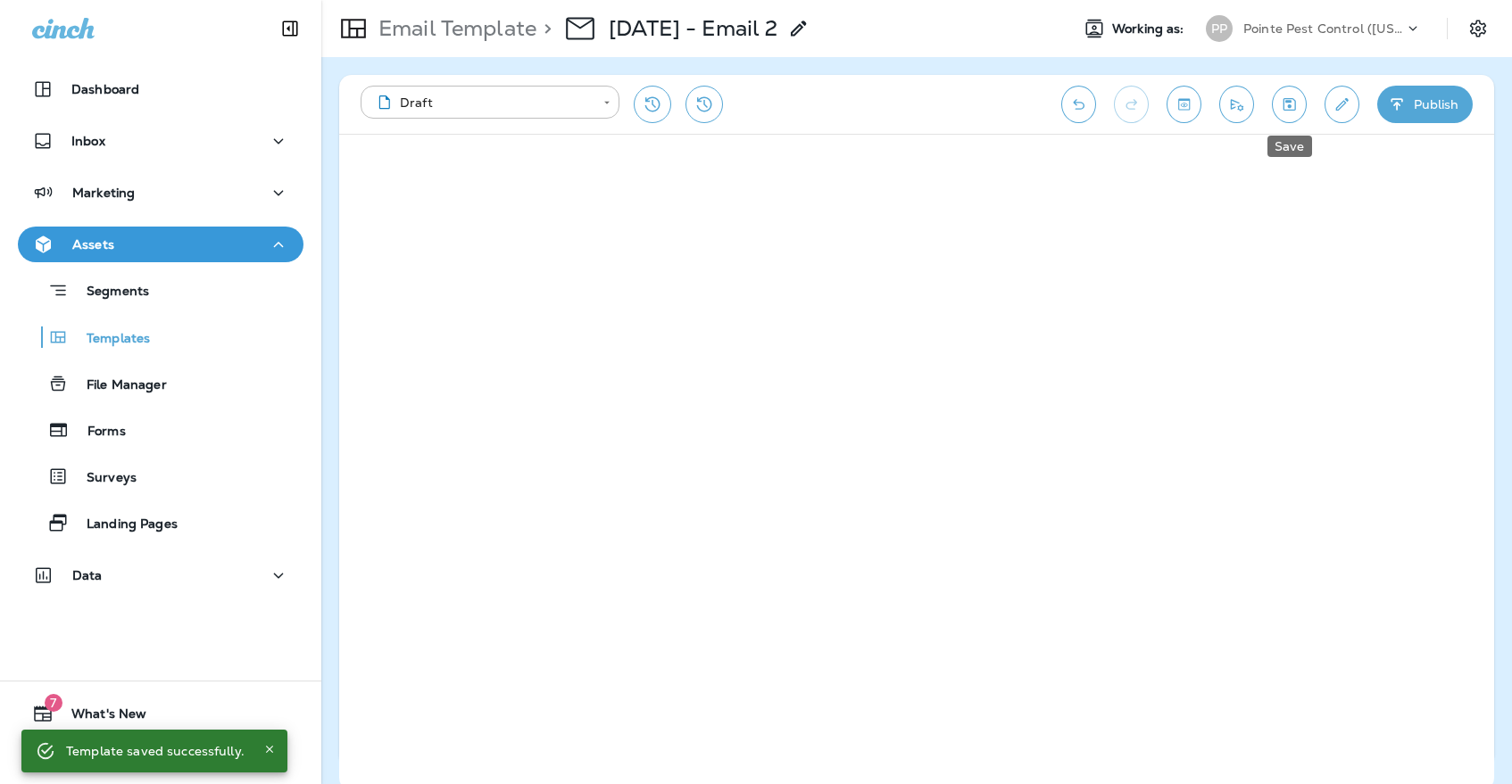
click at [1292, 101] on icon "Save" at bounding box center [1289, 105] width 19 height 18
click at [180, 334] on div "Templates" at bounding box center [160, 336] width 271 height 26
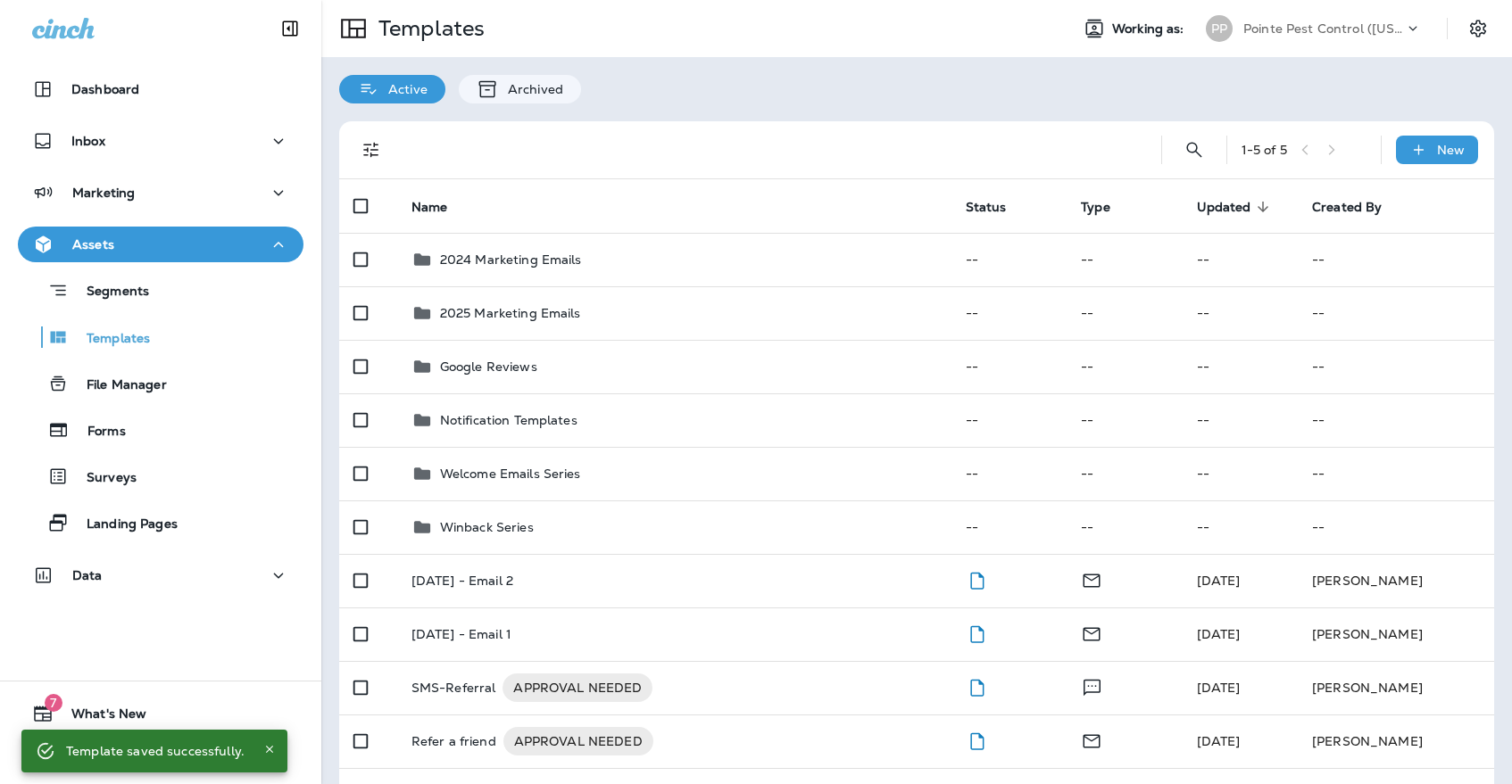
click at [1313, 37] on div "Pointe Pest Control ([US_STATE])" at bounding box center [1323, 28] width 160 height 26
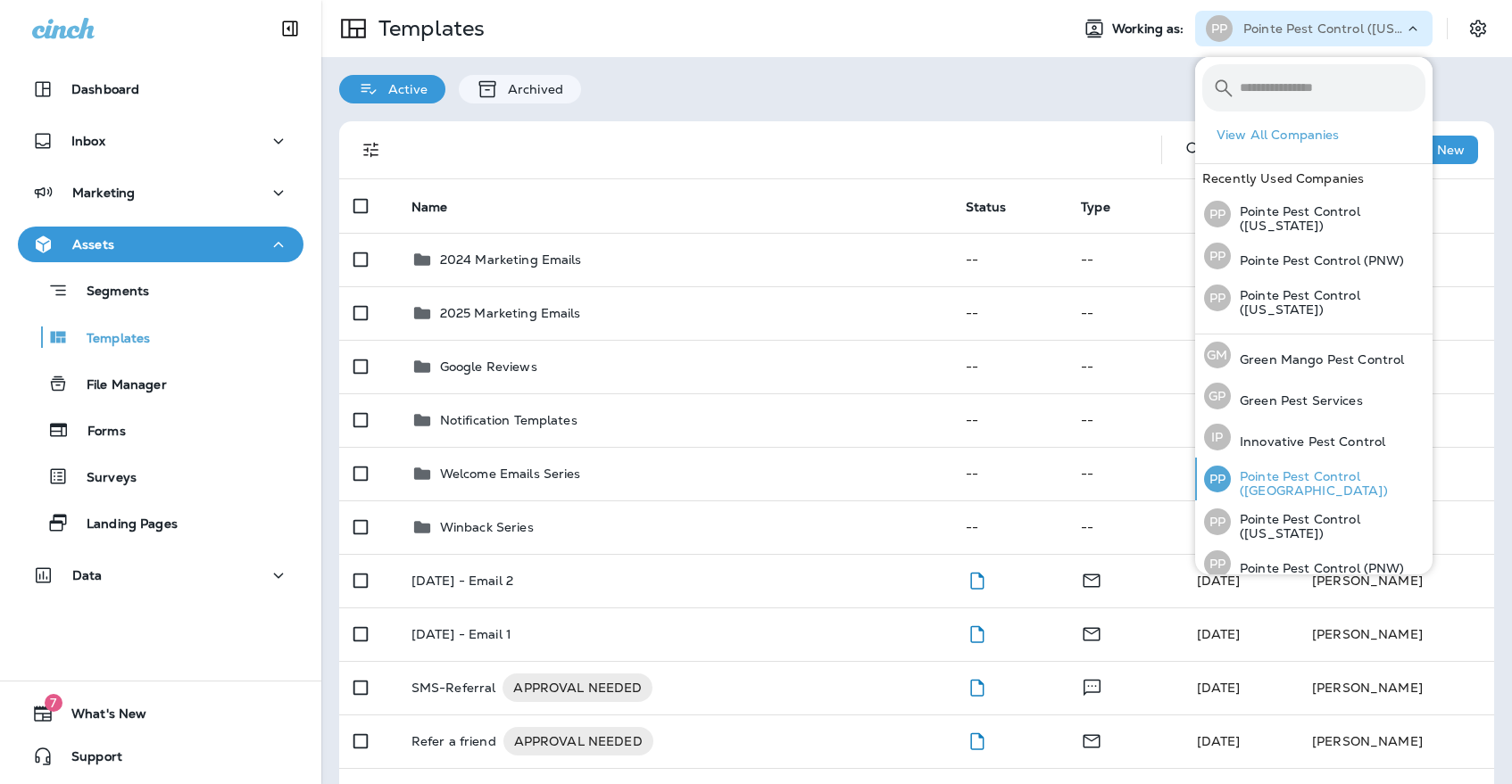
click at [1301, 477] on p "Pointe Pest Control ([GEOGRAPHIC_DATA])" at bounding box center [1327, 483] width 195 height 28
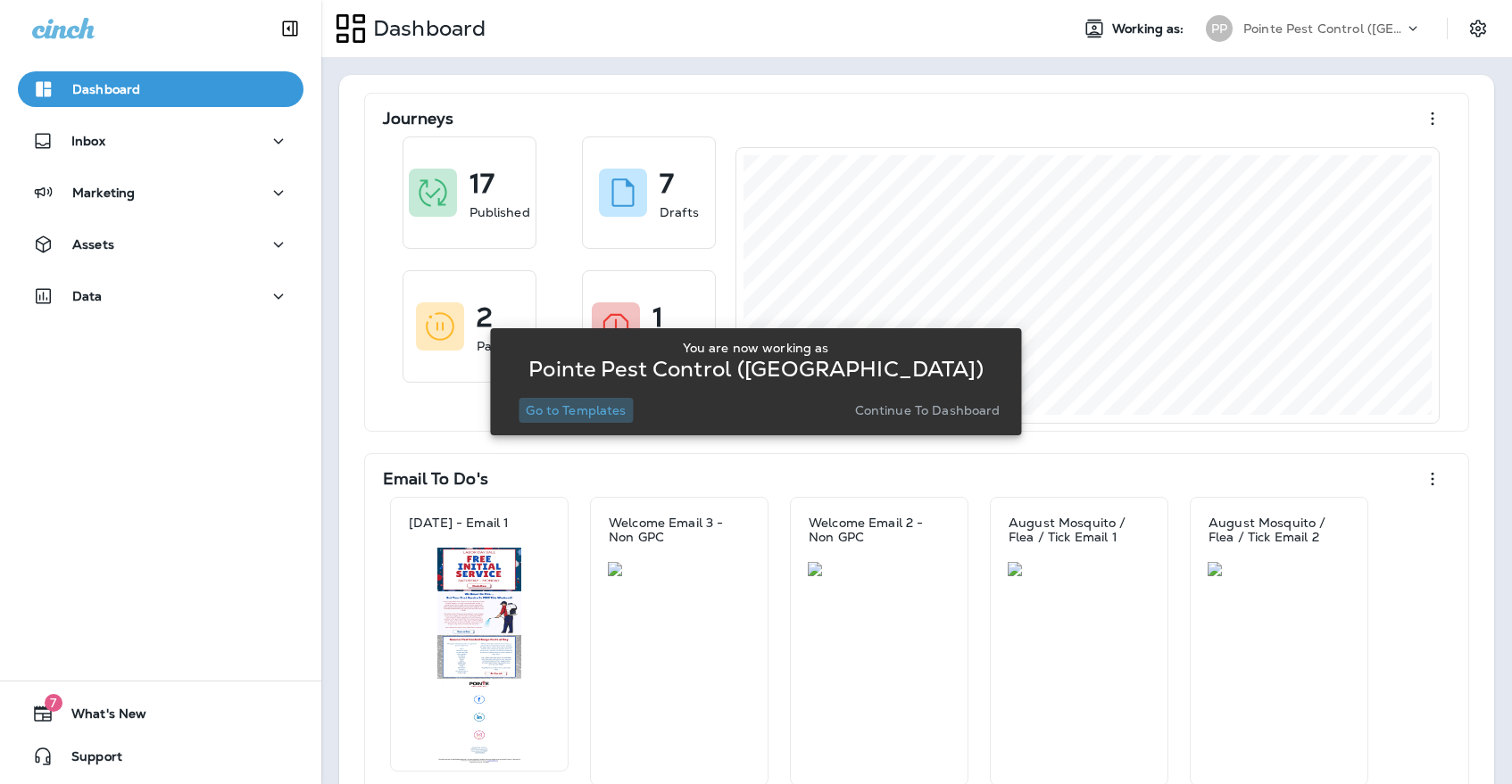
click at [621, 406] on p "Go to Templates" at bounding box center [576, 410] width 100 height 15
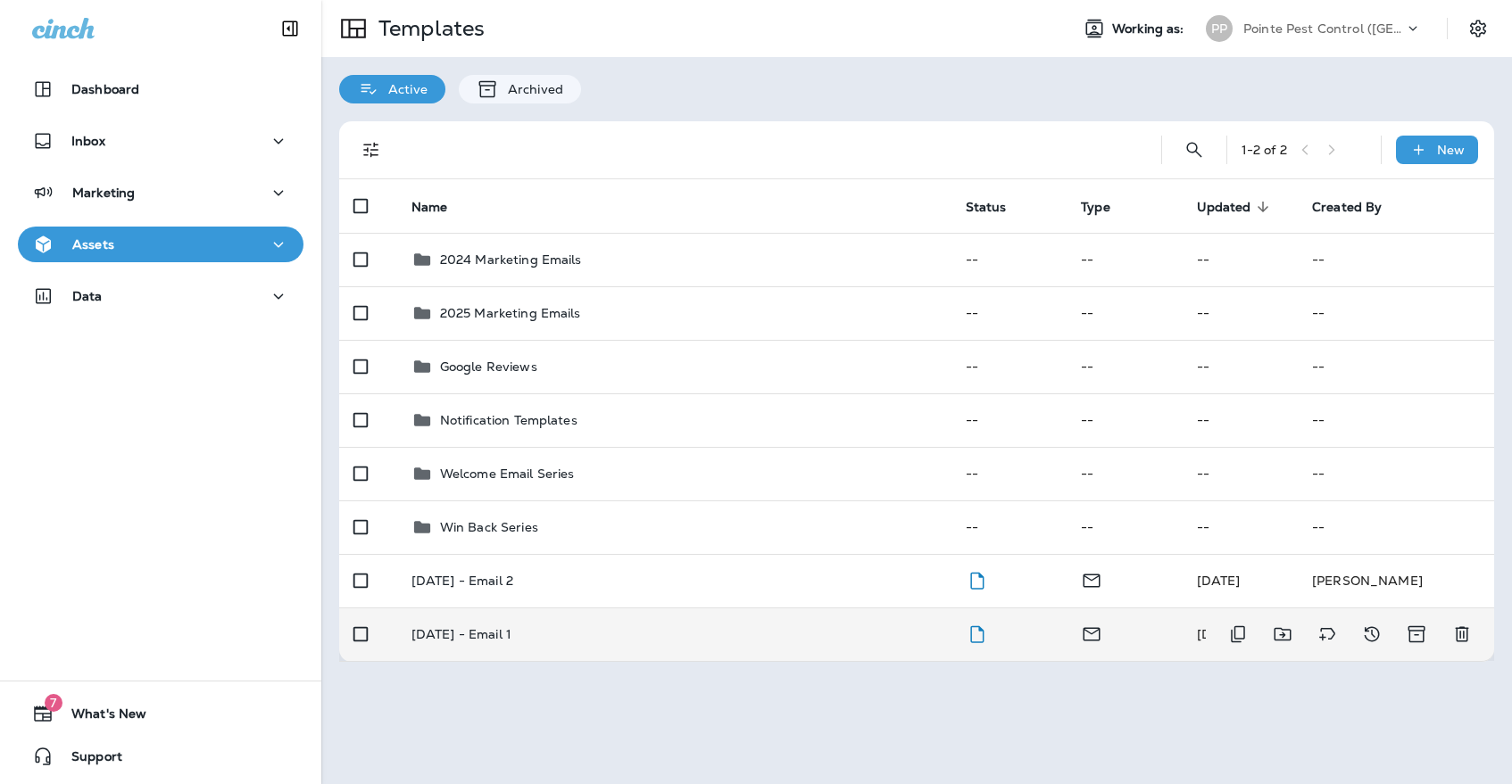
click at [653, 628] on div "[DATE] - Email 1" at bounding box center [675, 634] width 526 height 15
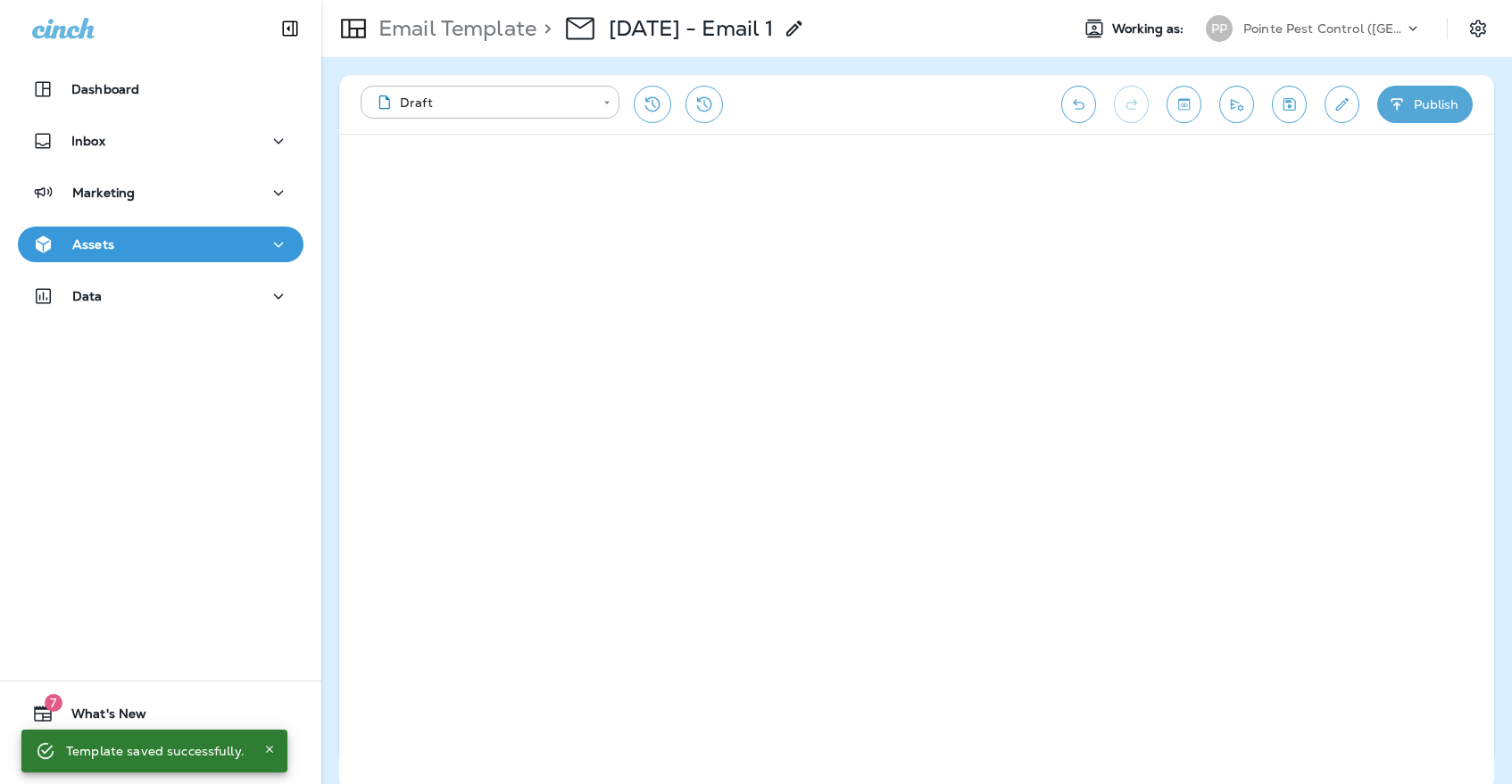
click at [1354, 104] on button "Edit details" at bounding box center [1342, 105] width 35 height 37
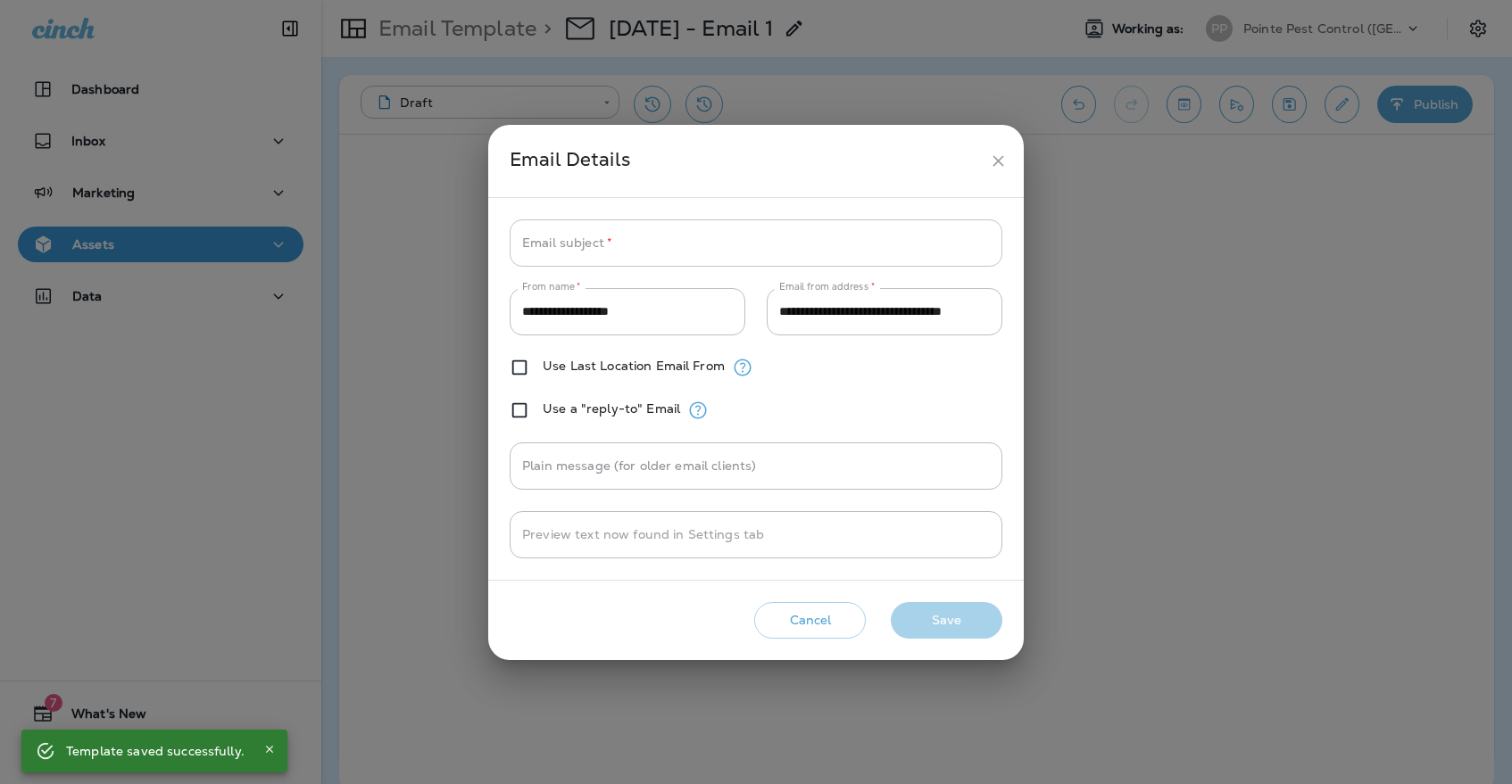
click at [774, 248] on input "Email subject   *" at bounding box center [756, 242] width 493 height 47
paste input "**********"
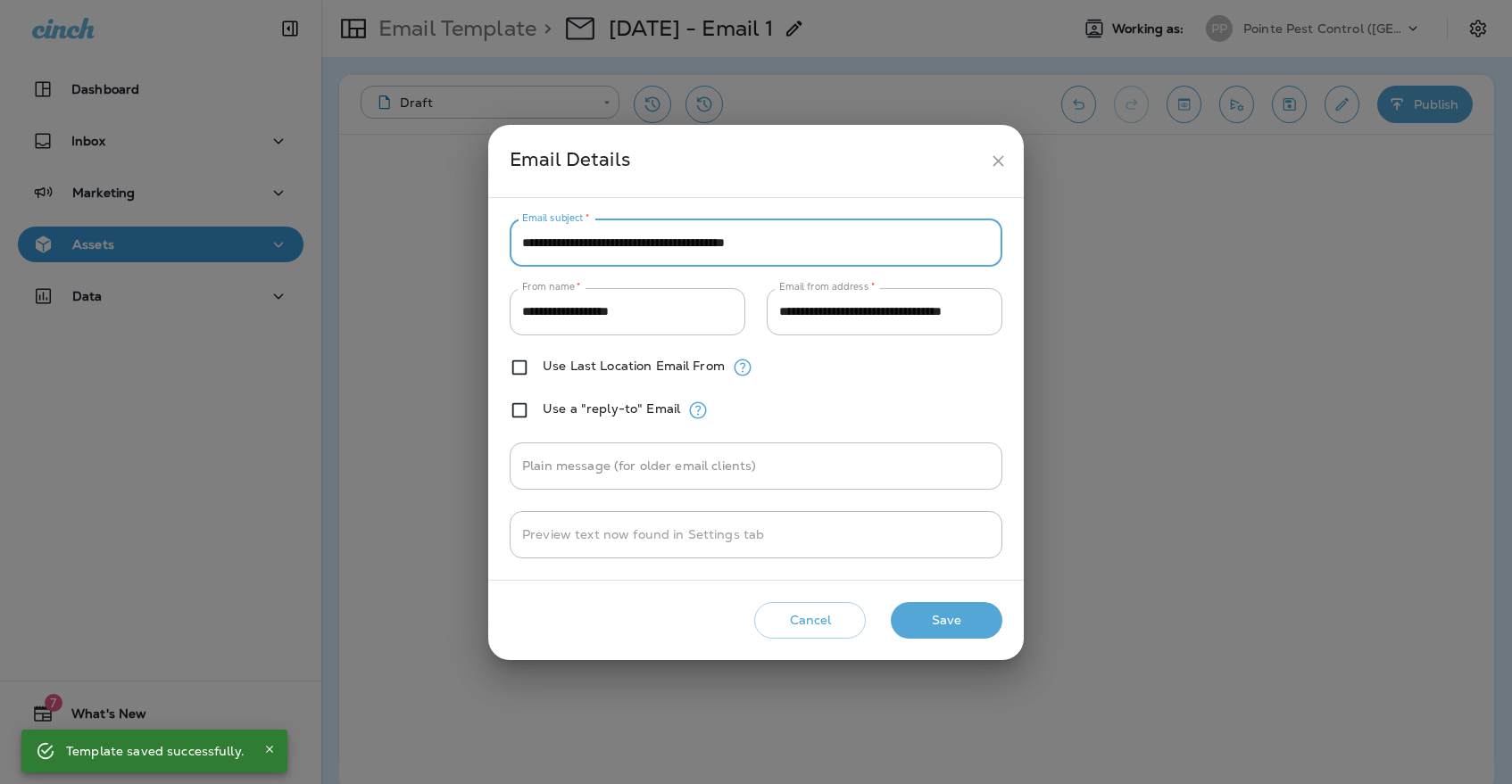
type input "**********"
click at [921, 612] on button "Save" at bounding box center [947, 620] width 111 height 36
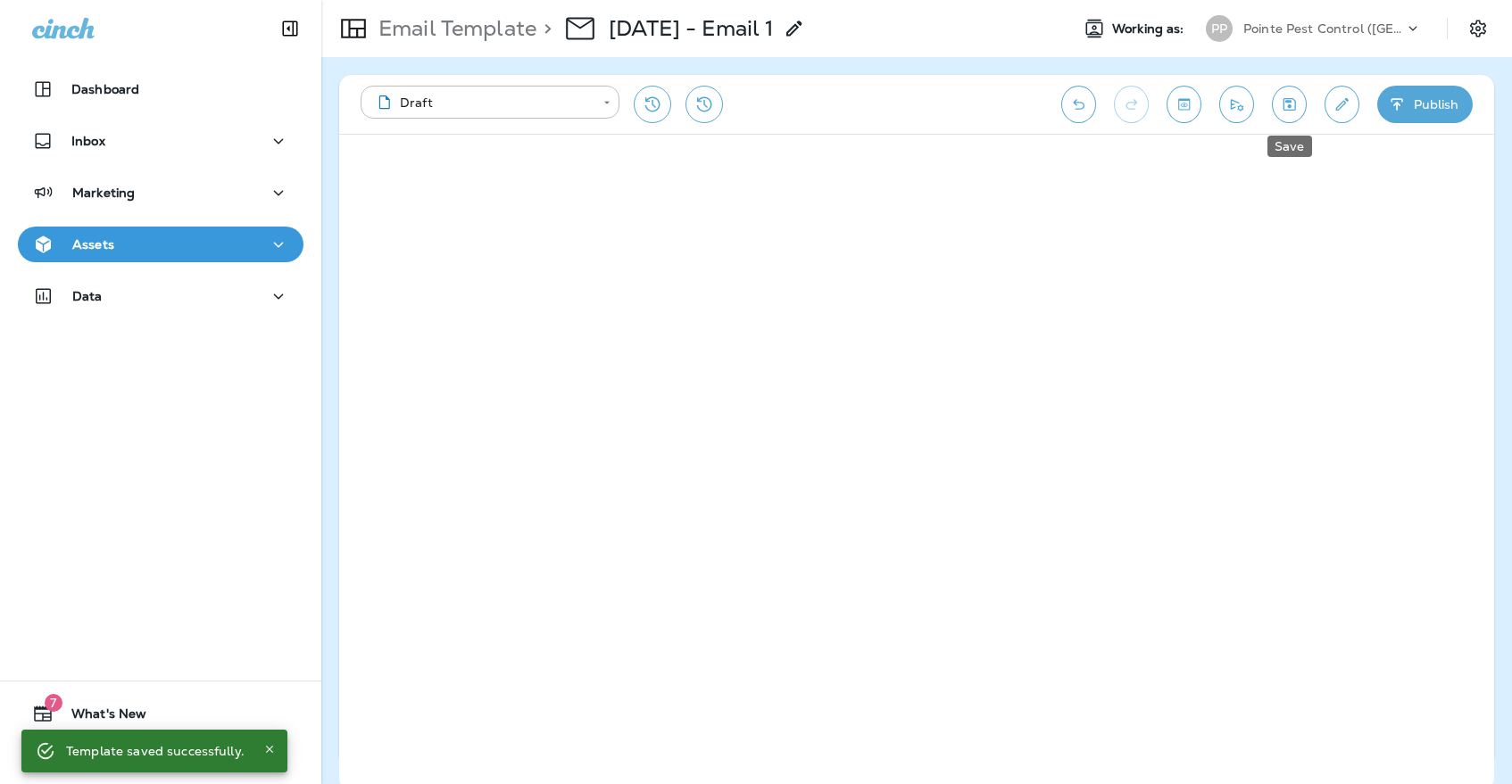
click at [1277, 94] on button "Save" at bounding box center [1289, 105] width 35 height 37
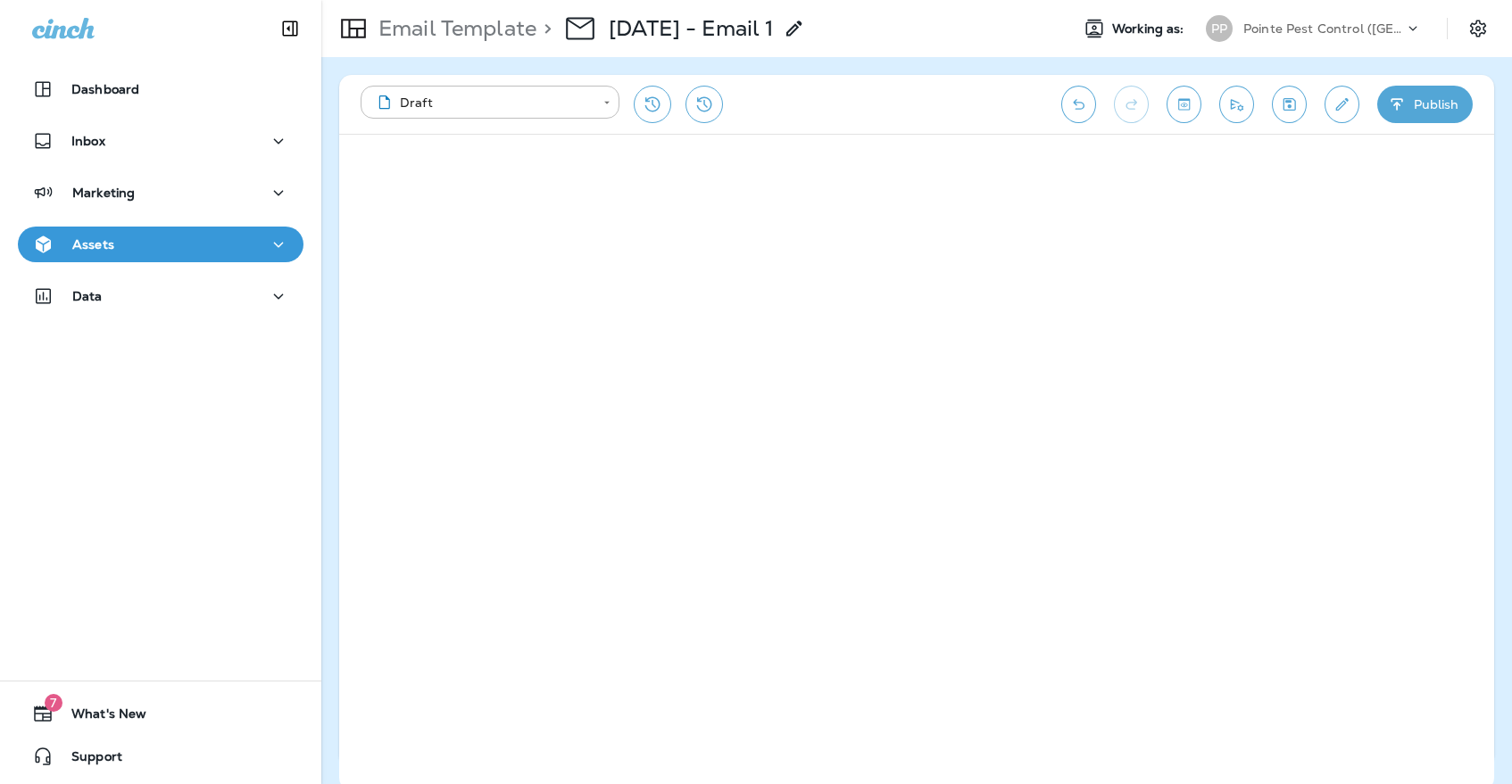
click at [179, 250] on div "Assets" at bounding box center [160, 244] width 257 height 22
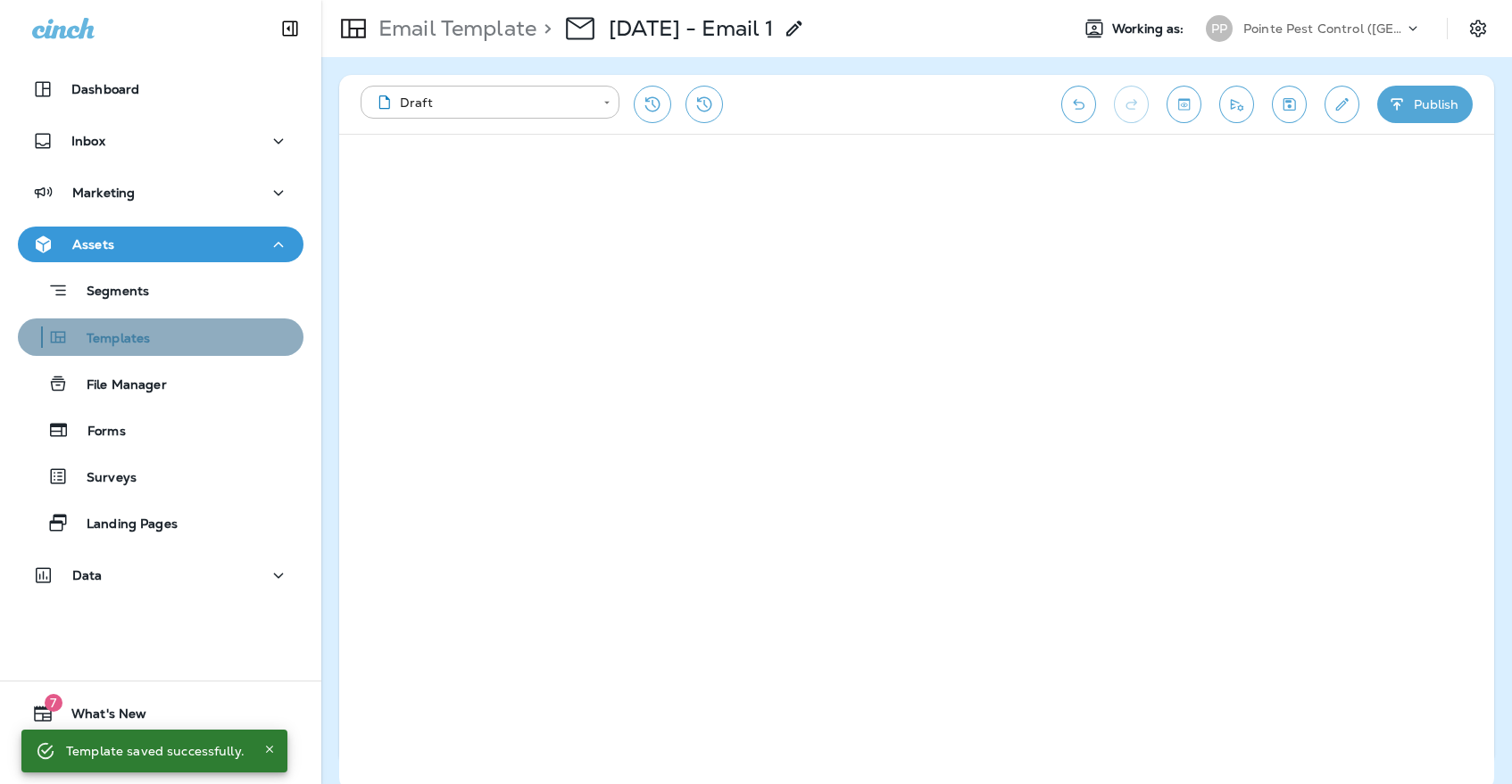
click at [163, 340] on div "Templates" at bounding box center [160, 336] width 271 height 26
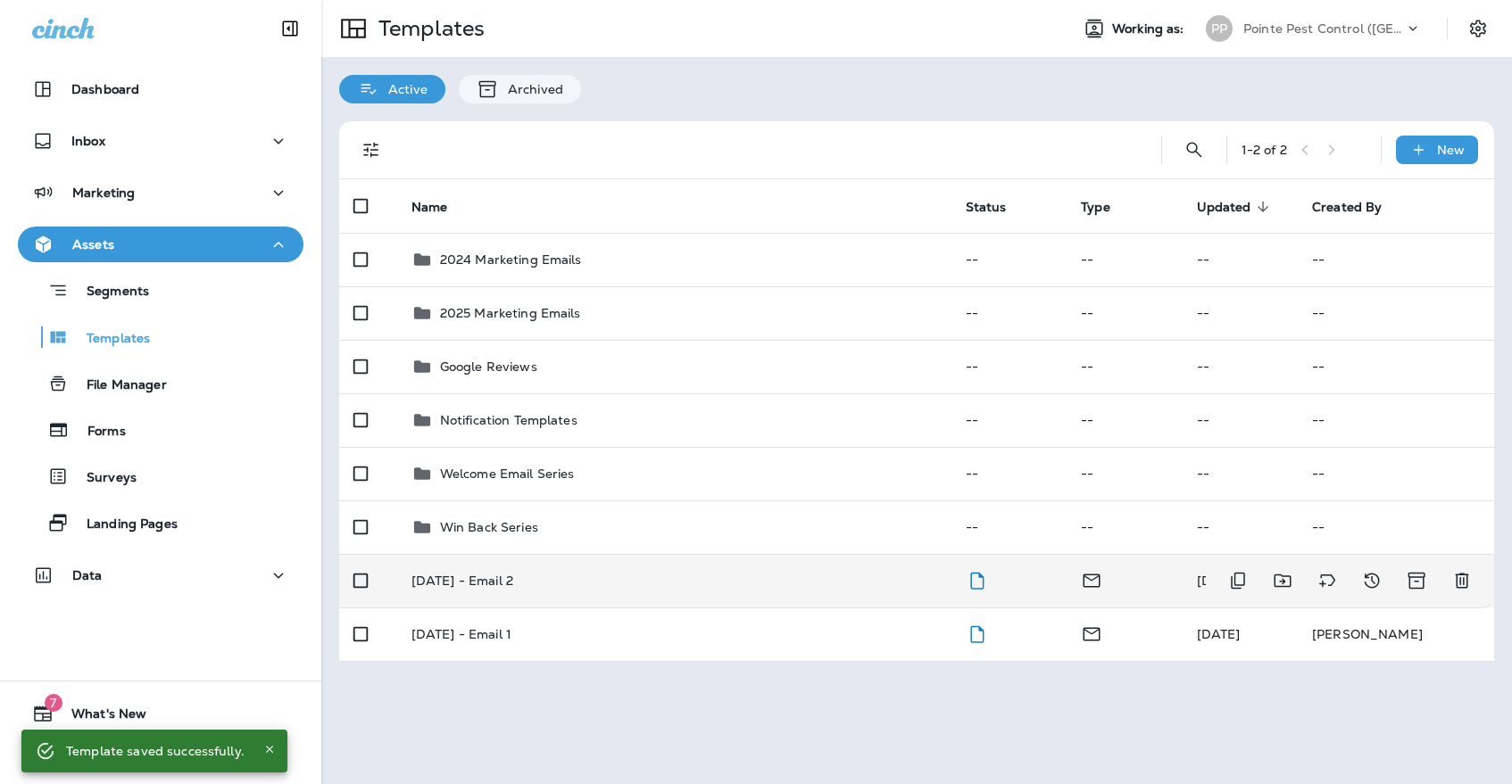
click at [653, 582] on td "[DATE] - Email 2" at bounding box center [674, 581] width 555 height 54
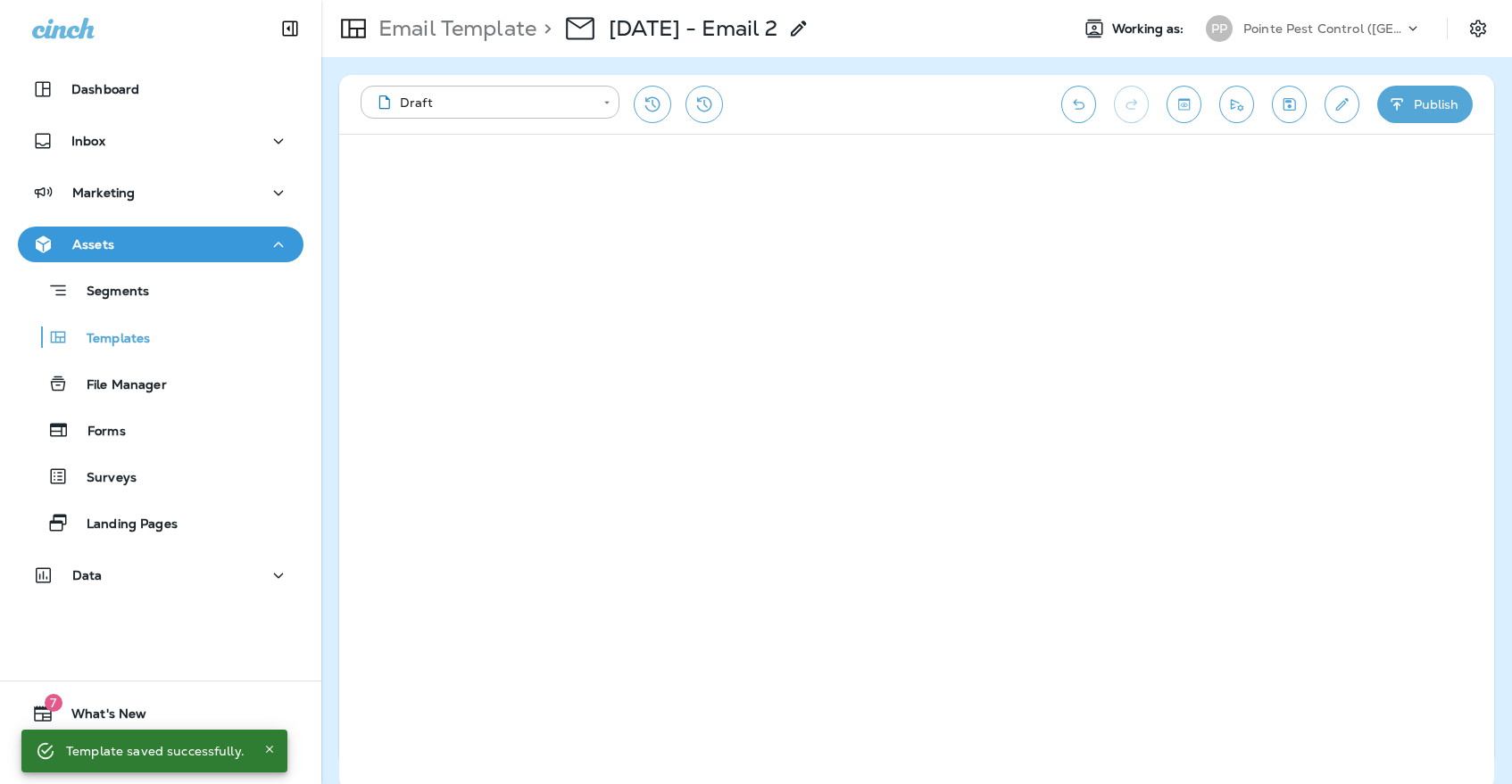
click at [1300, 100] on button "Save" at bounding box center [1289, 105] width 35 height 37
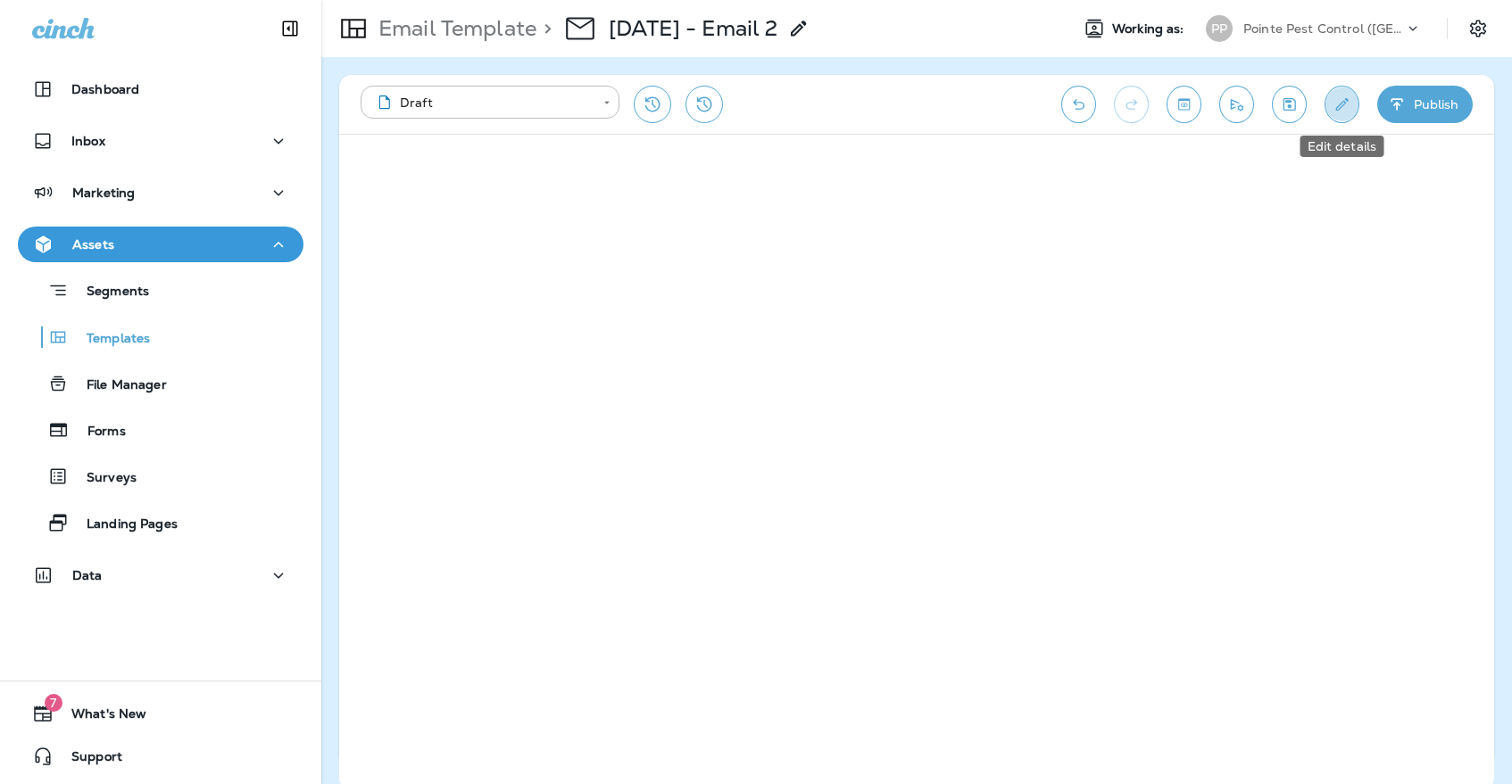
click at [1337, 101] on icon "Edit details" at bounding box center [1341, 105] width 19 height 18
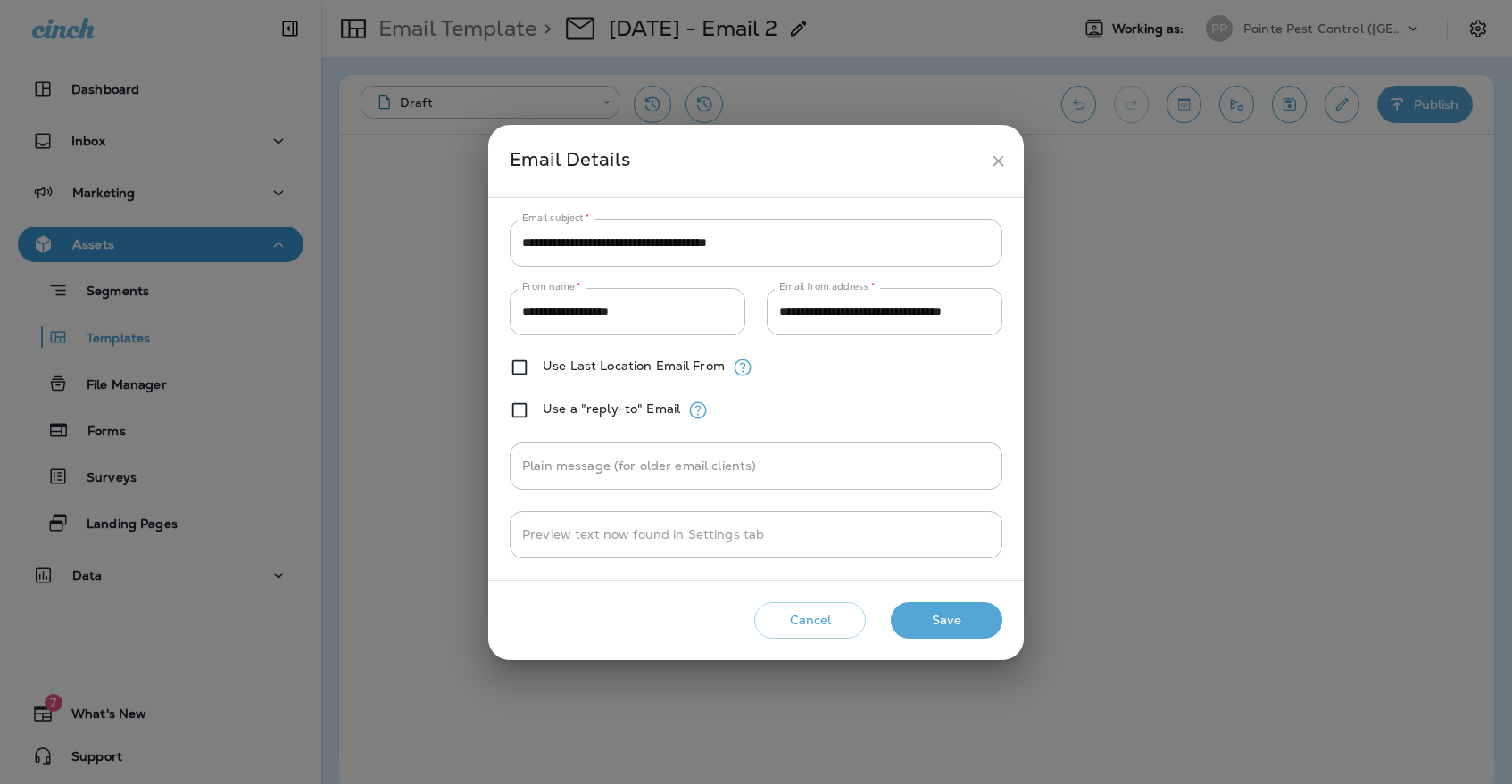
click at [1001, 156] on icon "close" at bounding box center [998, 160] width 19 height 19
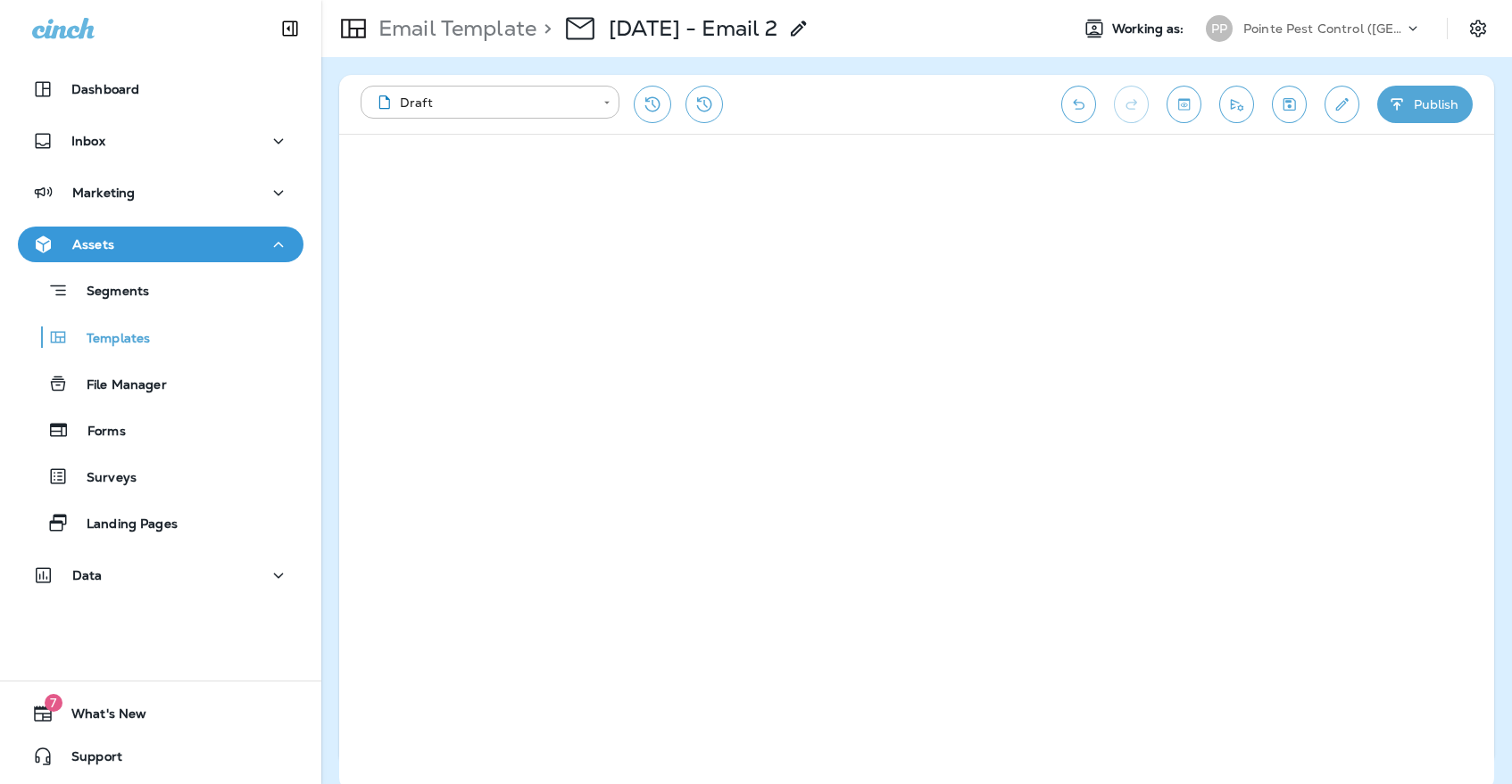
click at [1300, 104] on button "Save" at bounding box center [1289, 105] width 35 height 37
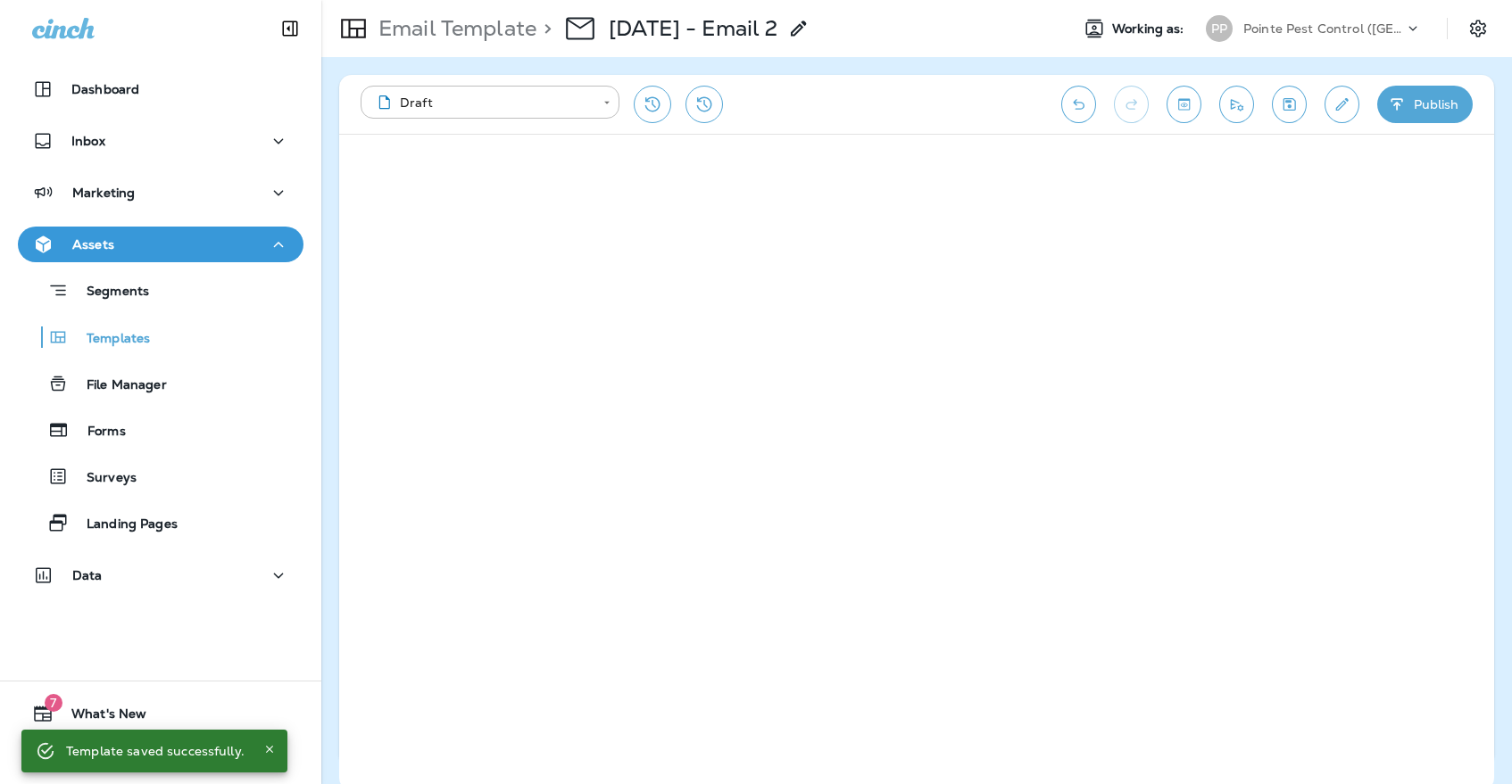
click at [1312, 26] on p "Pointe Pest Control ([GEOGRAPHIC_DATA])" at bounding box center [1323, 28] width 160 height 15
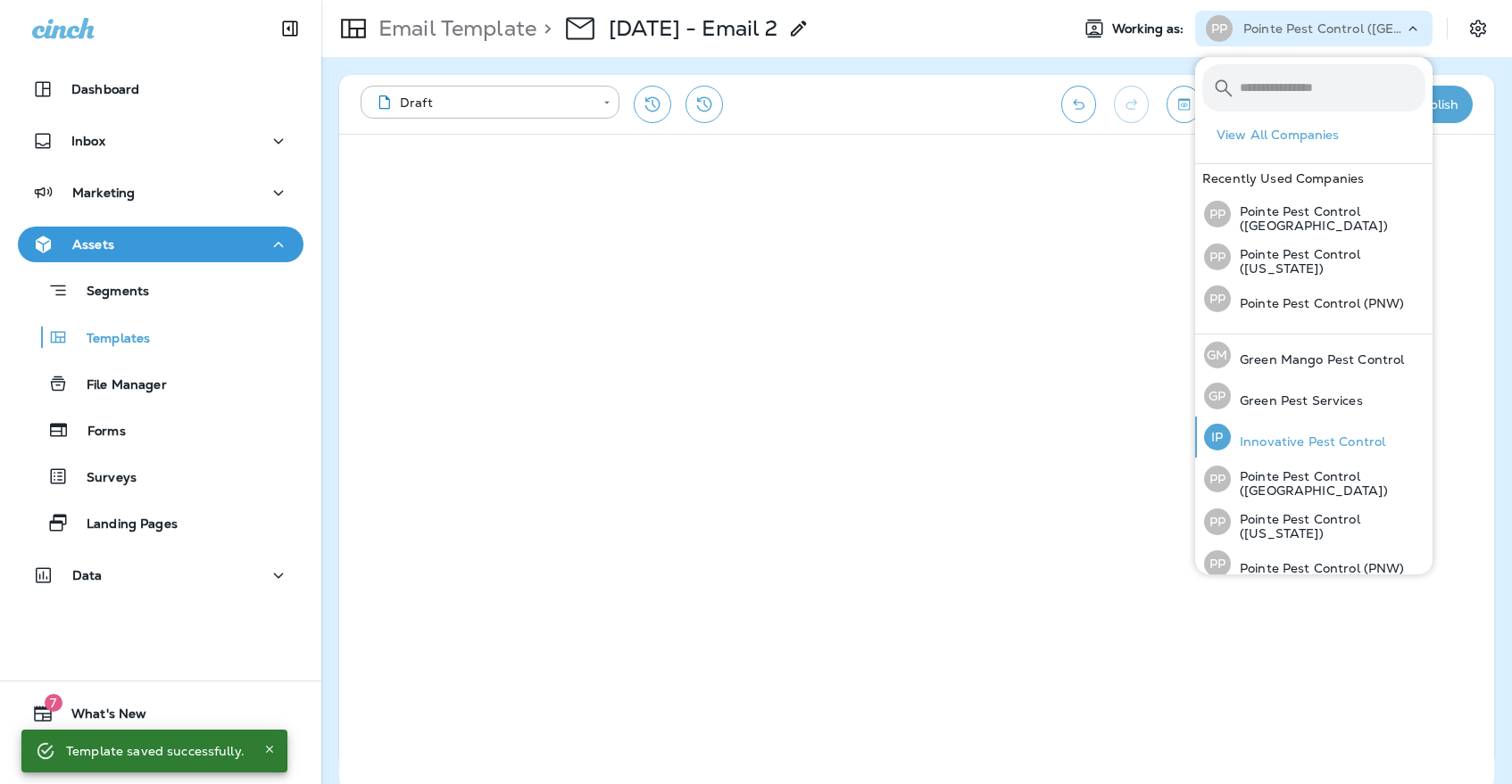
click at [1247, 444] on p "Innovative Pest Control" at bounding box center [1308, 441] width 155 height 15
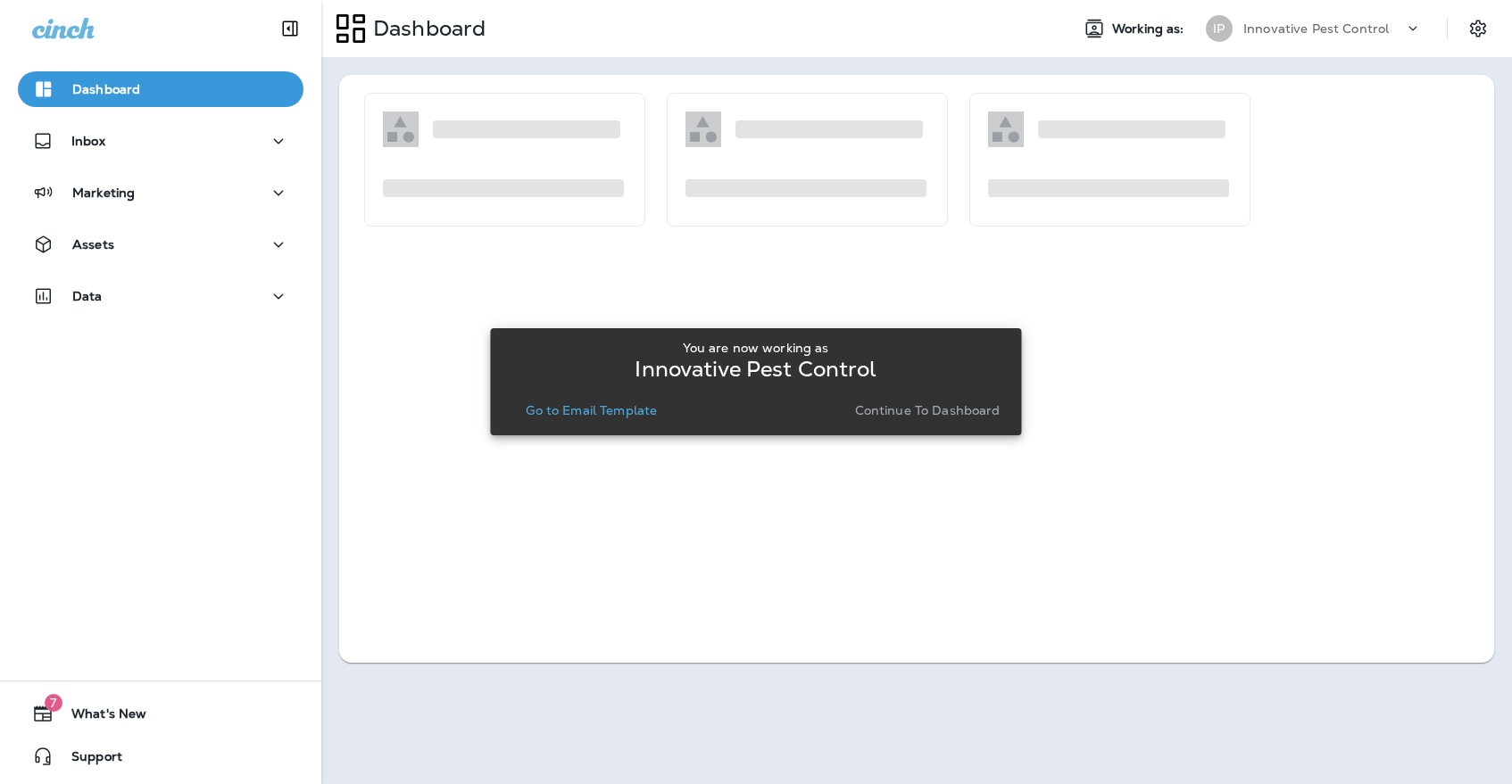
click at [619, 409] on p "Go to Email Template" at bounding box center [592, 410] width 131 height 15
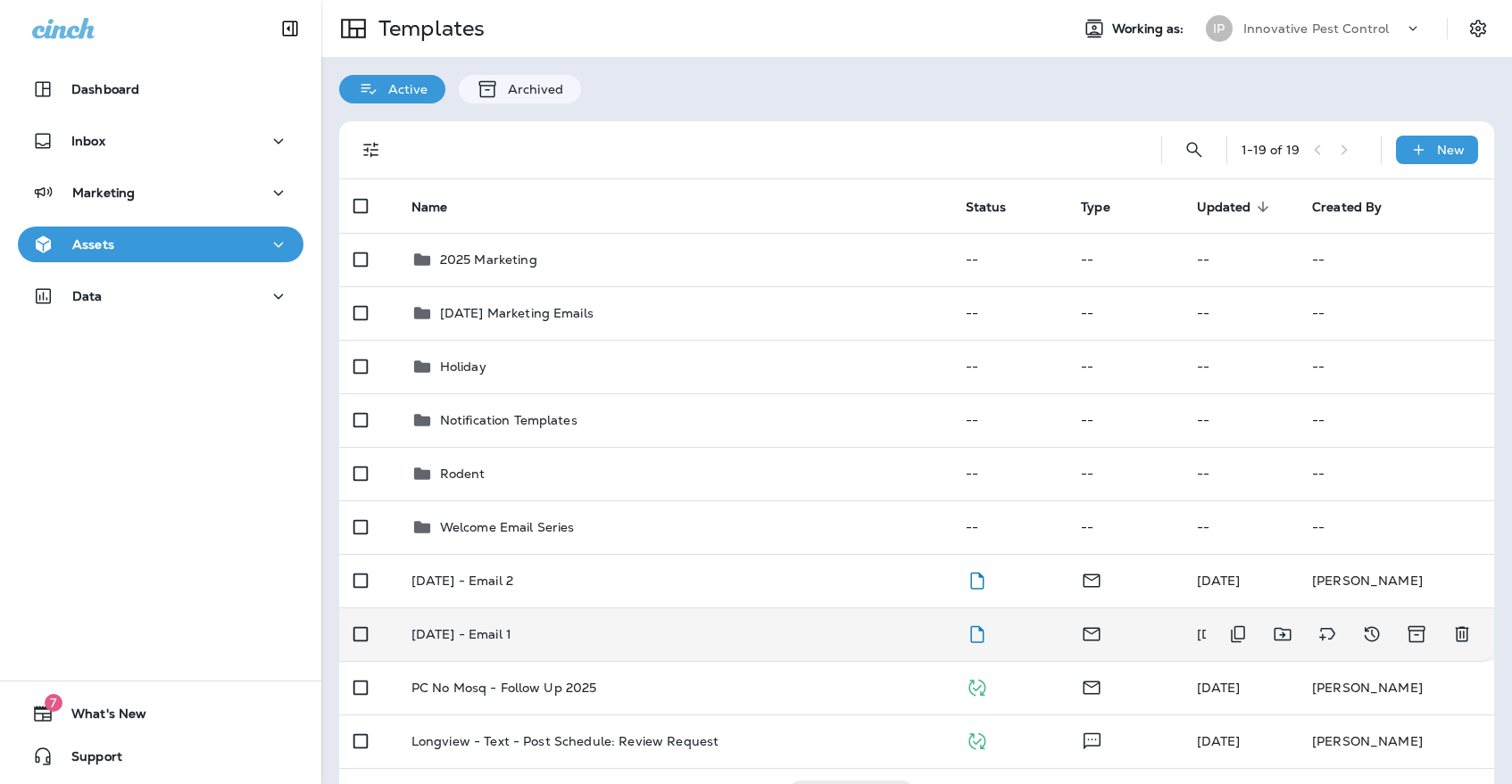
click at [568, 632] on td "[DATE] - Email 1" at bounding box center [674, 633] width 555 height 54
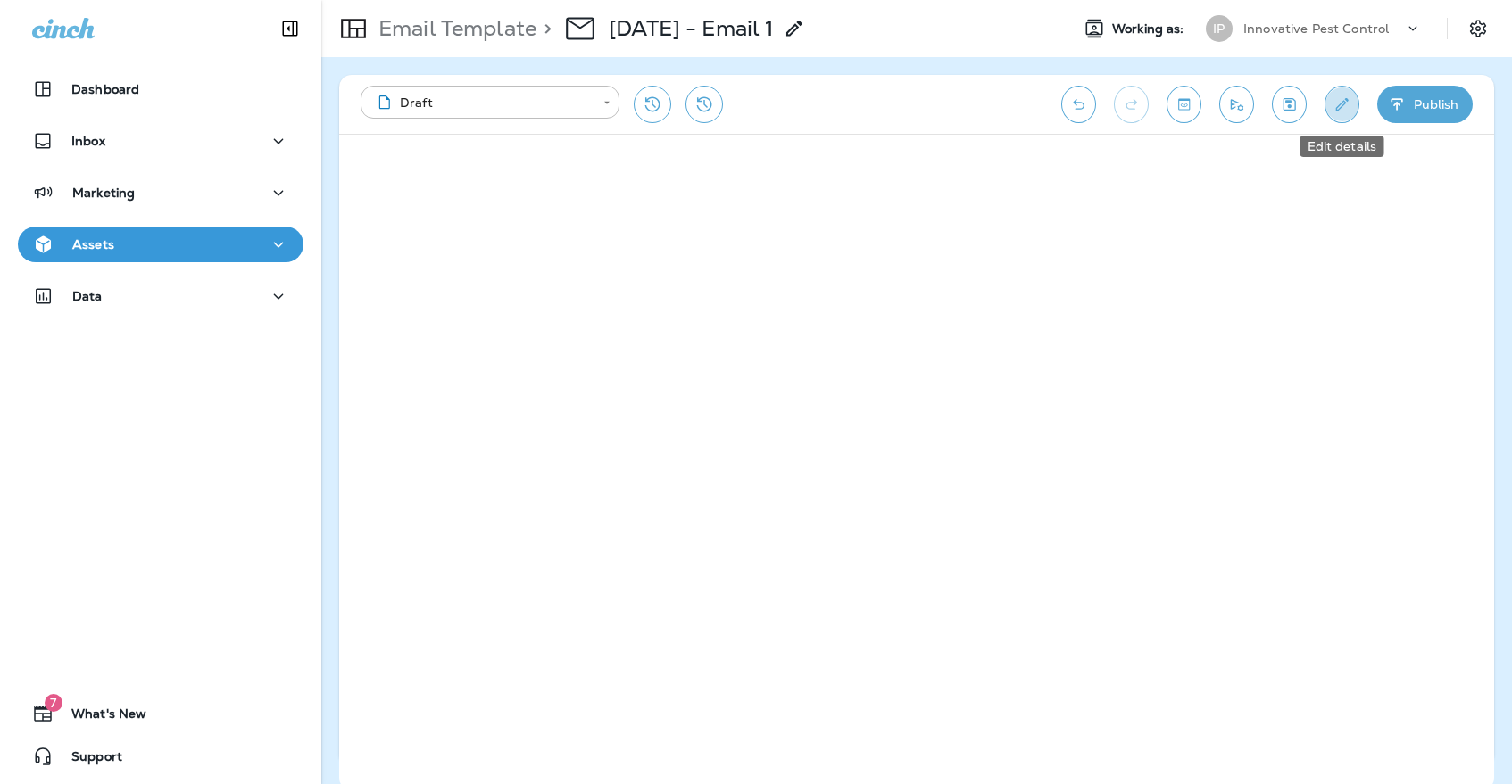
click at [1349, 97] on icon "Edit details" at bounding box center [1341, 105] width 19 height 18
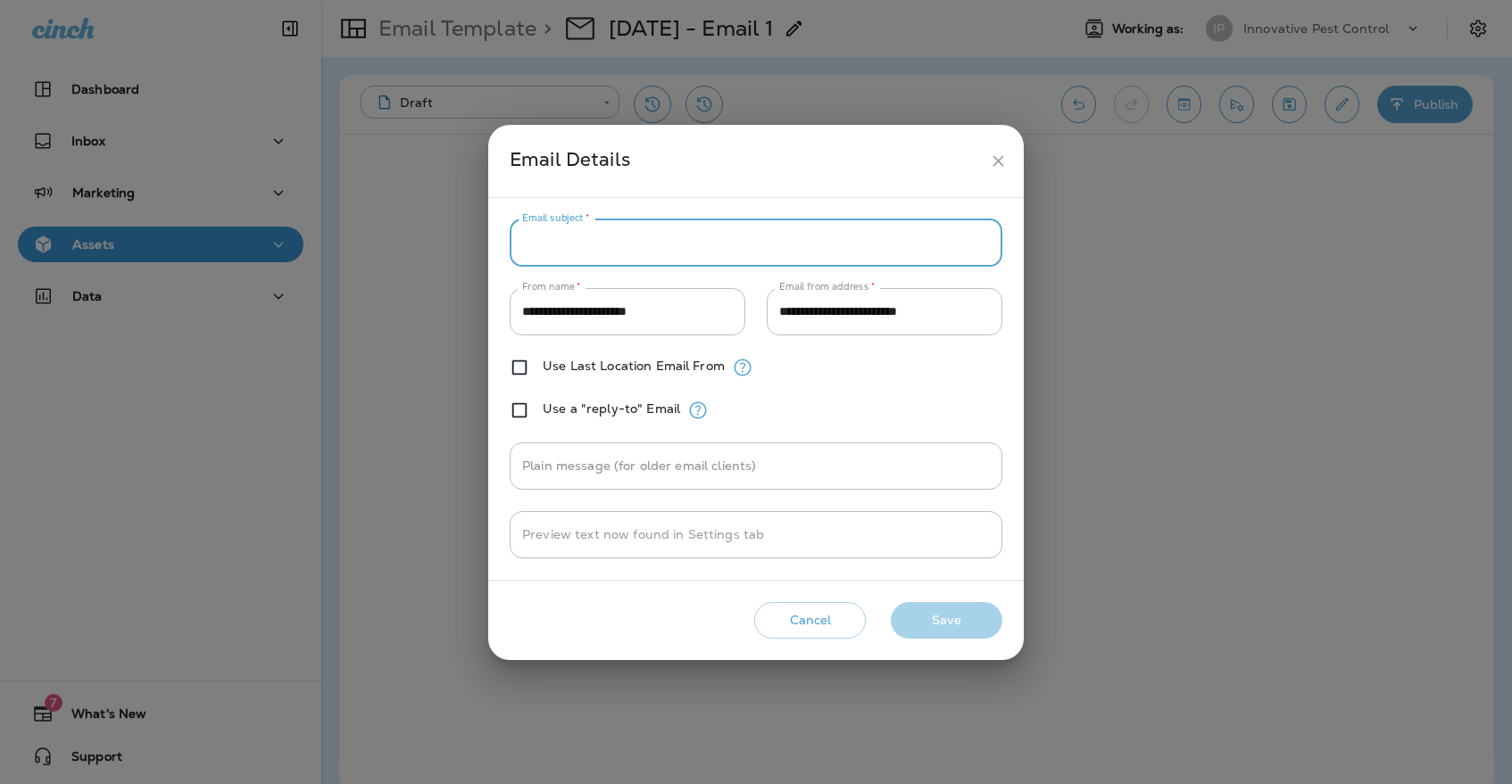
paste input "**********"
type input "**********"
click at [956, 609] on button "Save" at bounding box center [947, 620] width 111 height 36
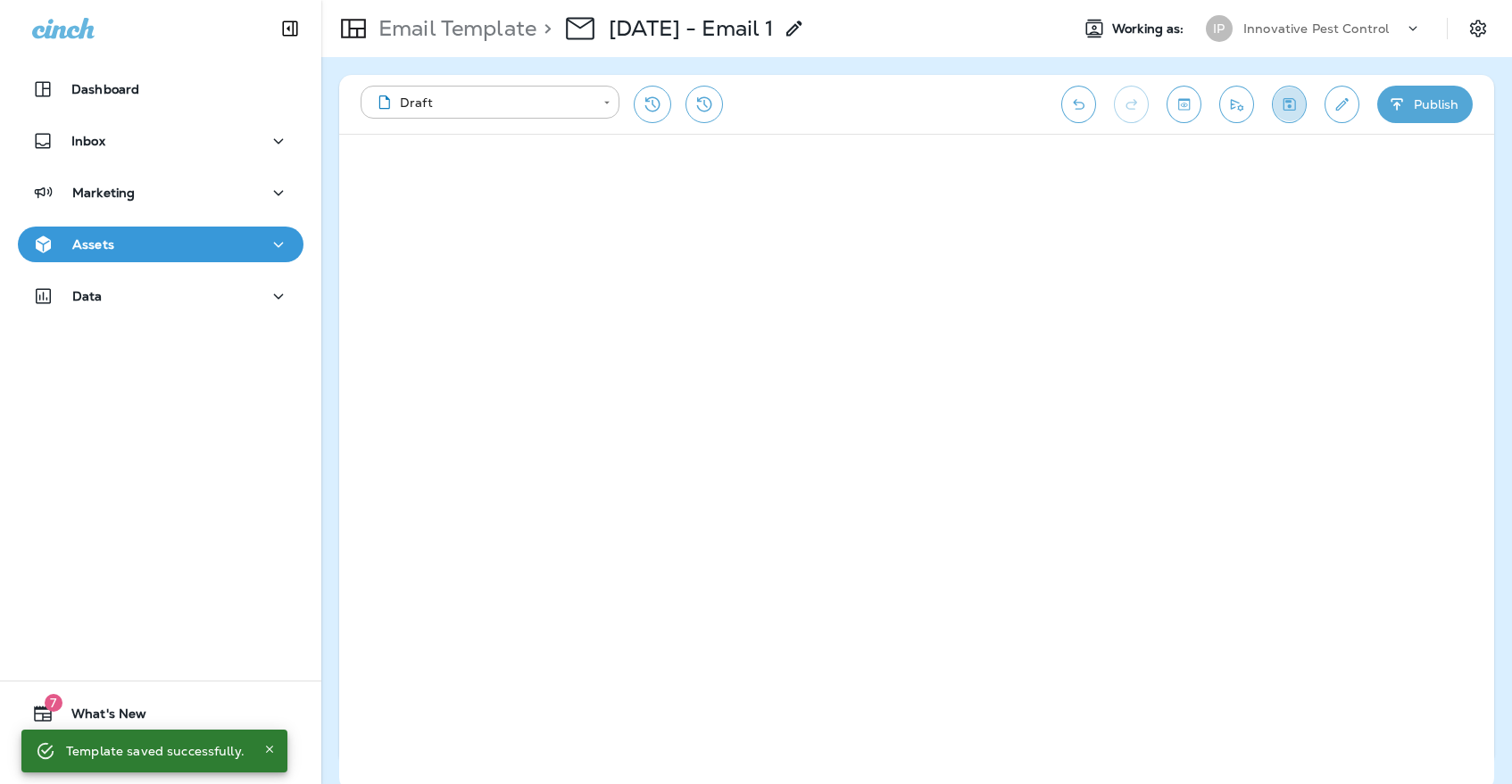
click at [1286, 106] on icon "Save" at bounding box center [1289, 105] width 19 height 18
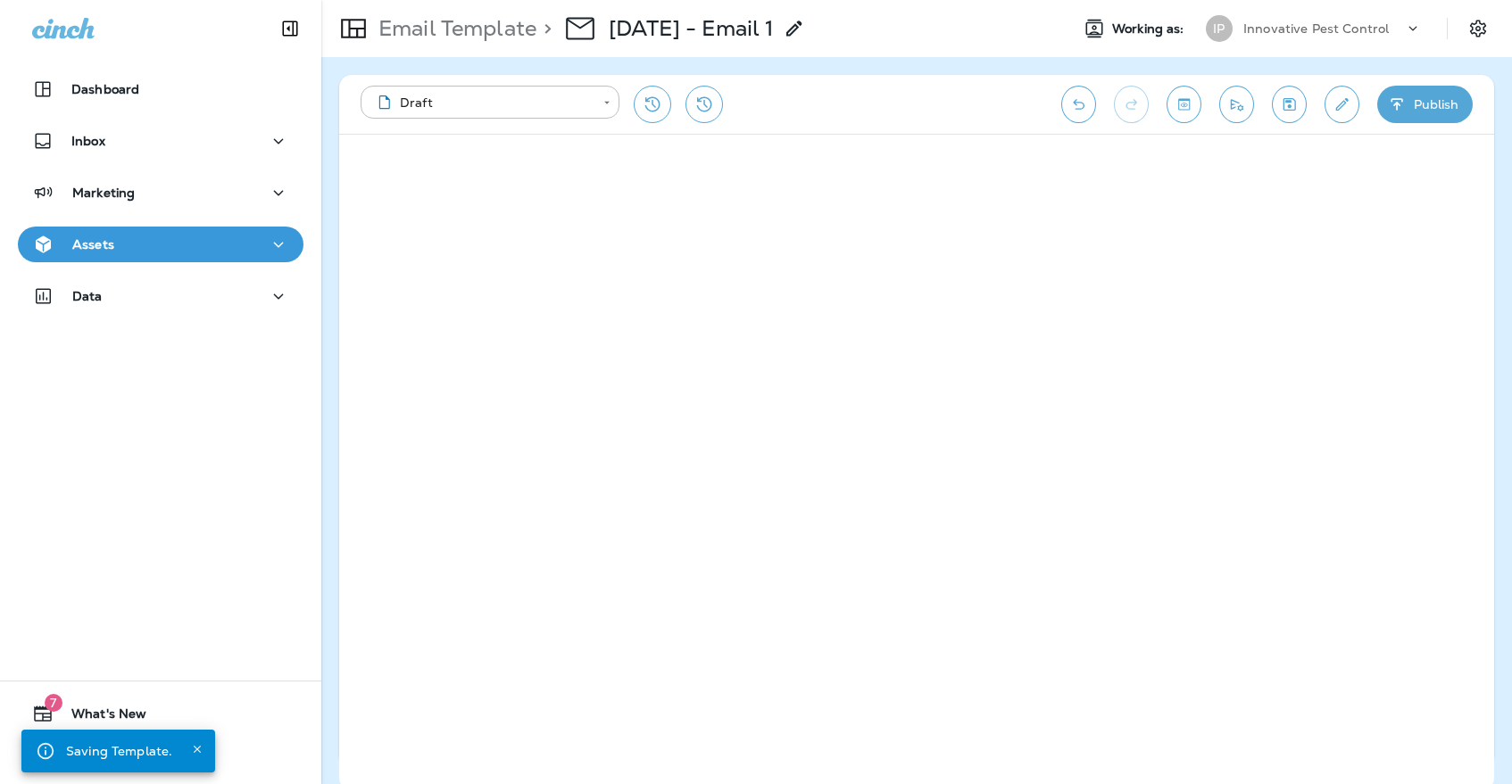
click at [286, 241] on button "Assets" at bounding box center [160, 244] width 286 height 36
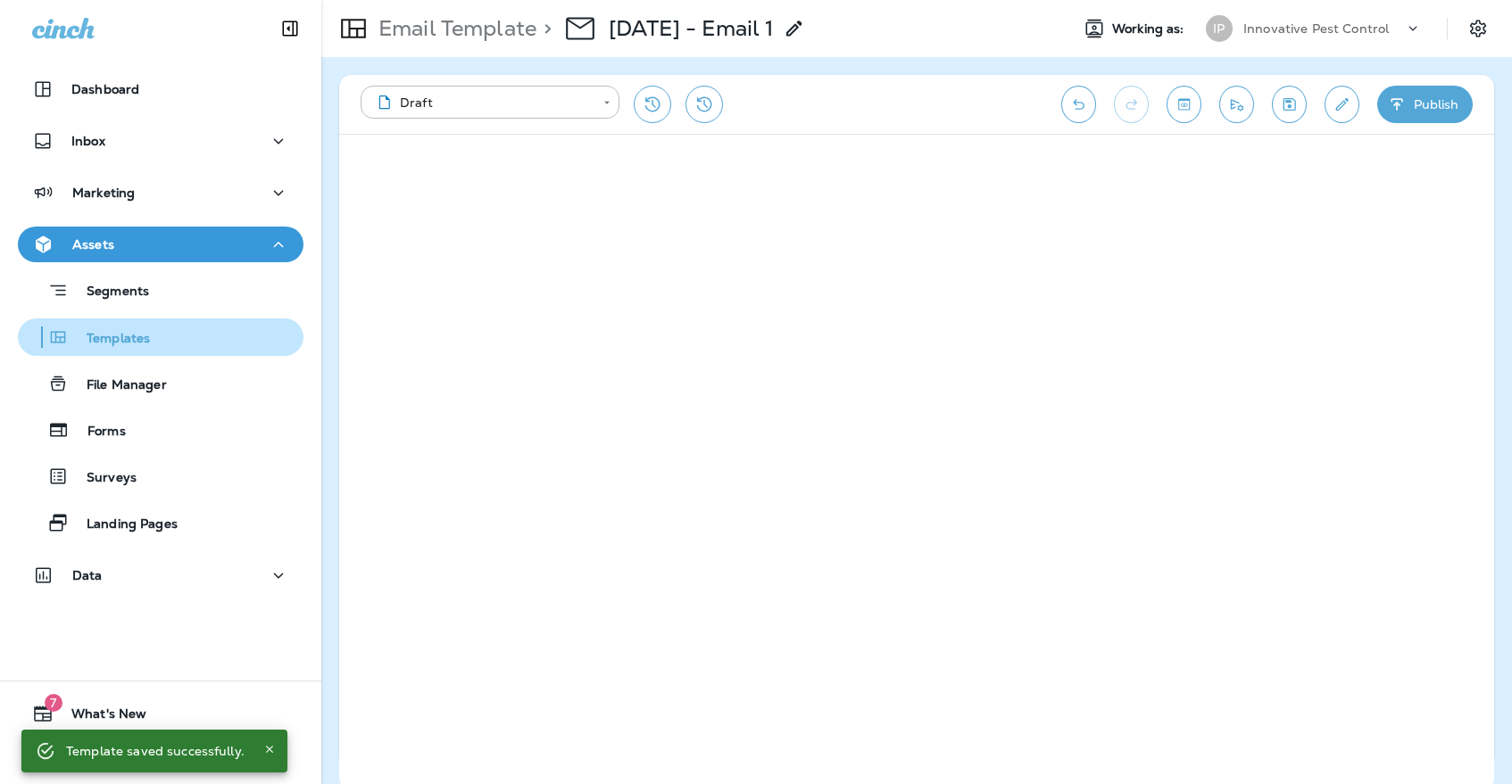
click at [86, 347] on p "Templates" at bounding box center [109, 339] width 81 height 17
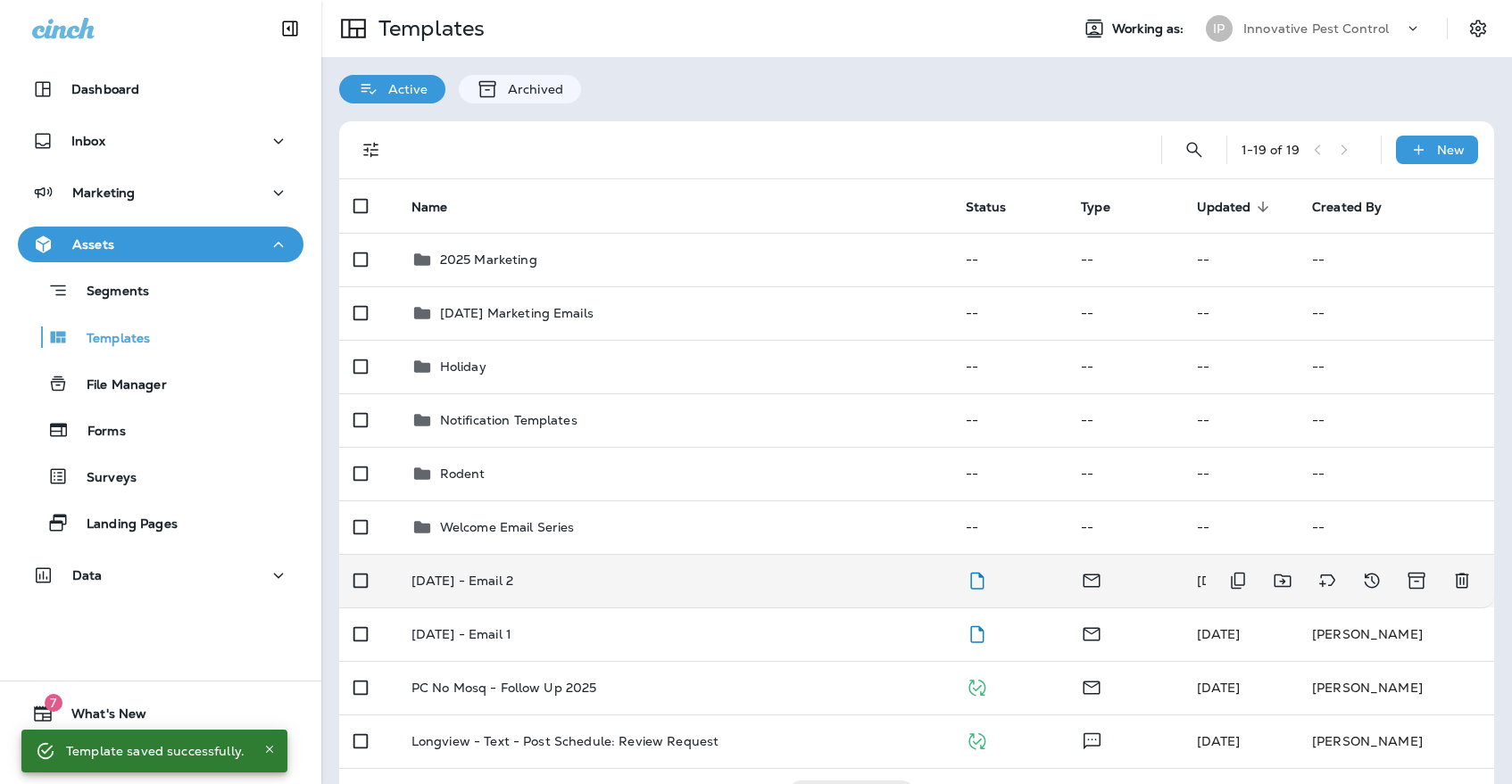
click at [513, 574] on p "[DATE] - Email 2" at bounding box center [463, 581] width 102 height 15
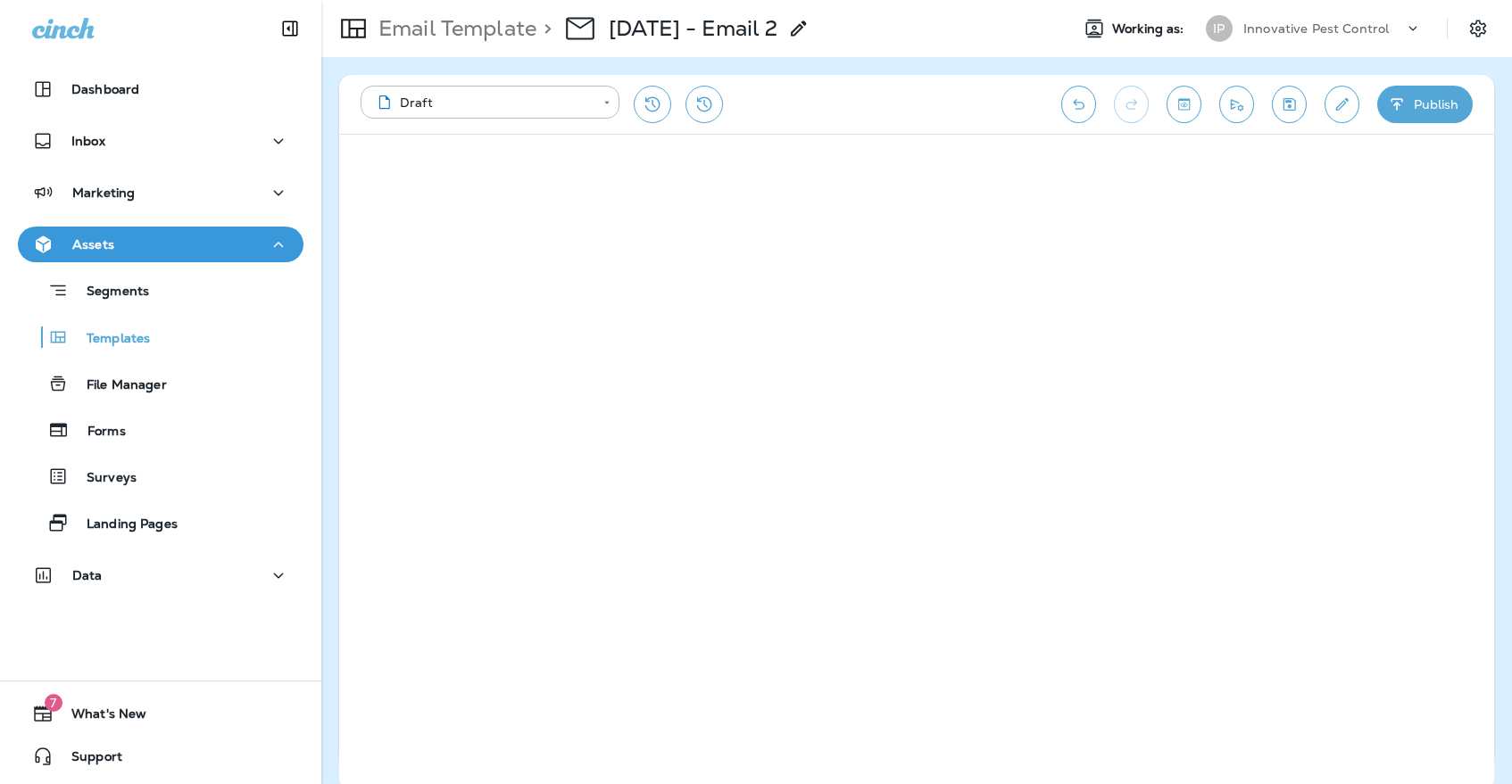
click at [1291, 110] on icon "Save" at bounding box center [1289, 104] width 13 height 13
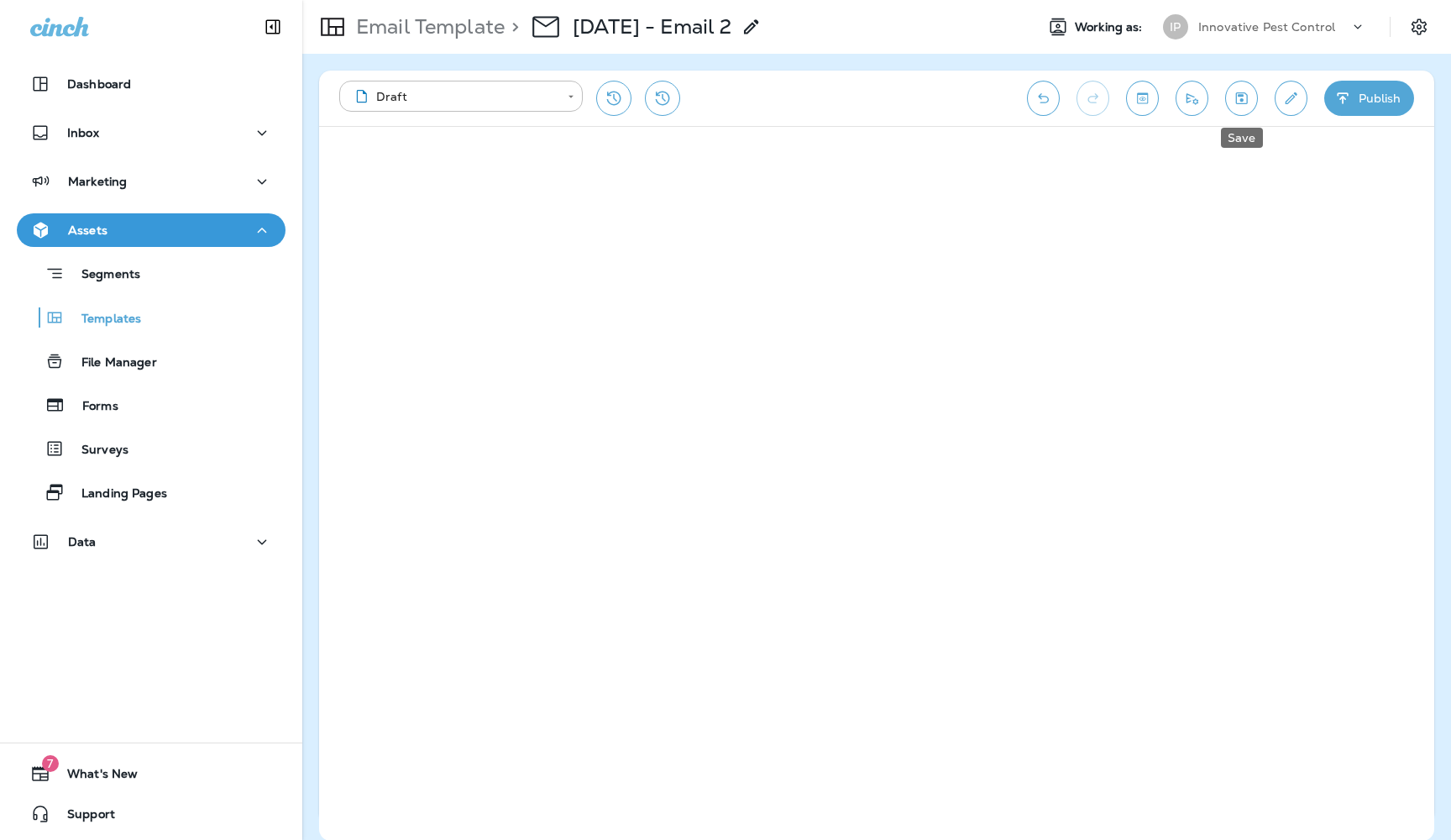
click at [1238, 97] on icon "Save" at bounding box center [1241, 98] width 12 height 12
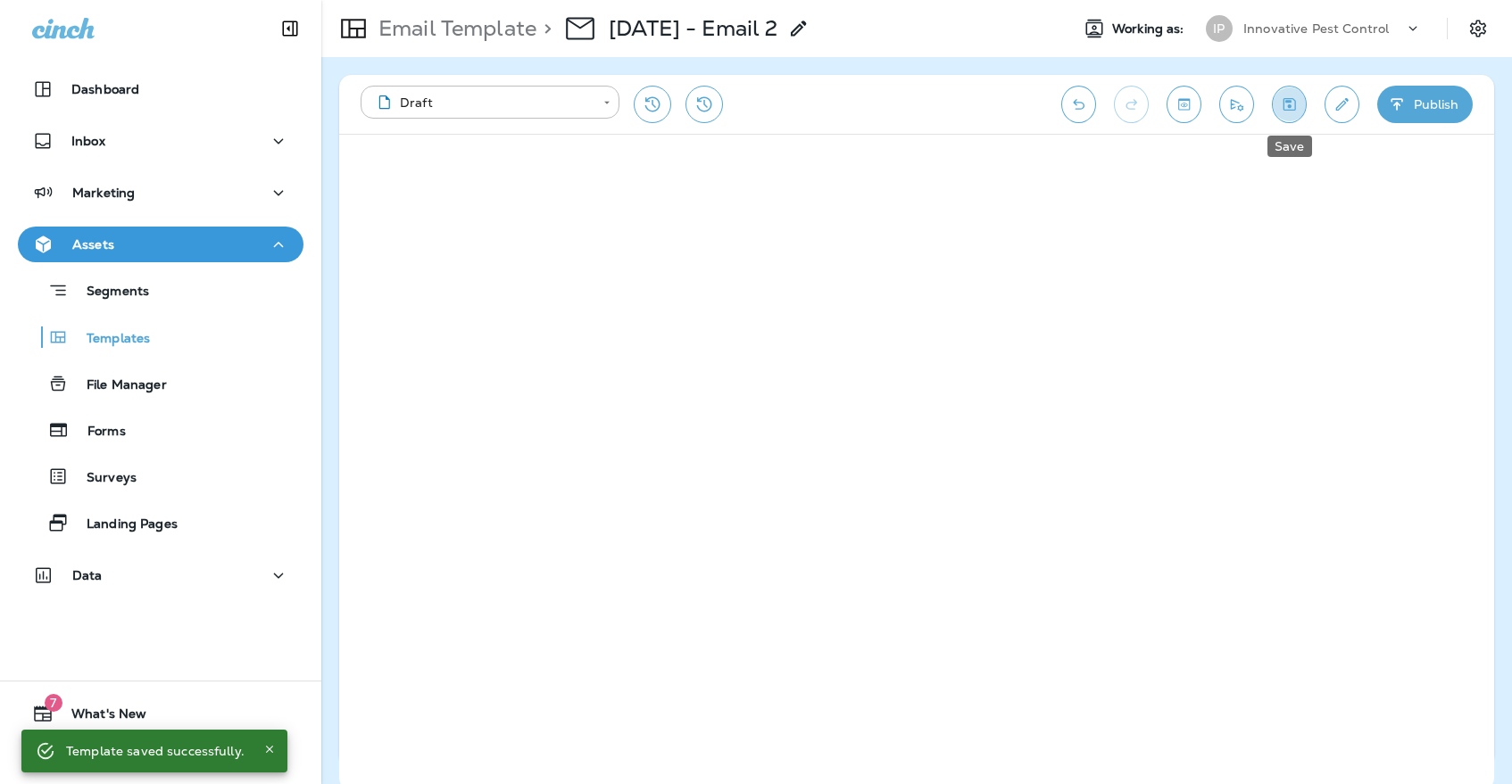
click at [1295, 104] on icon "Save" at bounding box center [1289, 104] width 13 height 13
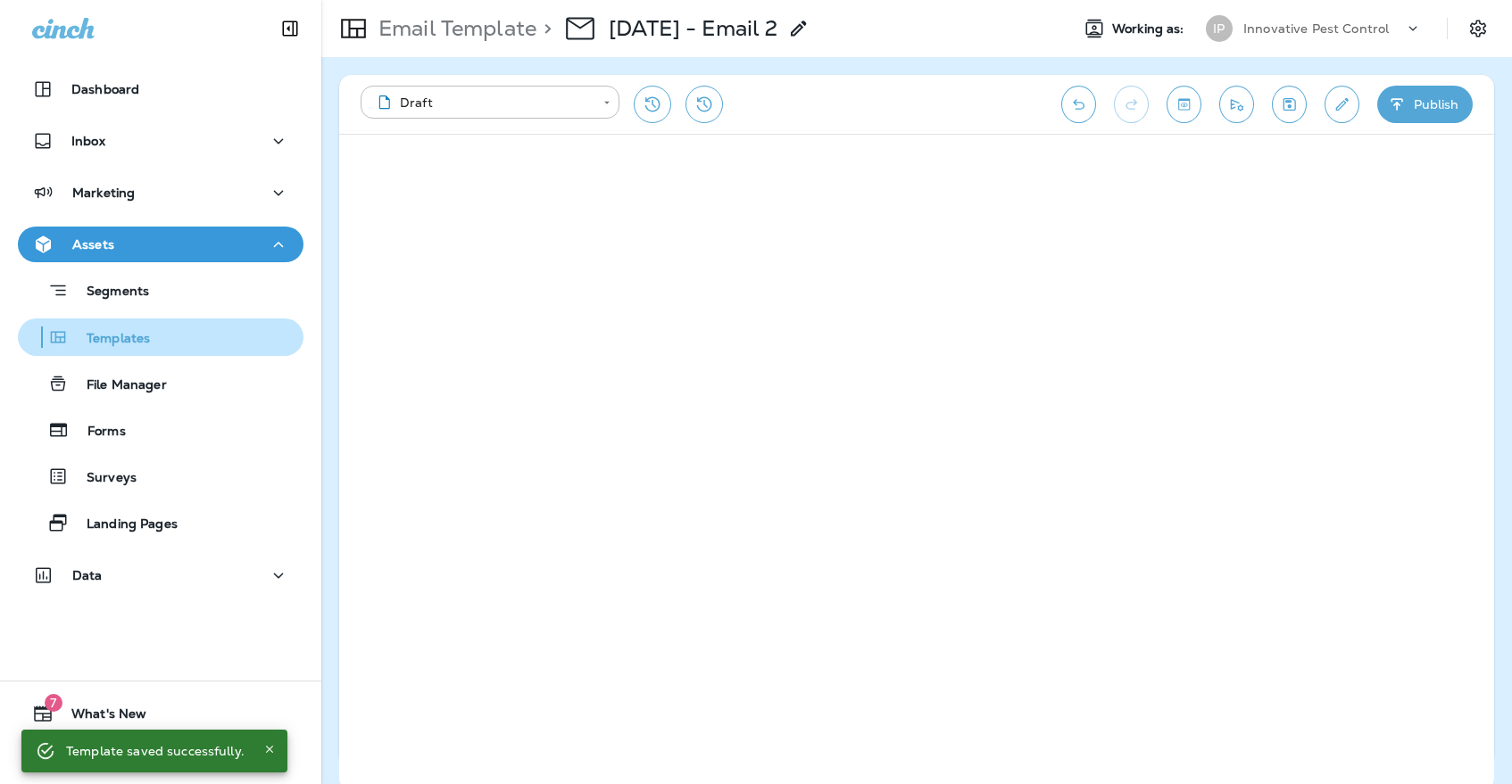
click at [205, 339] on div "Templates" at bounding box center [160, 336] width 271 height 26
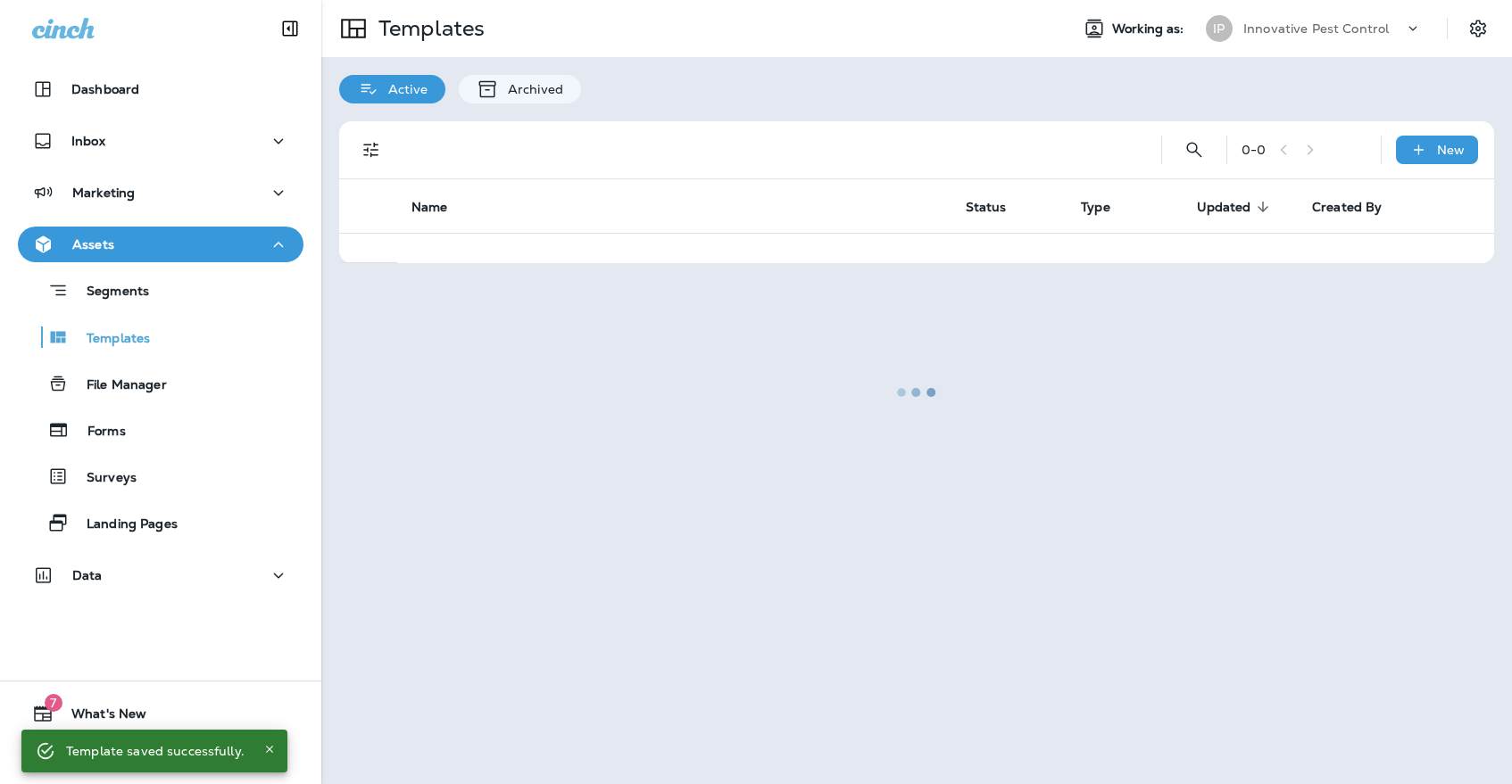
click at [1257, 27] on p "Innovative Pest Control" at bounding box center [1315, 28] width 146 height 15
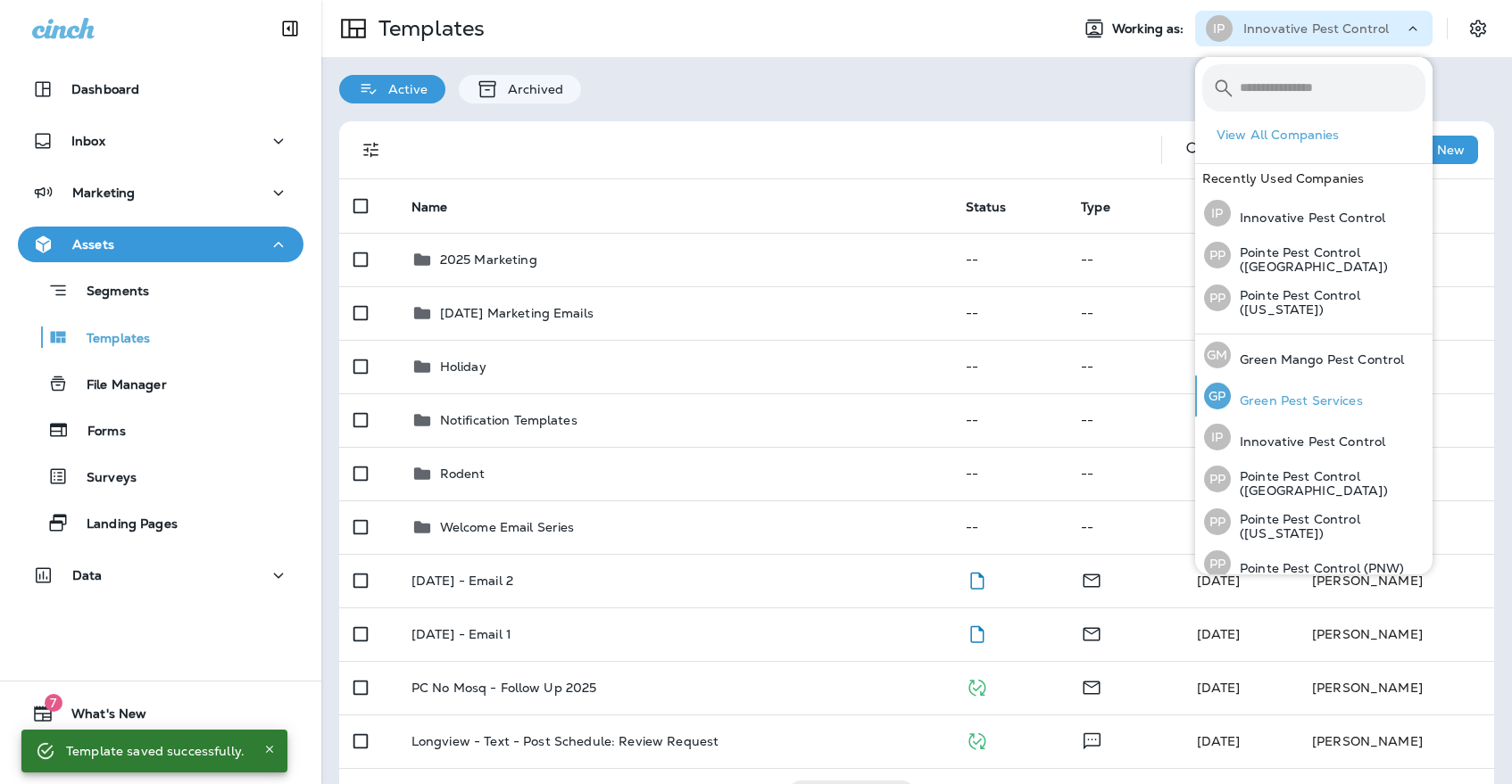
click at [1262, 403] on p "Green Pest Services" at bounding box center [1296, 400] width 132 height 15
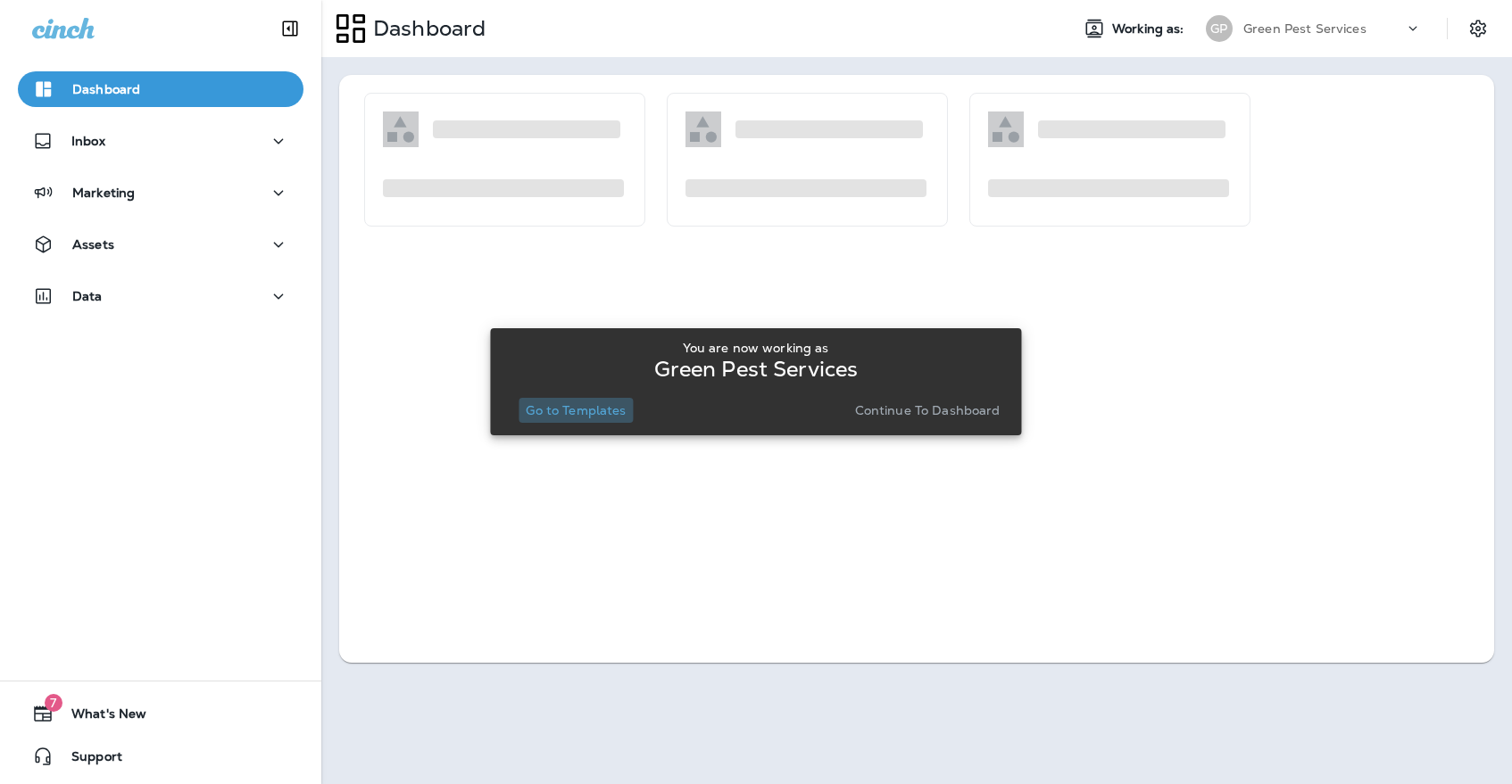
click at [600, 410] on p "Go to Templates" at bounding box center [576, 410] width 100 height 15
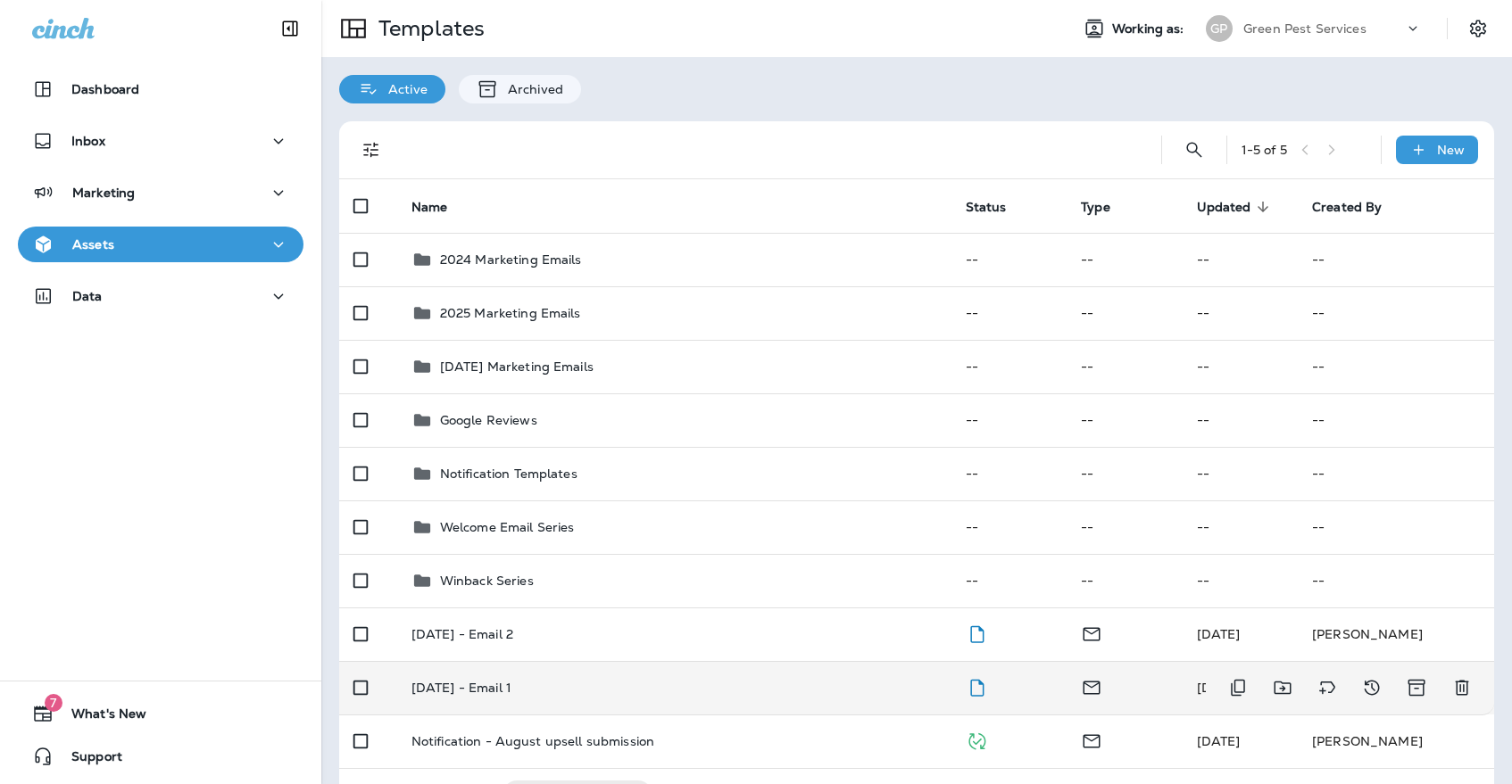
click at [504, 680] on p "[DATE] - Email 1" at bounding box center [462, 687] width 100 height 15
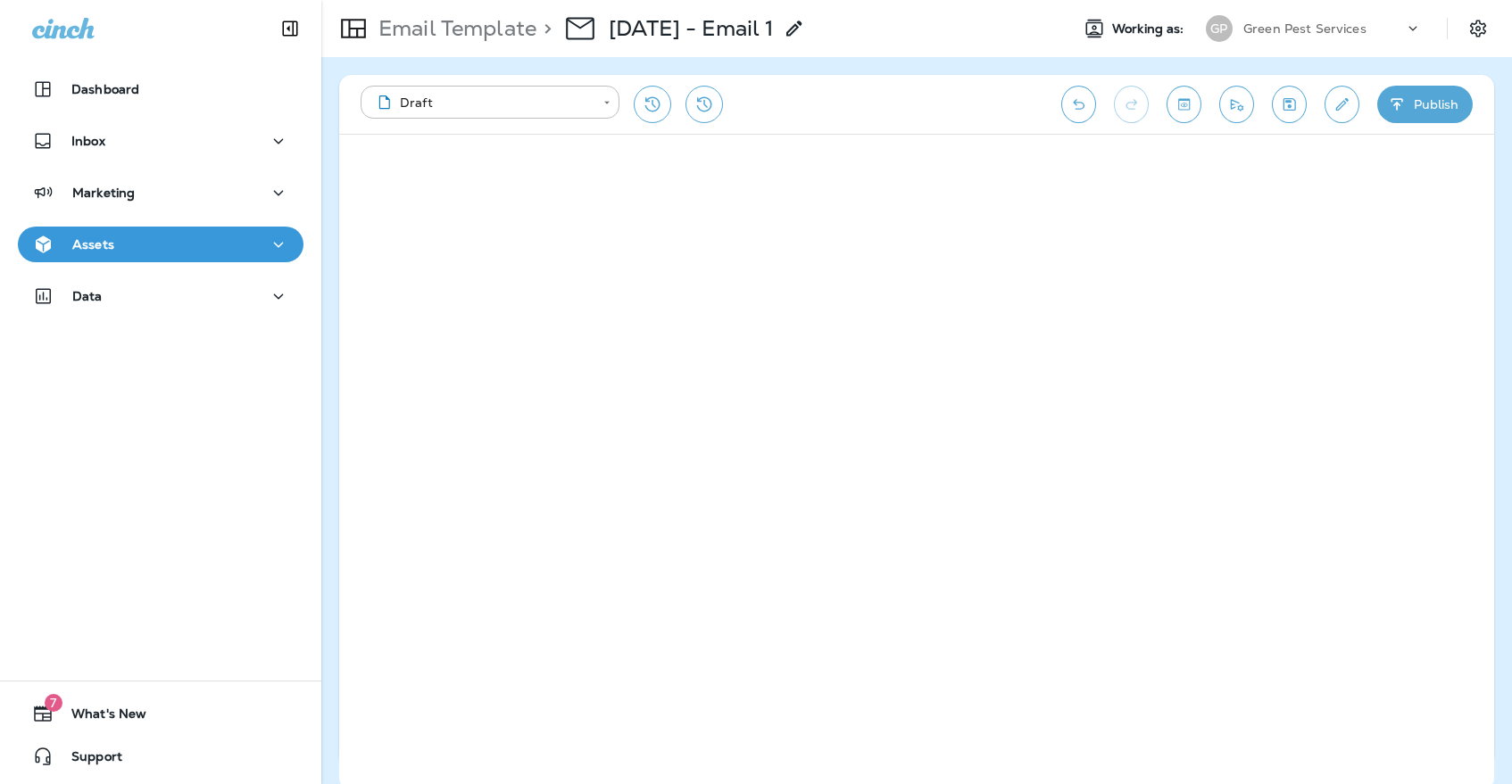
click at [1323, 109] on div "**********" at bounding box center [916, 105] width 1155 height 59
click at [1332, 109] on icon "Edit details" at bounding box center [1341, 105] width 19 height 18
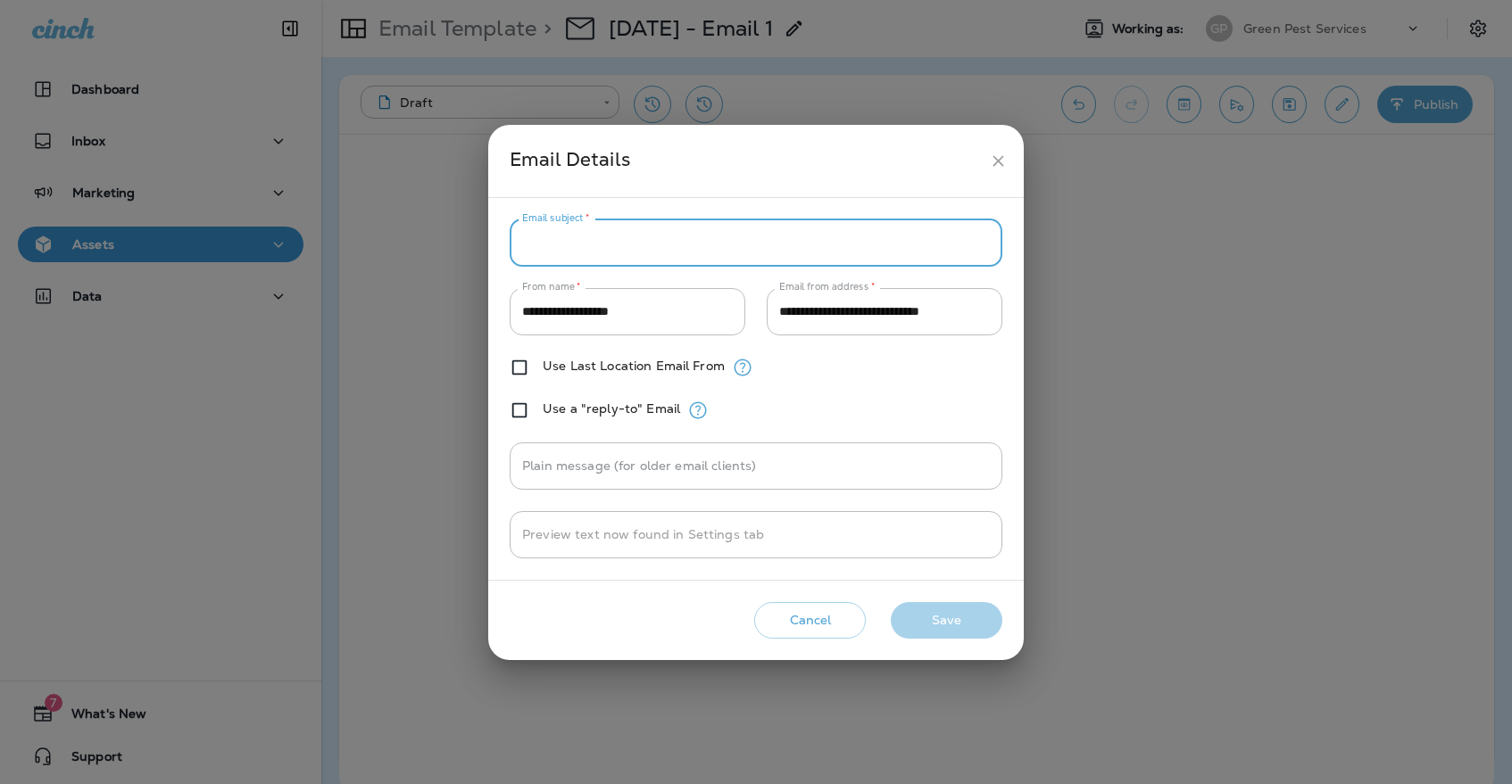
paste input "**********"
type input "**********"
click at [964, 625] on button "Save" at bounding box center [947, 620] width 111 height 36
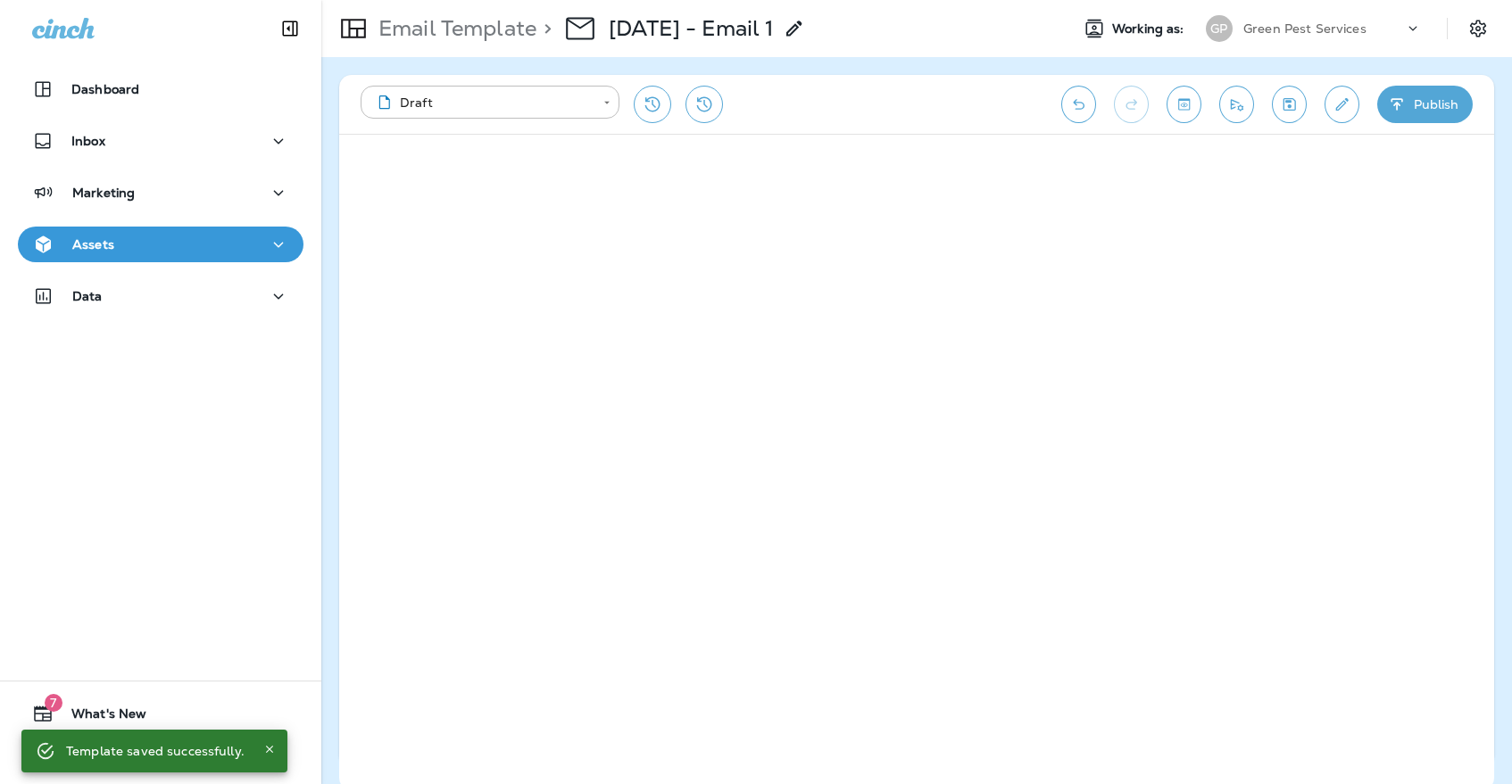
click at [1295, 108] on icon "Save" at bounding box center [1289, 104] width 13 height 13
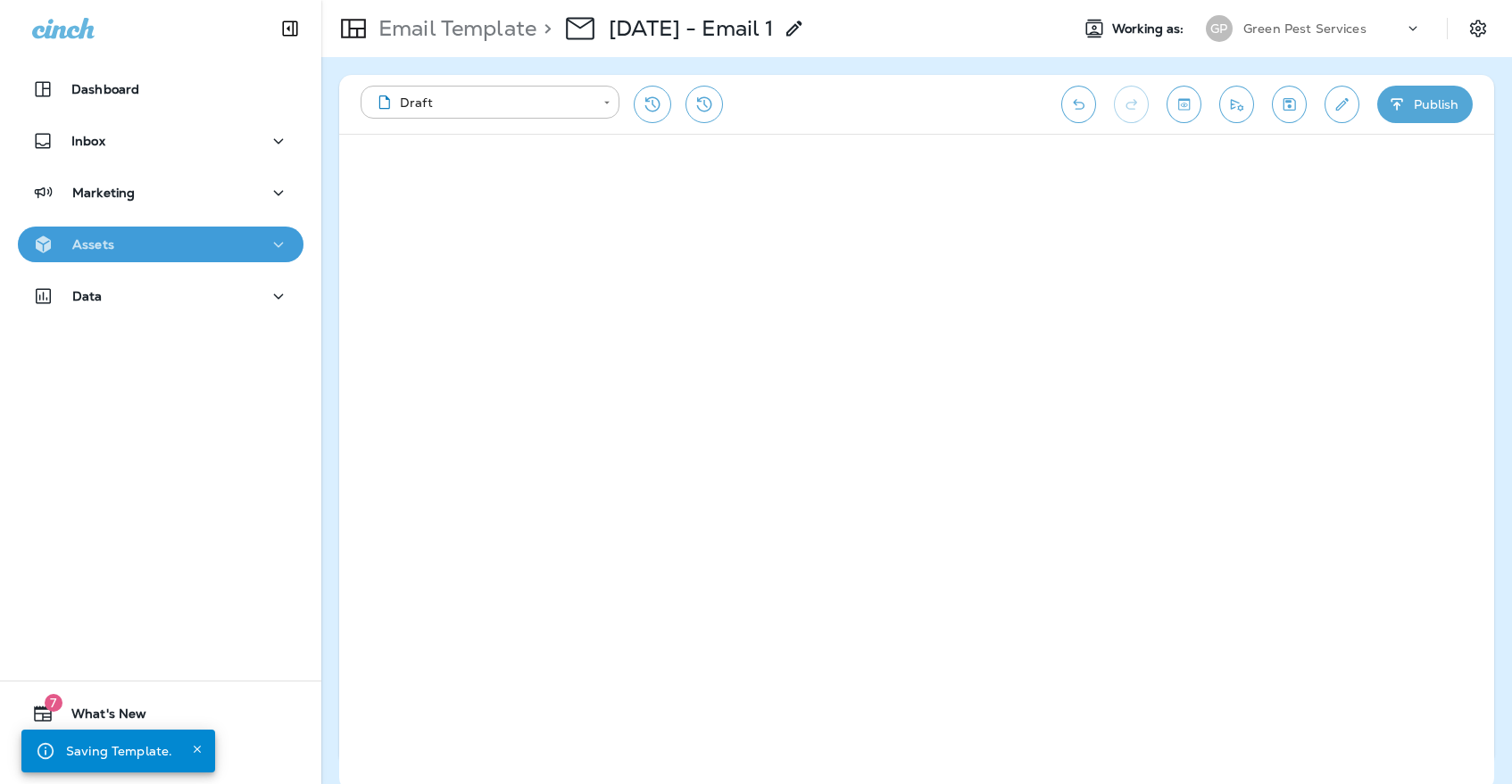
click at [260, 259] on button "Assets" at bounding box center [160, 244] width 286 height 36
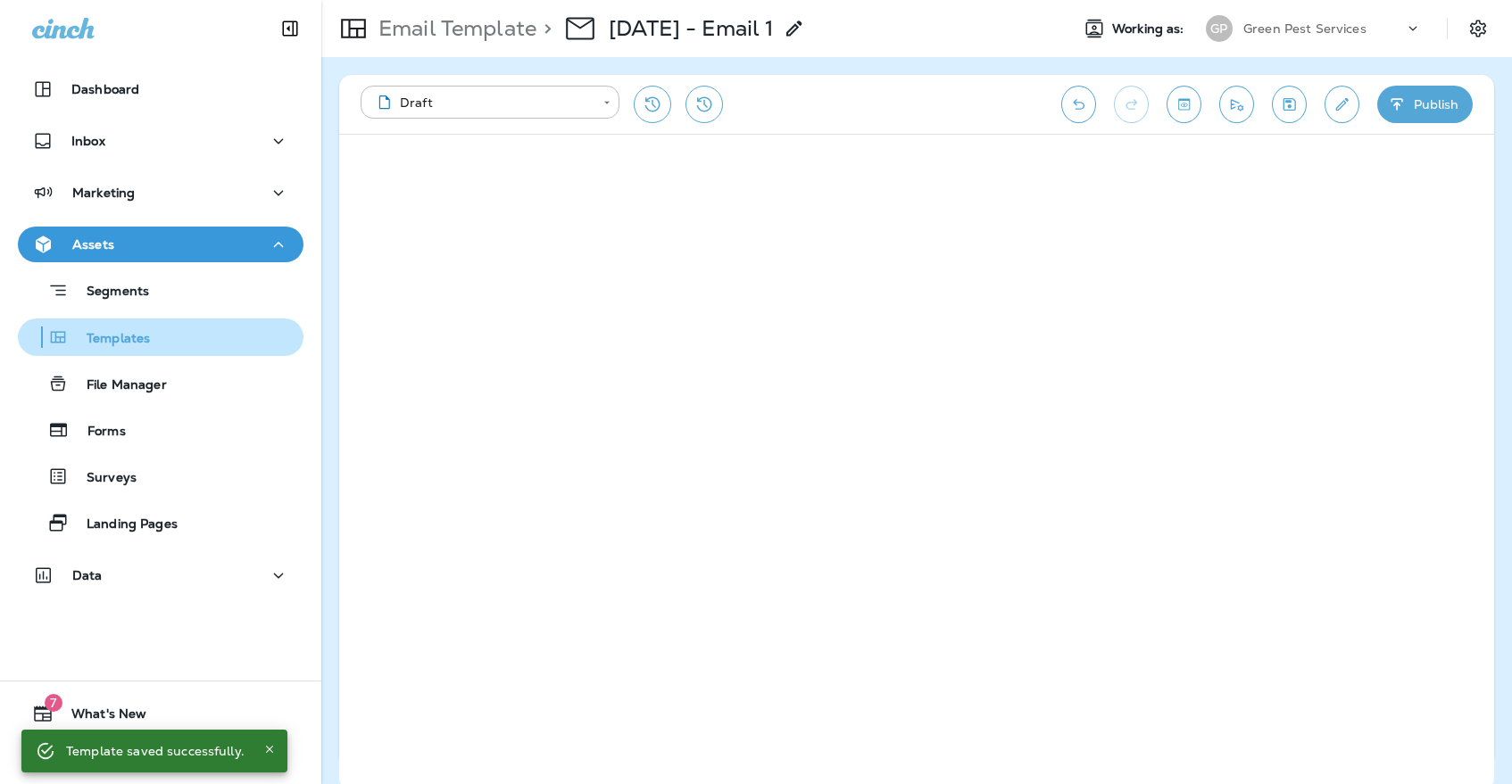
click at [224, 340] on div "Templates" at bounding box center [160, 336] width 271 height 26
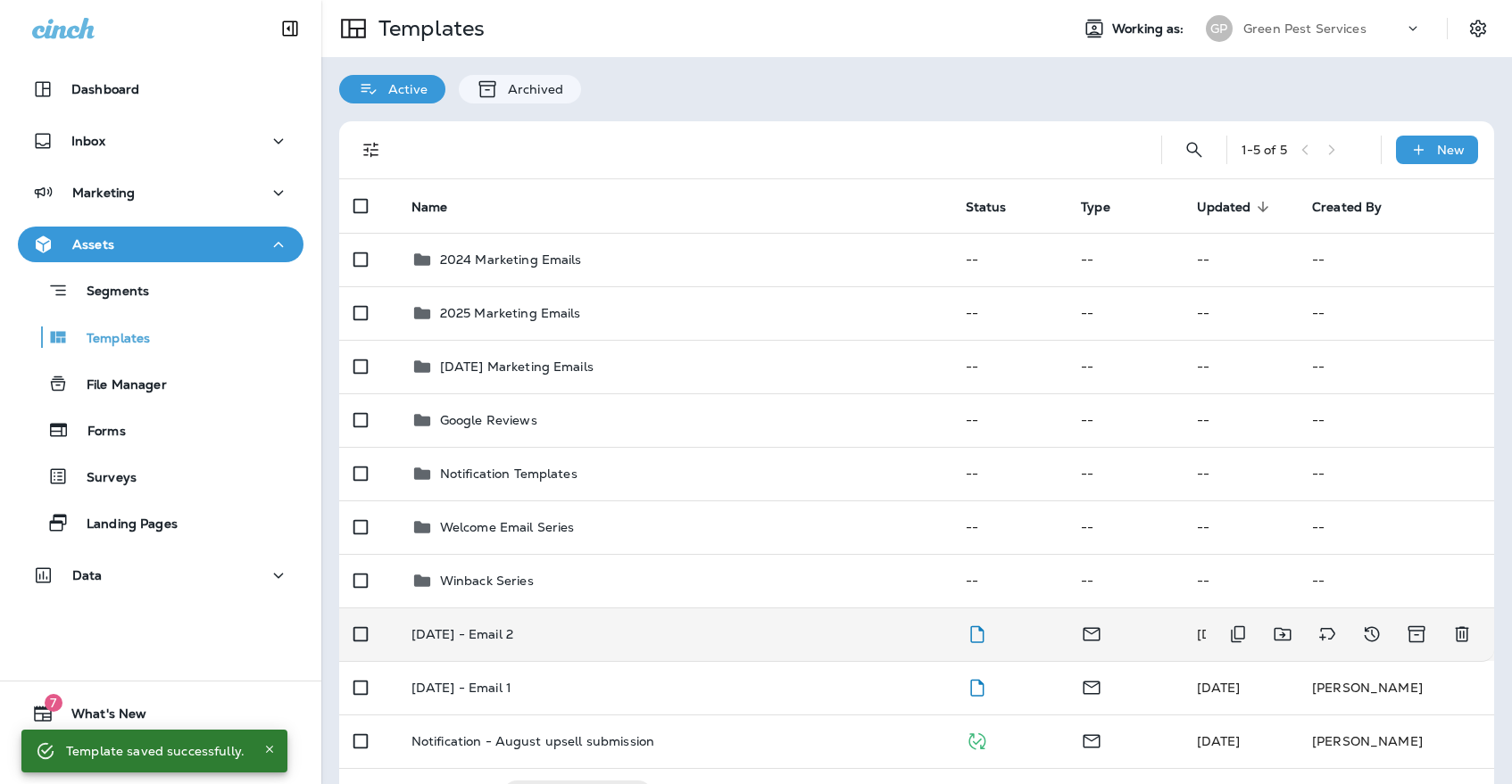
click at [811, 607] on td "[DATE] - Email 2" at bounding box center [674, 633] width 555 height 54
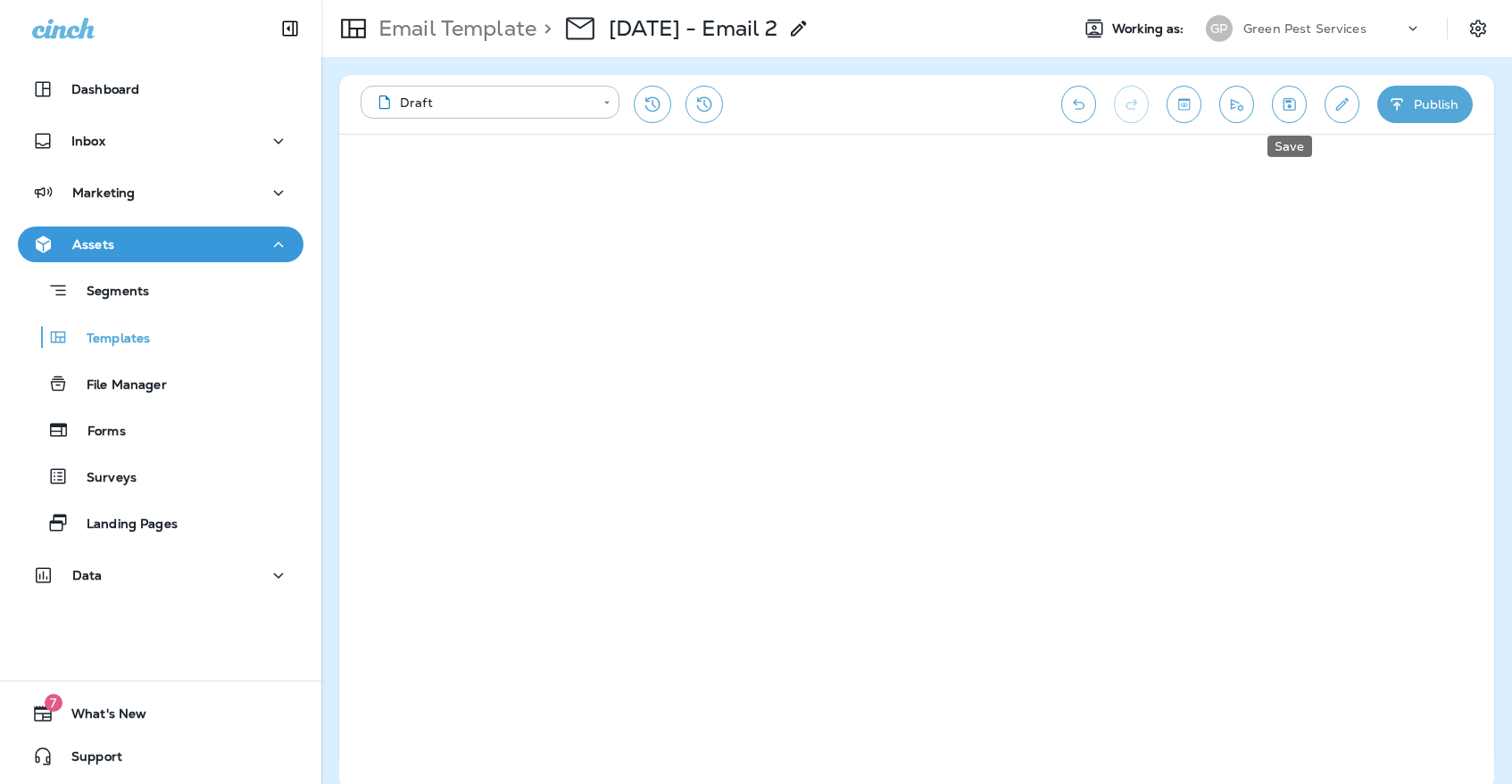
click at [1281, 107] on icon "Save" at bounding box center [1289, 105] width 19 height 18
click at [1306, 32] on p "Green Pest Services" at bounding box center [1305, 28] width 123 height 15
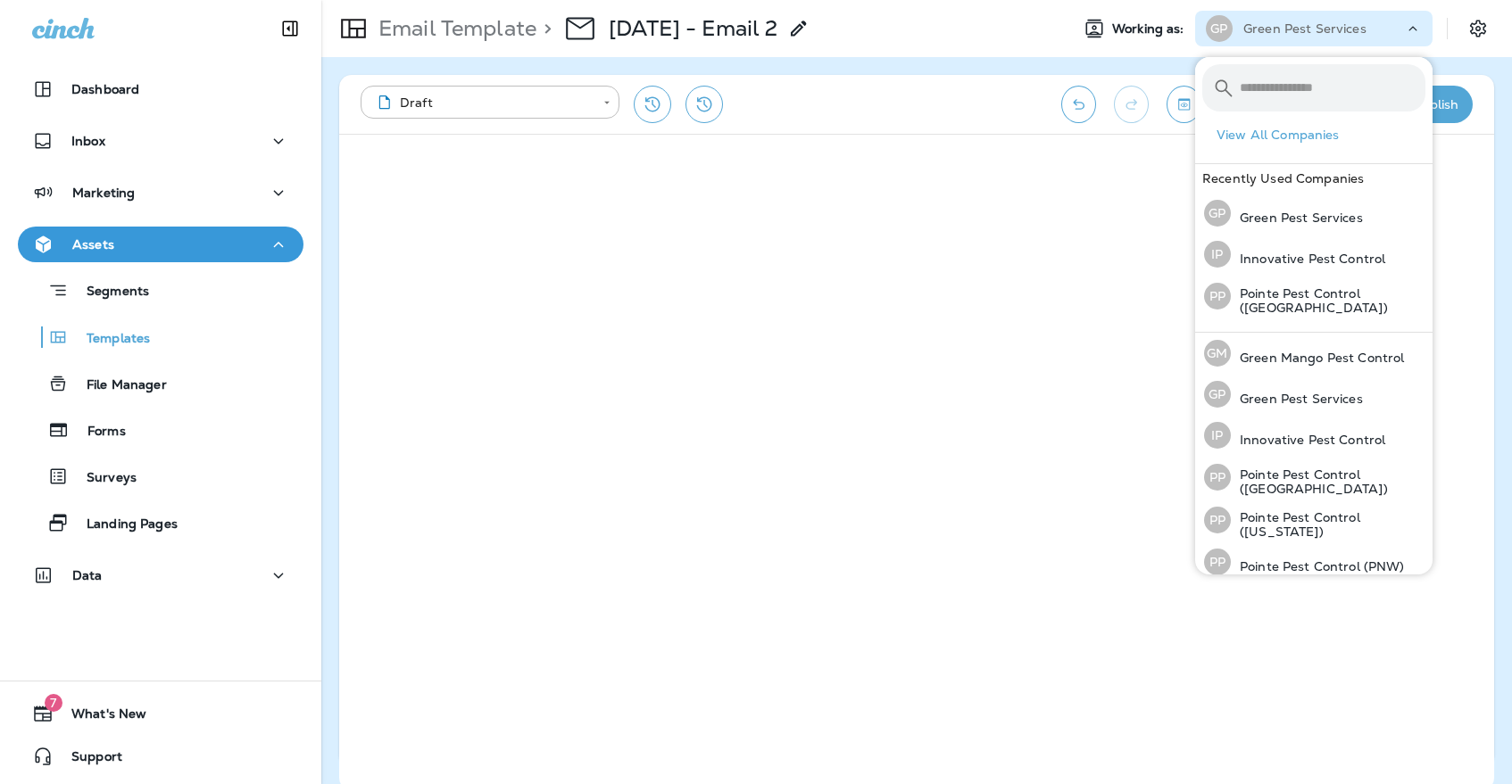
click at [1302, 35] on p "Green Pest Services" at bounding box center [1305, 28] width 123 height 15
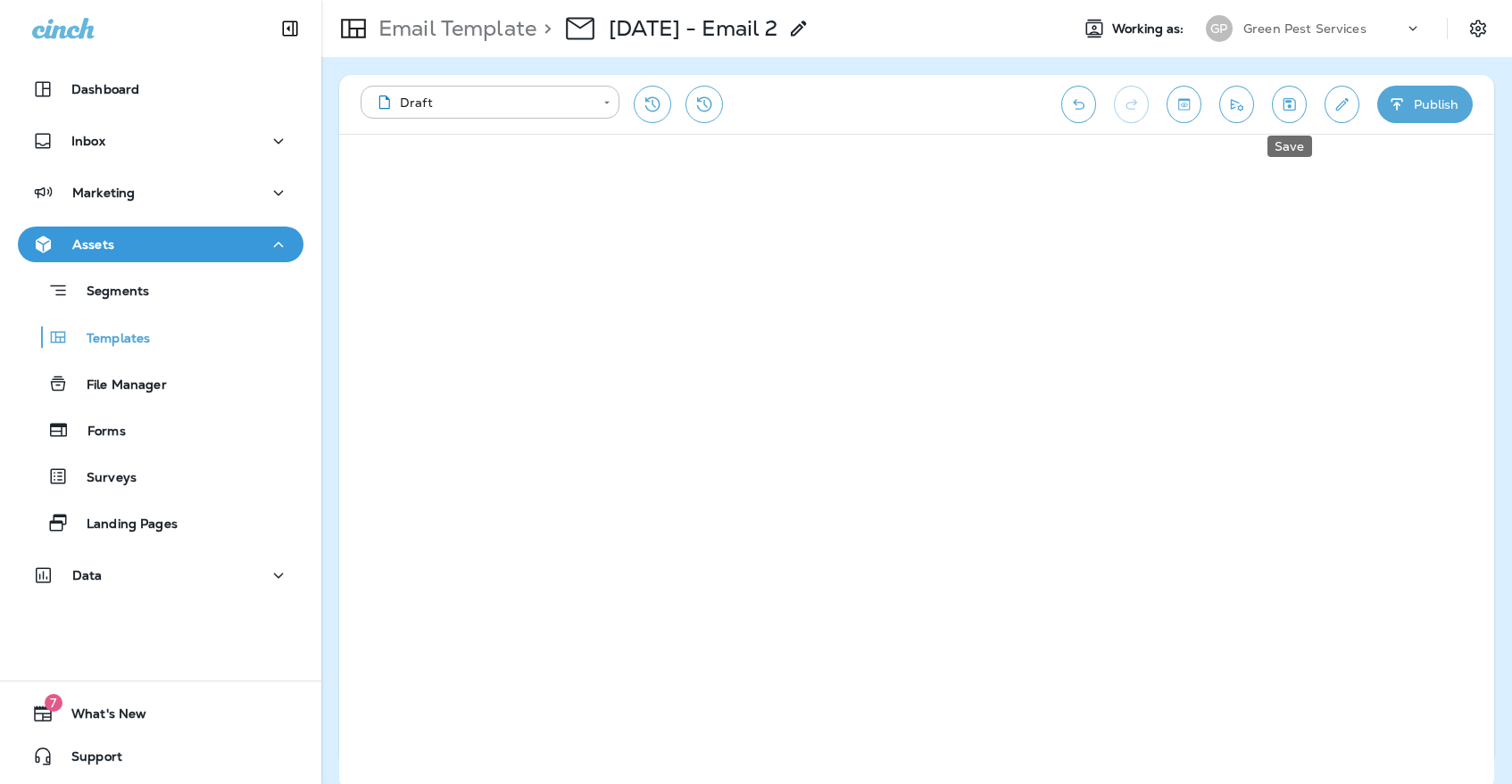
click at [1297, 108] on icon "Save" at bounding box center [1289, 105] width 19 height 18
click at [1292, 29] on p "Green Pest Services" at bounding box center [1305, 28] width 123 height 15
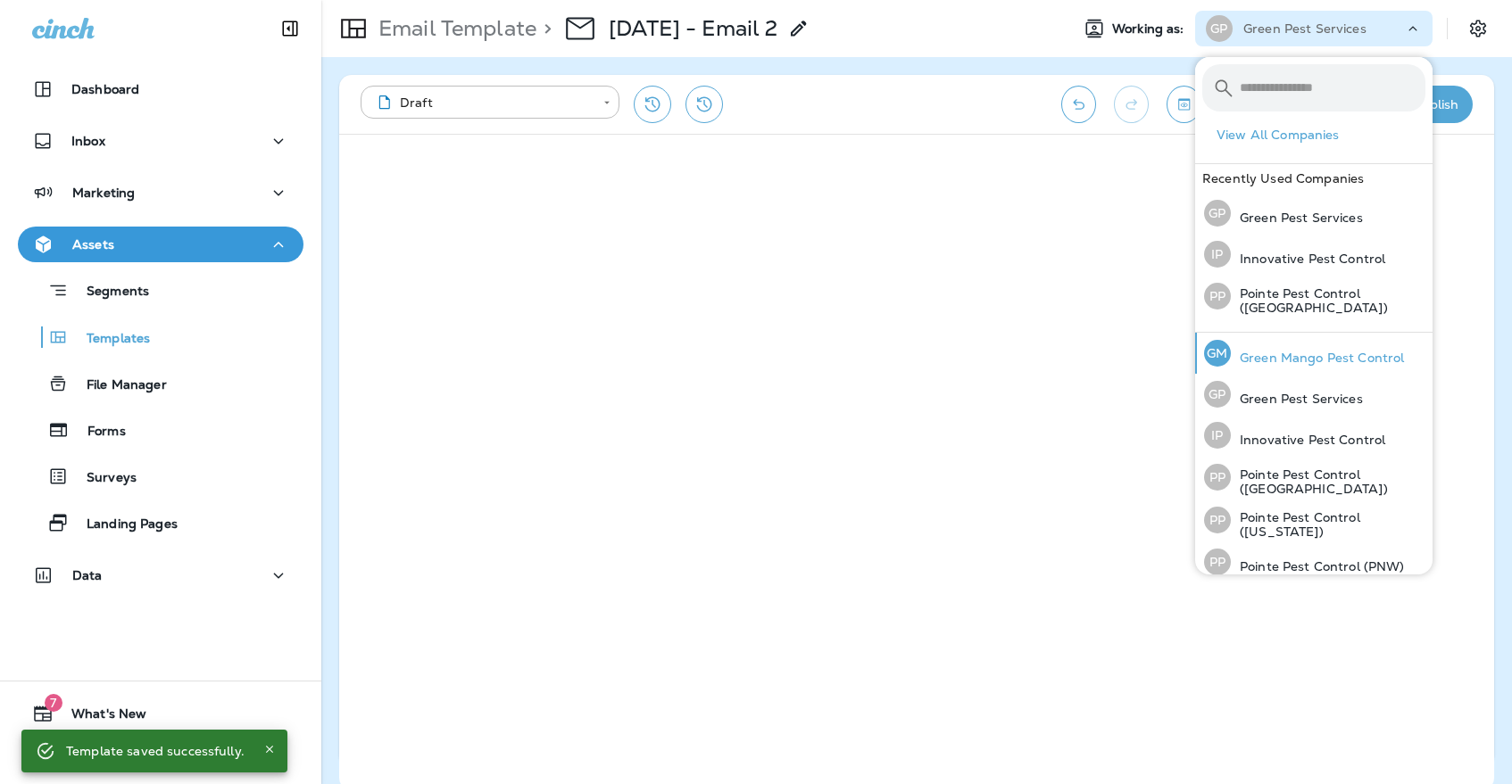
click at [1256, 368] on div "[PERSON_NAME] Mango Pest Control" at bounding box center [1304, 353] width 214 height 41
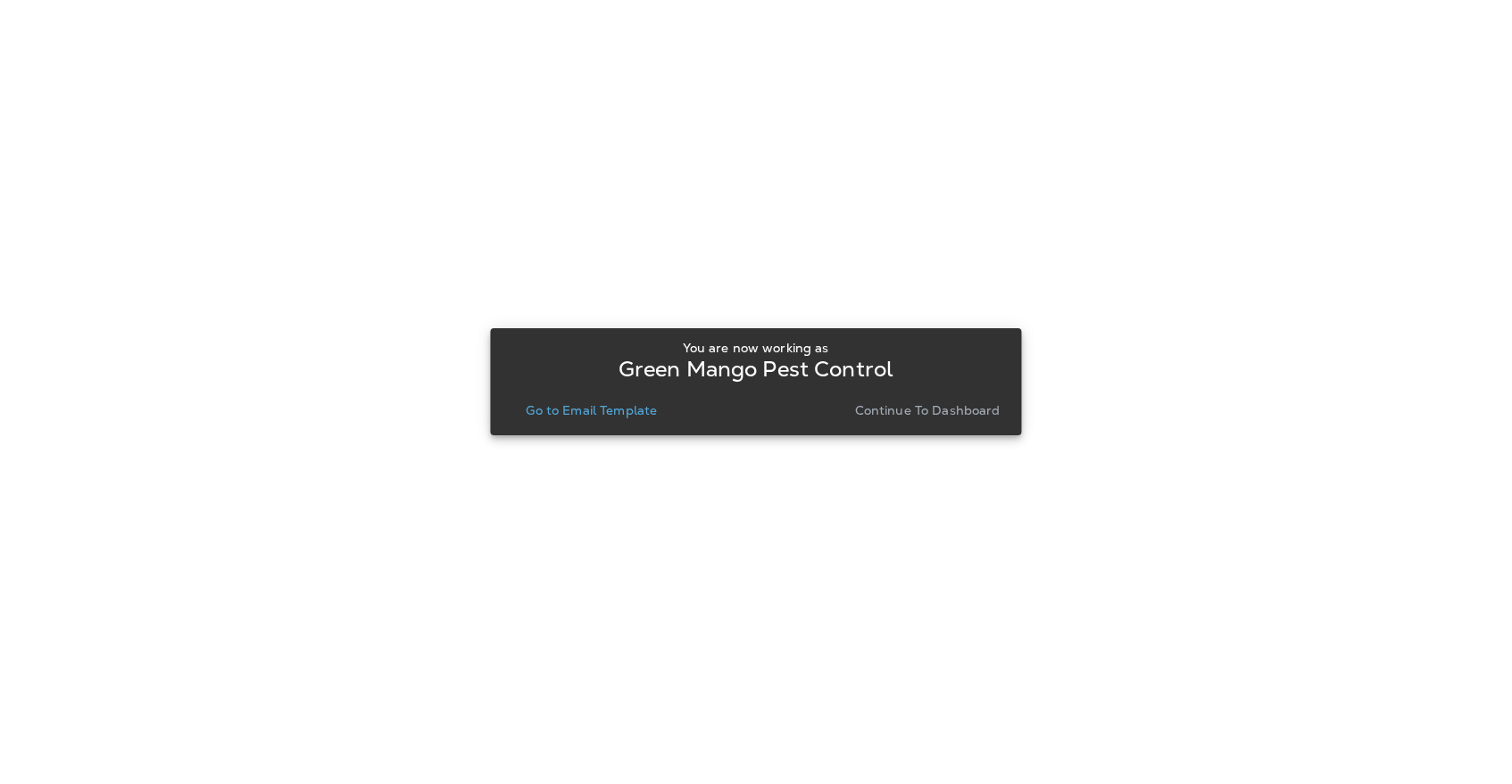
click at [562, 403] on p "Go to Email Template" at bounding box center [592, 410] width 131 height 15
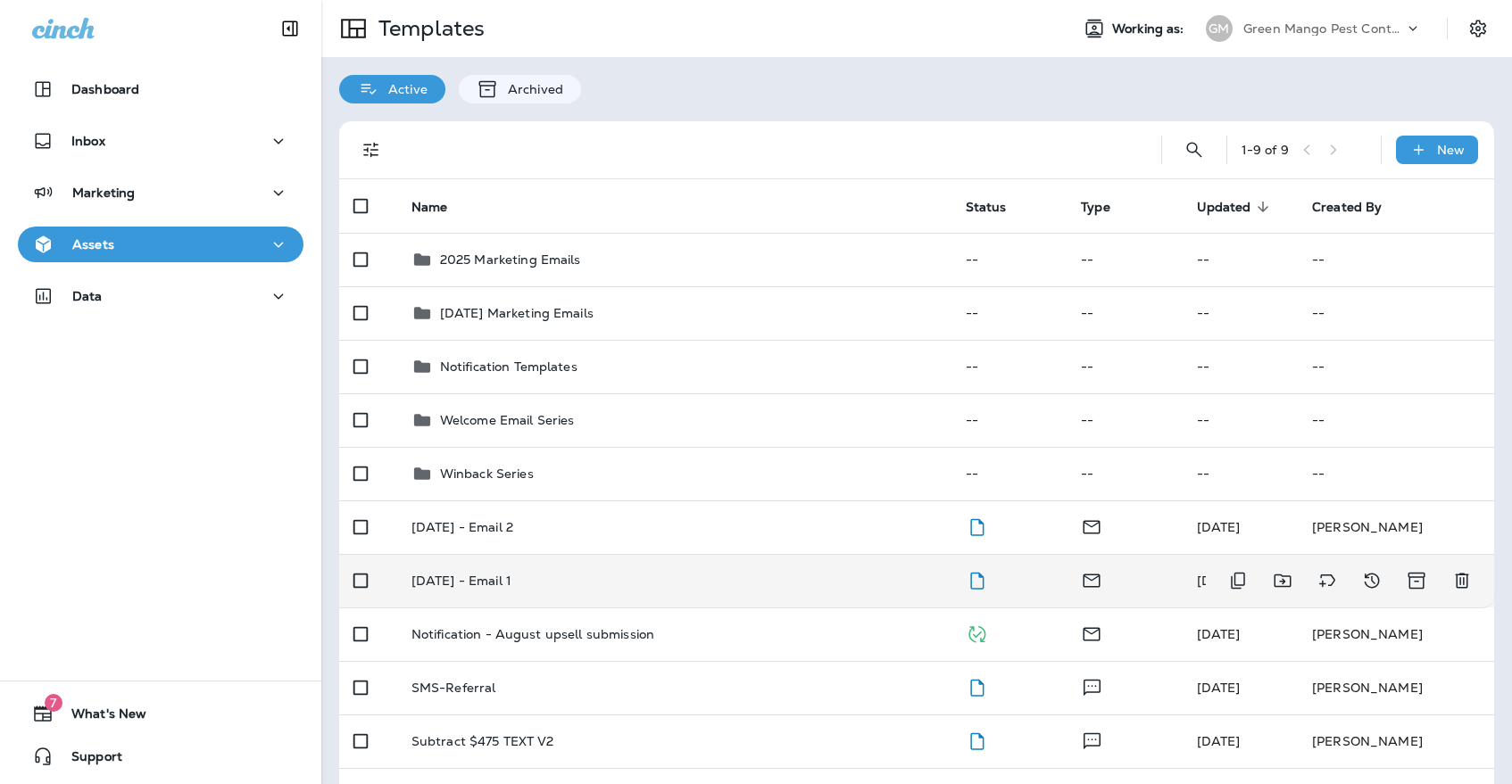
click at [511, 574] on p "[DATE] - Email 1" at bounding box center [462, 581] width 100 height 15
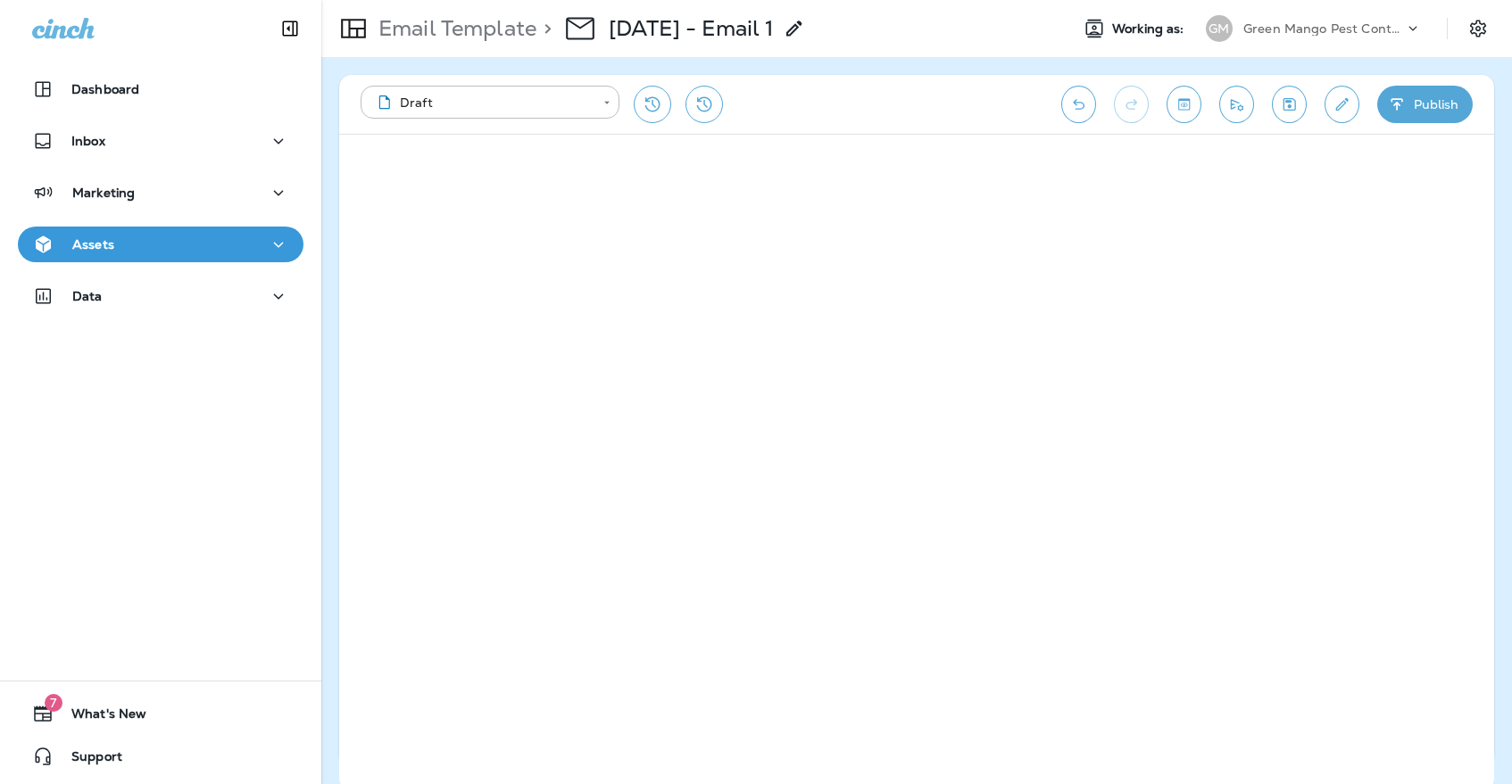
click at [1326, 106] on button "Edit details" at bounding box center [1342, 105] width 35 height 37
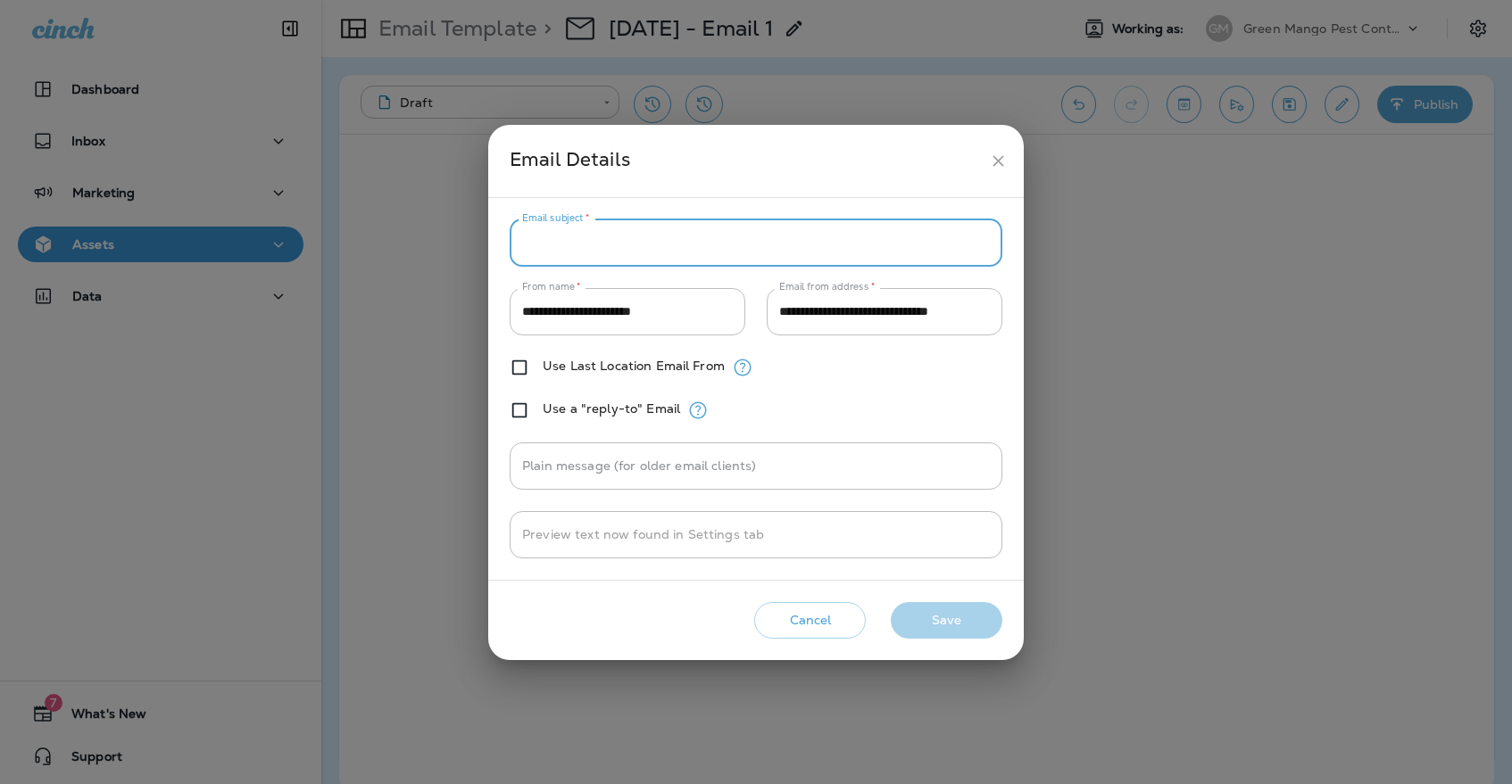
paste input "**********"
type input "**********"
click at [797, 210] on div "**********" at bounding box center [756, 389] width 536 height 382
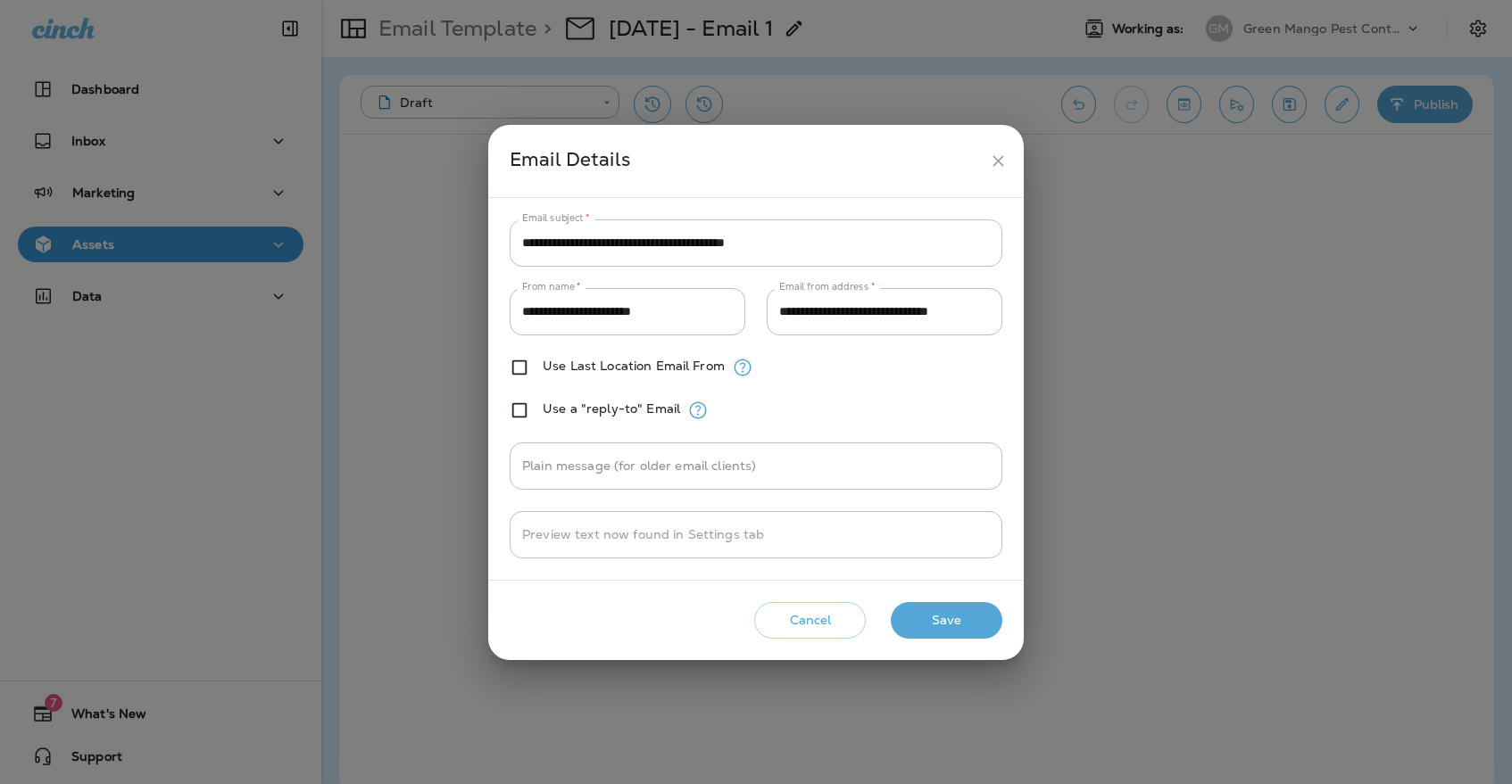
click at [917, 617] on button "Save" at bounding box center [947, 620] width 111 height 36
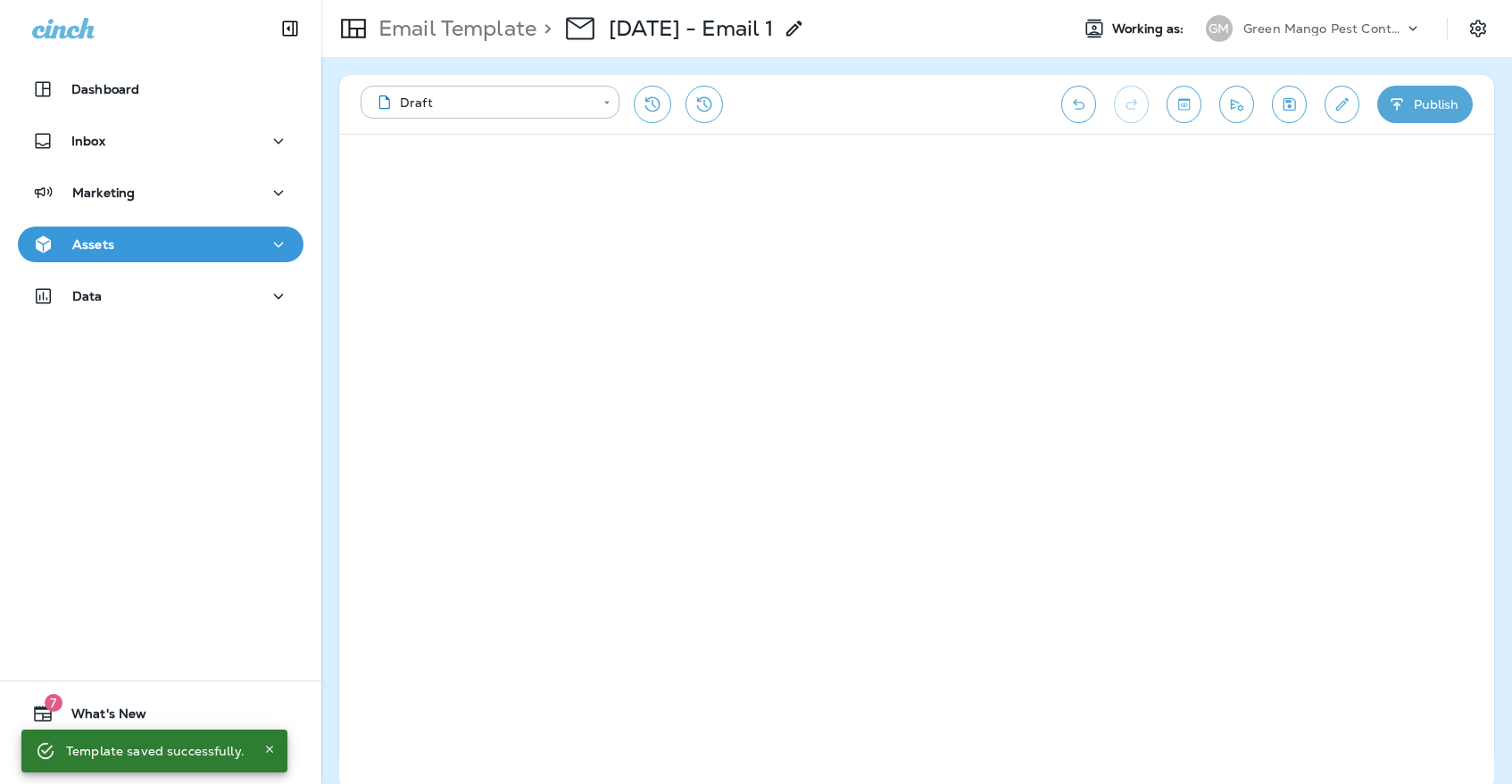
click at [1271, 106] on button "Save" at bounding box center [1289, 105] width 35 height 37
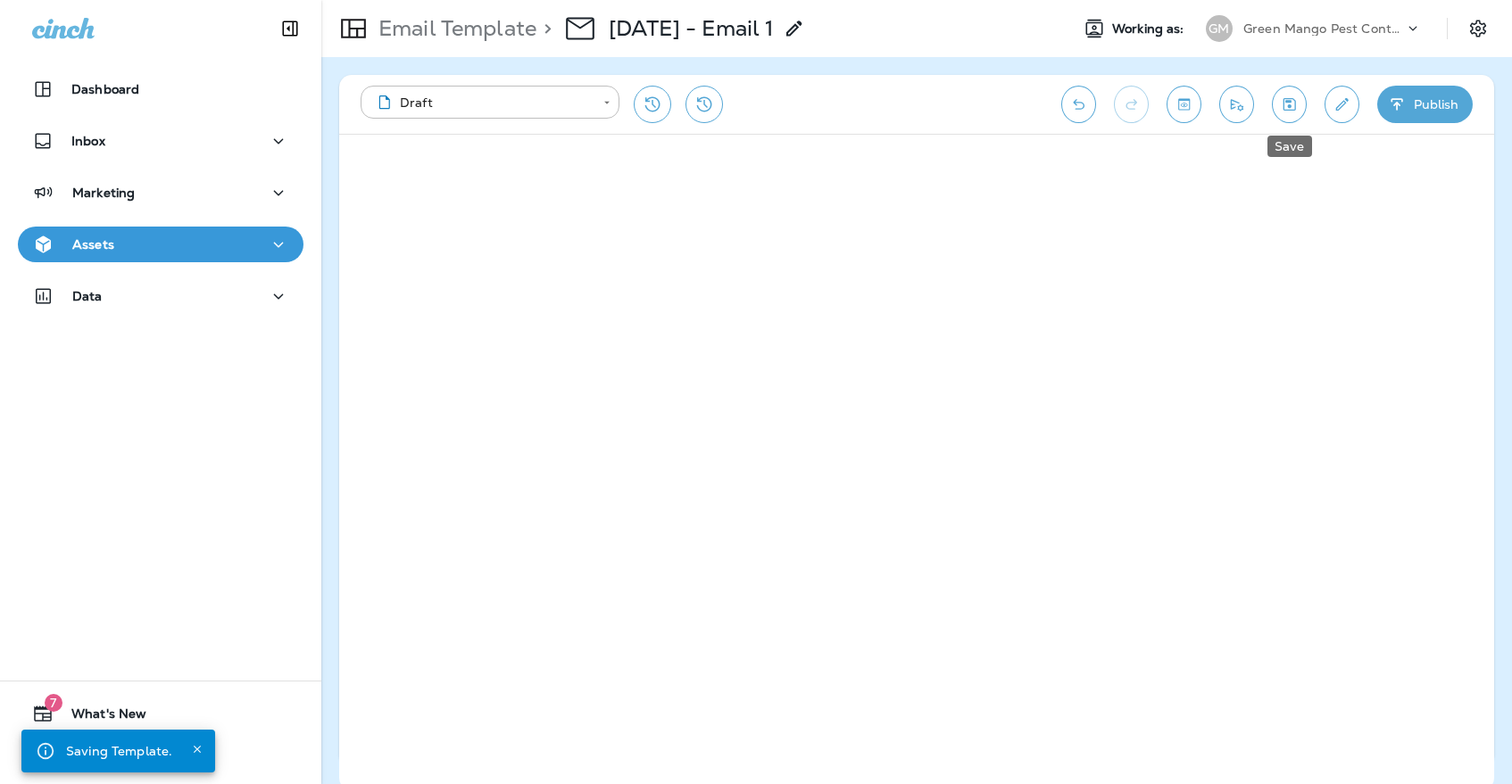
click at [1297, 106] on icon "Save" at bounding box center [1289, 105] width 19 height 18
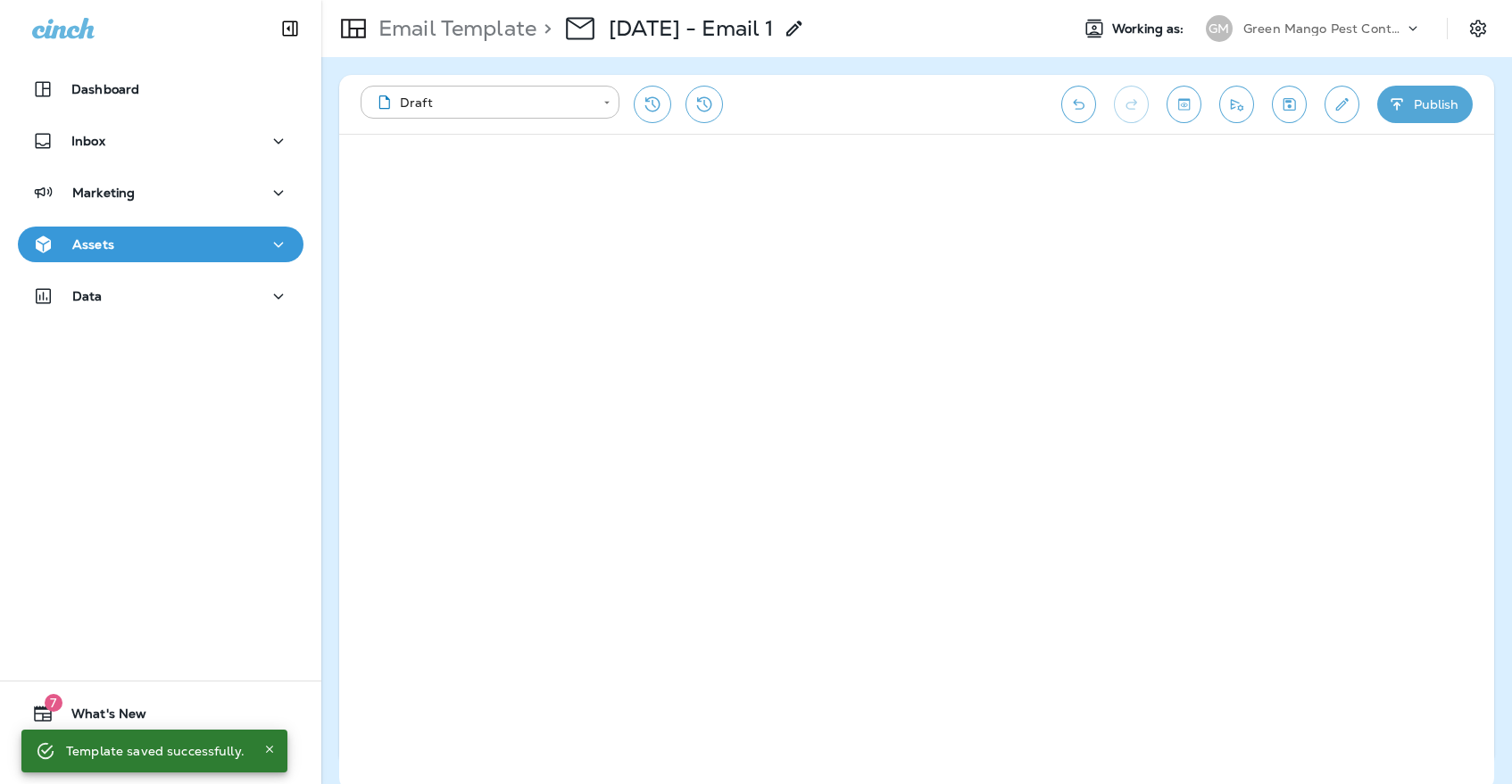
click at [274, 245] on icon "button" at bounding box center [279, 243] width 10 height 5
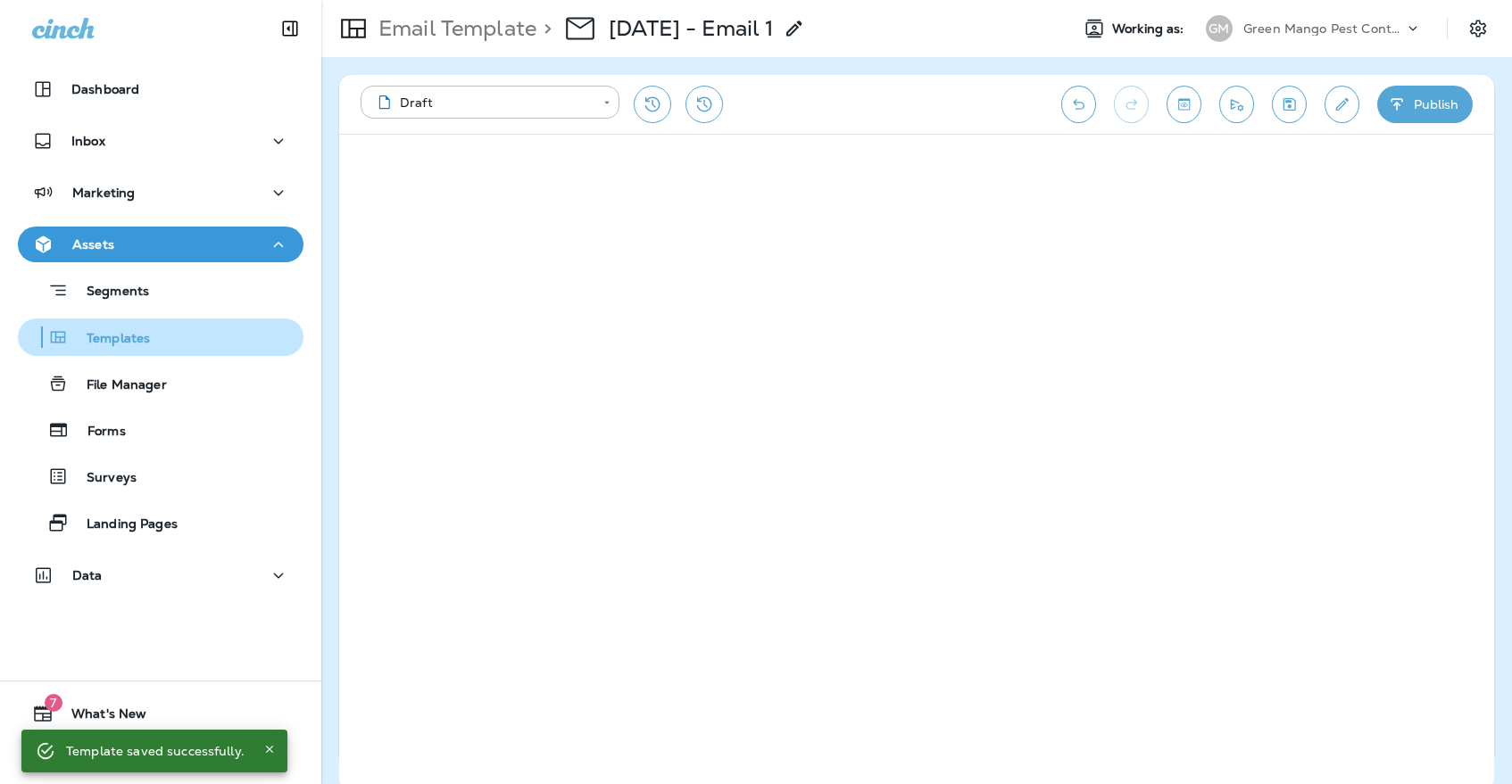
click at [225, 350] on div "Templates" at bounding box center [160, 336] width 271 height 26
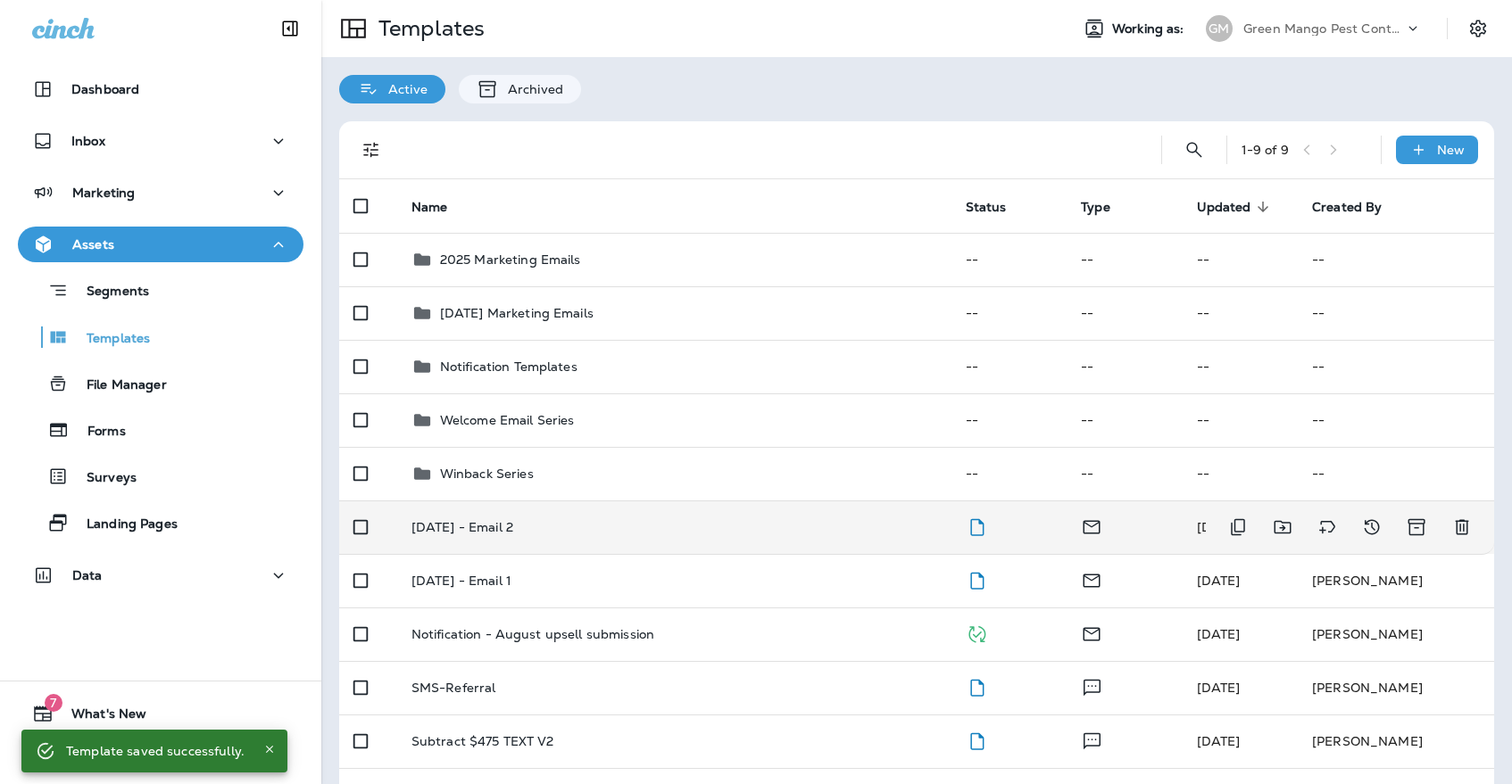
click at [472, 520] on p "[DATE] - Email 2" at bounding box center [463, 527] width 102 height 15
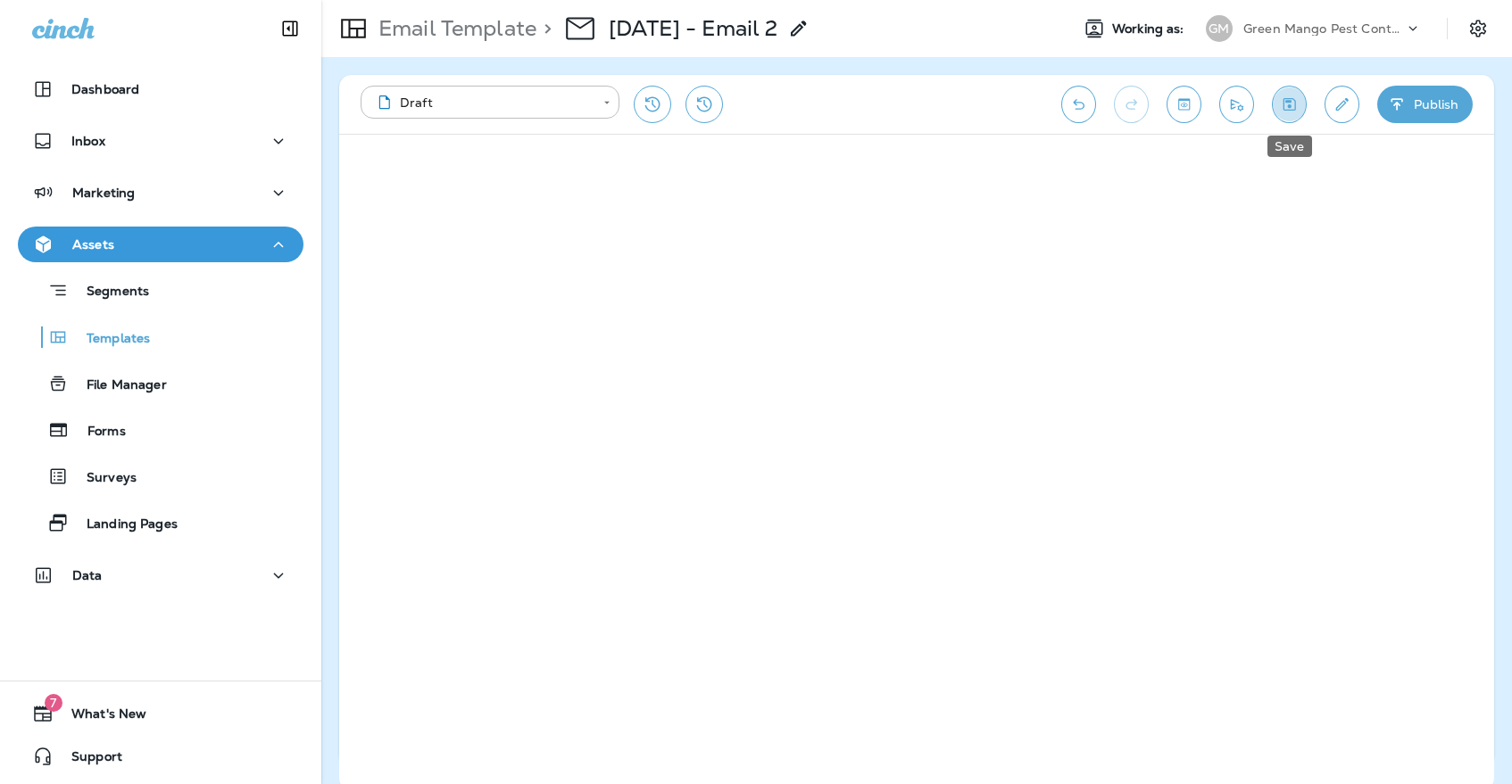
click at [1292, 105] on icon "Save" at bounding box center [1289, 105] width 19 height 18
